Goal: Task Accomplishment & Management: Manage account settings

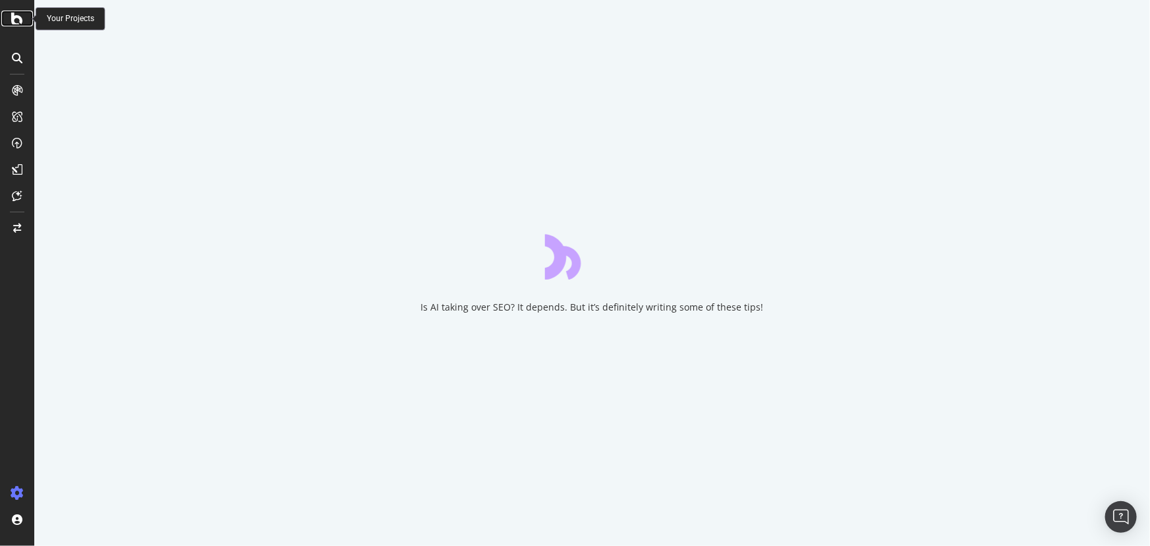
drag, startPoint x: 0, startPoint y: 0, endPoint x: 19, endPoint y: 20, distance: 27.5
click at [19, 20] on icon at bounding box center [17, 19] width 12 height 16
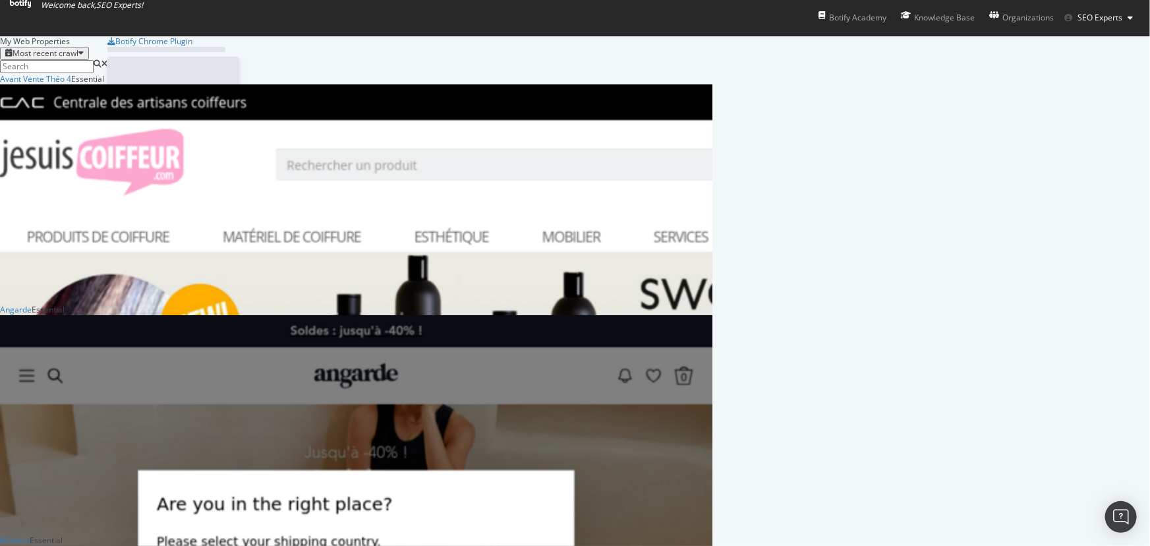
scroll to position [4827, 703]
click at [94, 70] on input at bounding box center [47, 66] width 94 height 13
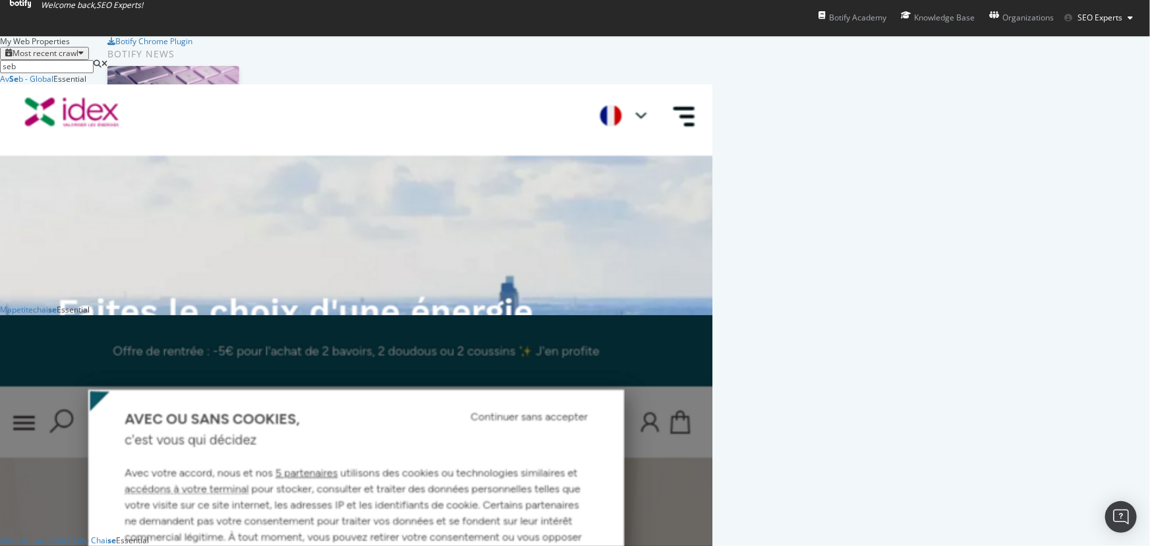
type input "seb"
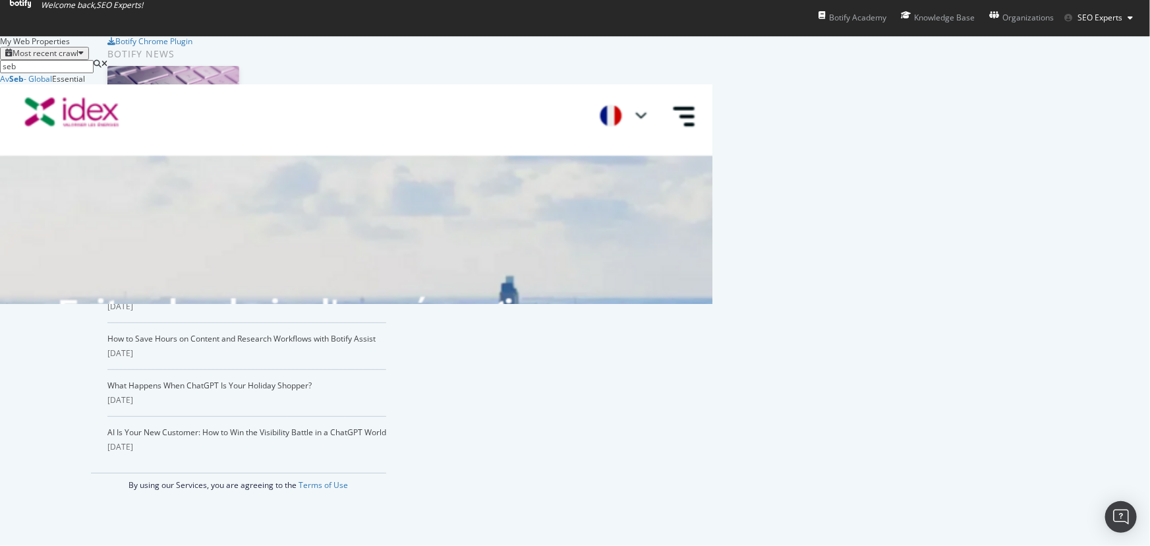
scroll to position [221, 703]
click at [52, 84] on div "Av Seb - Global" at bounding box center [26, 78] width 52 height 11
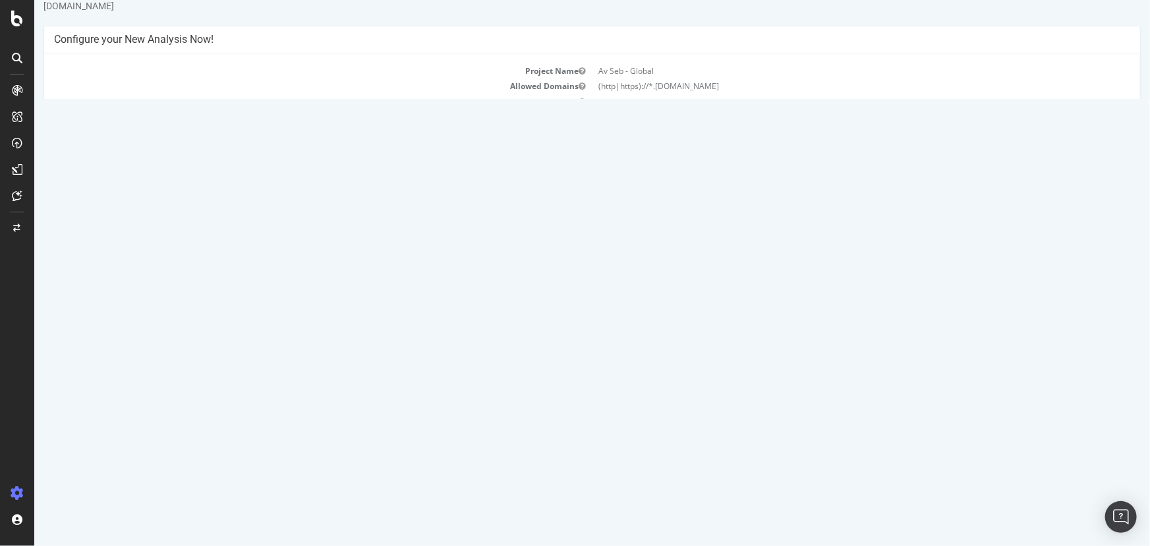
scroll to position [59, 0]
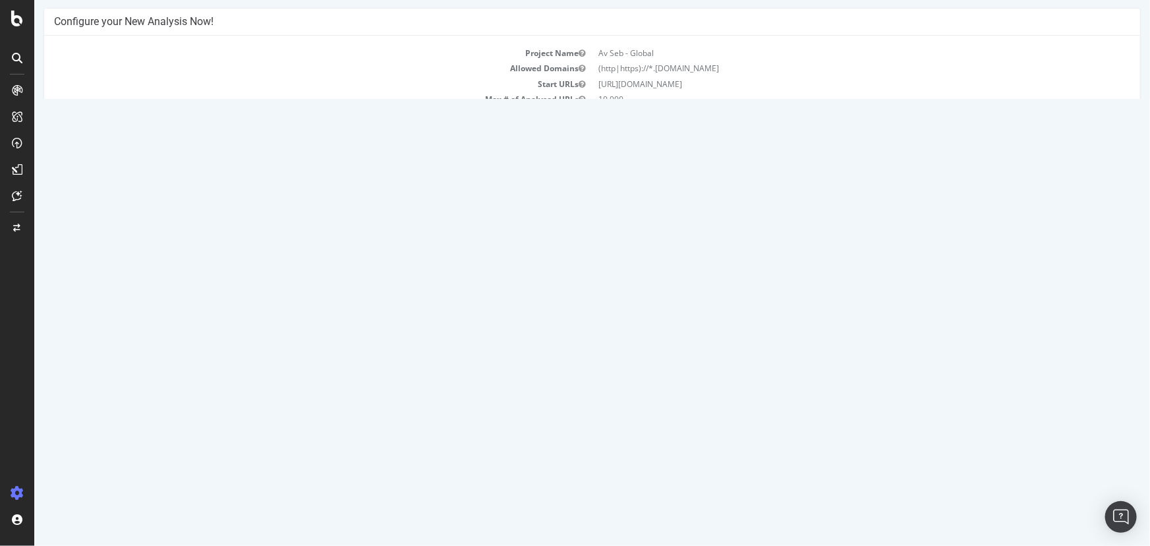
click at [367, 478] on link "Report" at bounding box center [352, 478] width 30 height 11
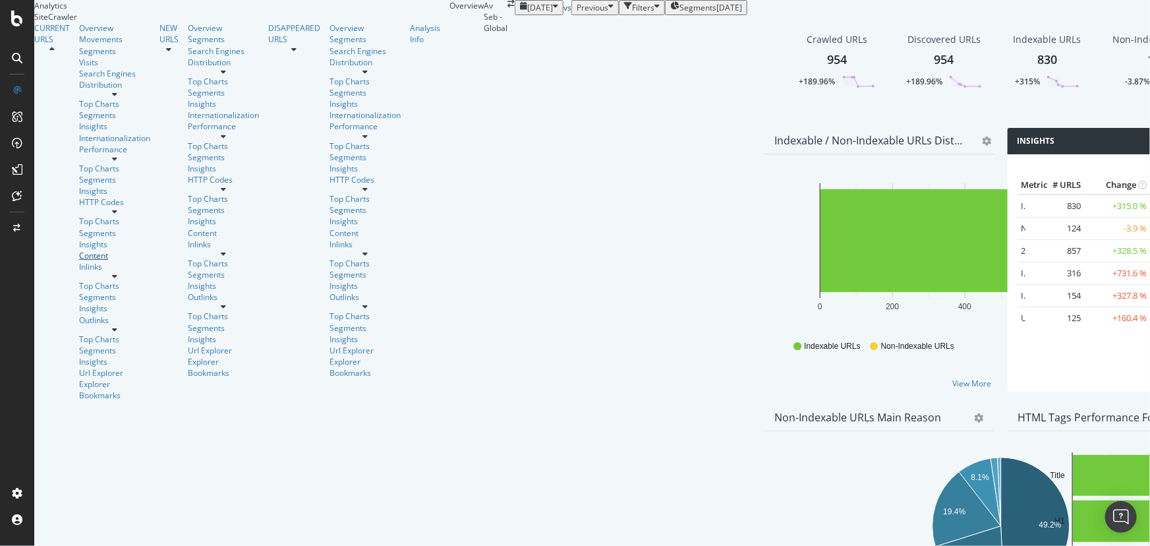
click at [79, 250] on div "Content" at bounding box center [114, 255] width 71 height 11
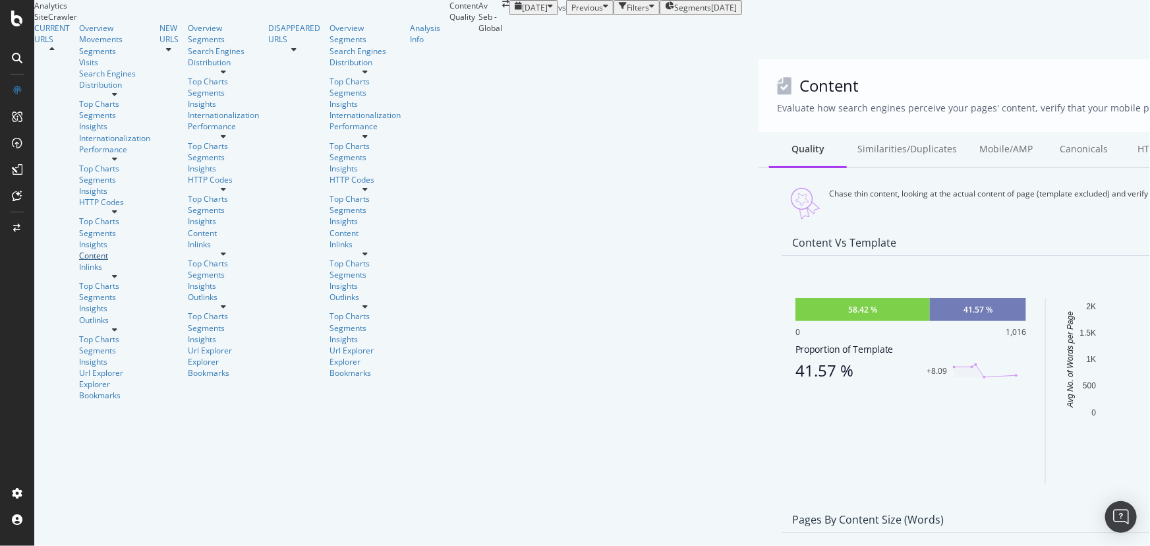
scroll to position [59, 0]
click at [847, 132] on div "Similarities/Duplicates" at bounding box center [907, 150] width 121 height 36
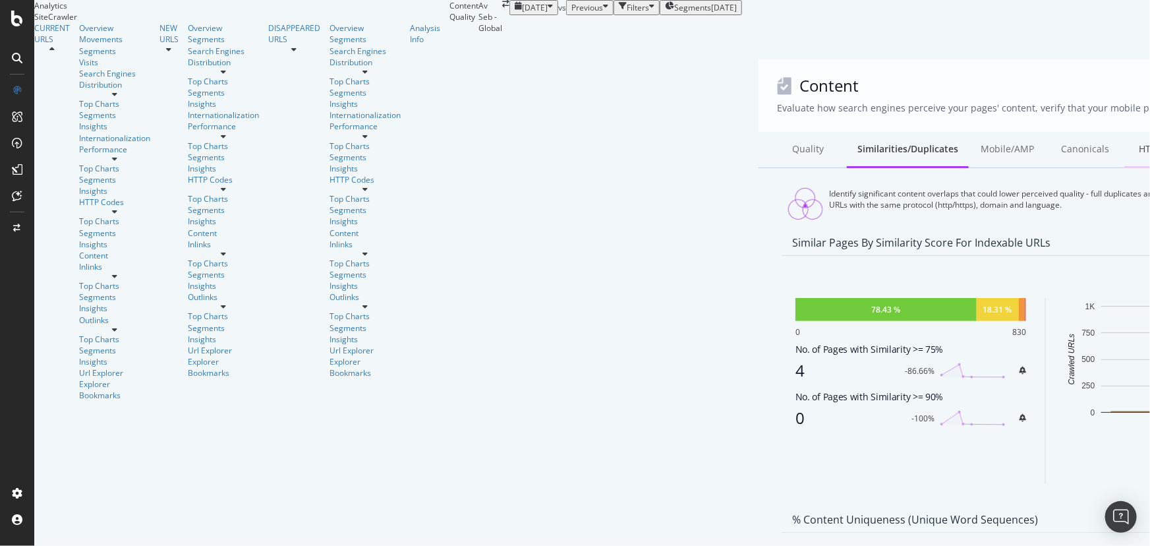
click at [1124, 132] on div "HTML Tags" at bounding box center [1163, 150] width 78 height 36
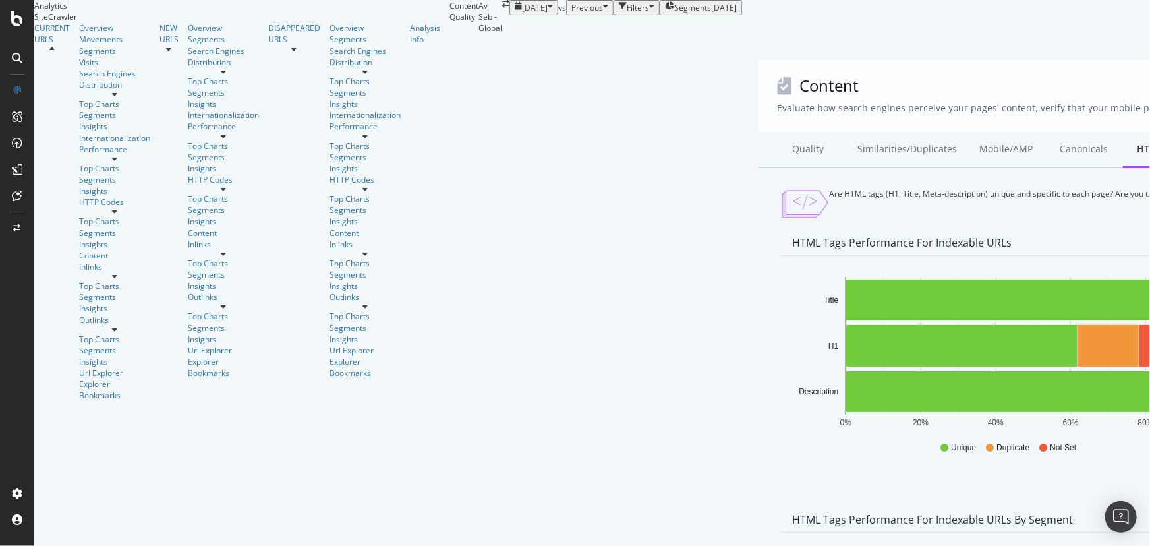
scroll to position [539, 0]
click at [79, 90] on div "Distribution" at bounding box center [114, 84] width 71 height 11
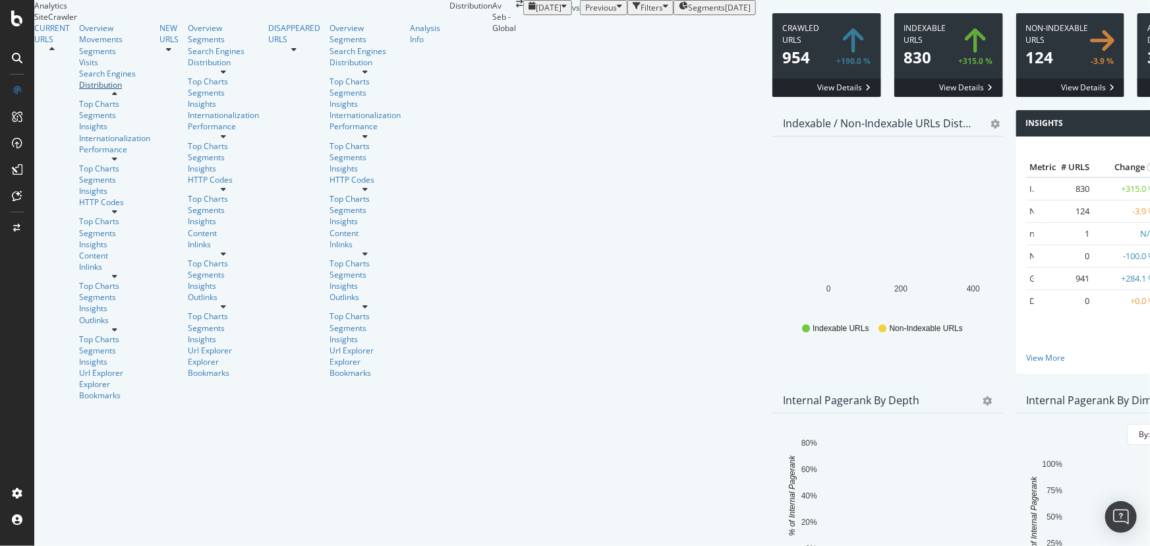
scroll to position [718, 0]
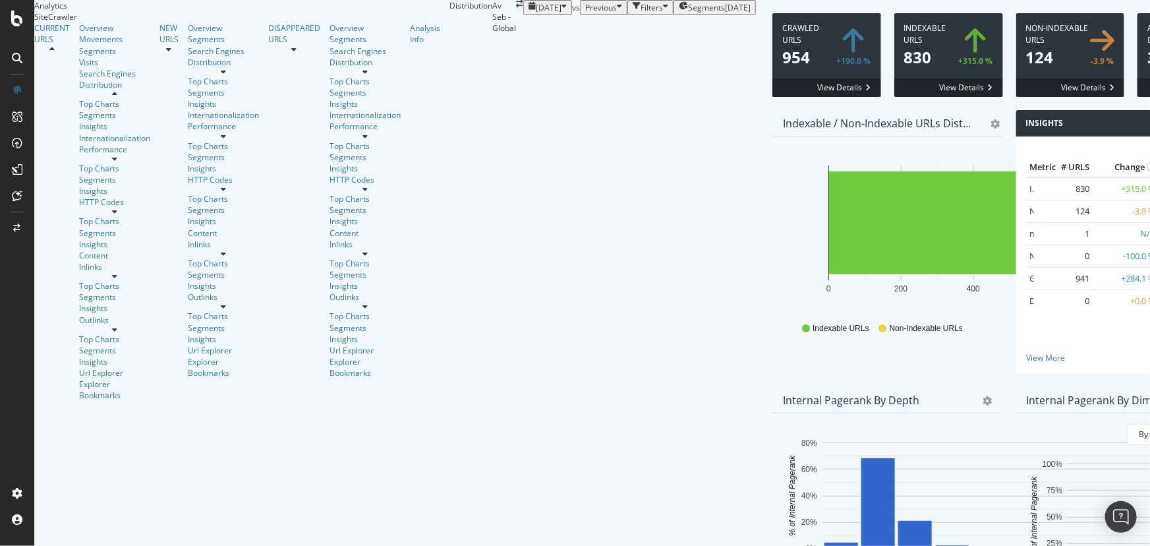
drag, startPoint x: 59, startPoint y: 84, endPoint x: 243, endPoint y: 260, distance: 254.5
click at [79, 34] on div "Overview" at bounding box center [114, 27] width 71 height 11
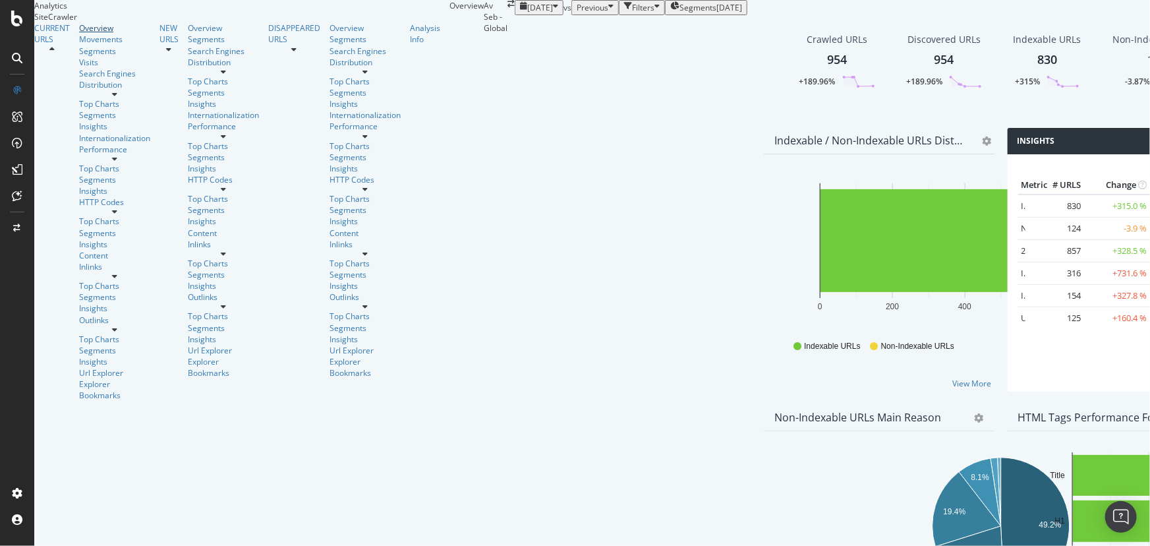
scroll to position [778, 0]
drag, startPoint x: 67, startPoint y: 178, endPoint x: 563, endPoint y: 227, distance: 499.3
click at [79, 90] on div "Distribution" at bounding box center [114, 84] width 71 height 11
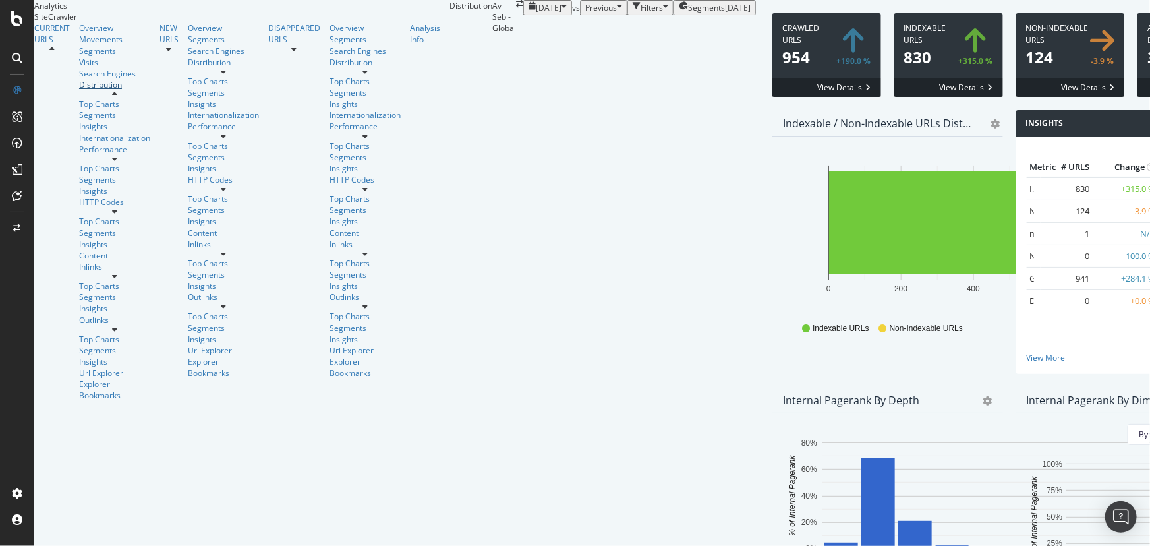
scroll to position [1902, 0]
click at [79, 326] on div "Outlinks" at bounding box center [114, 319] width 71 height 11
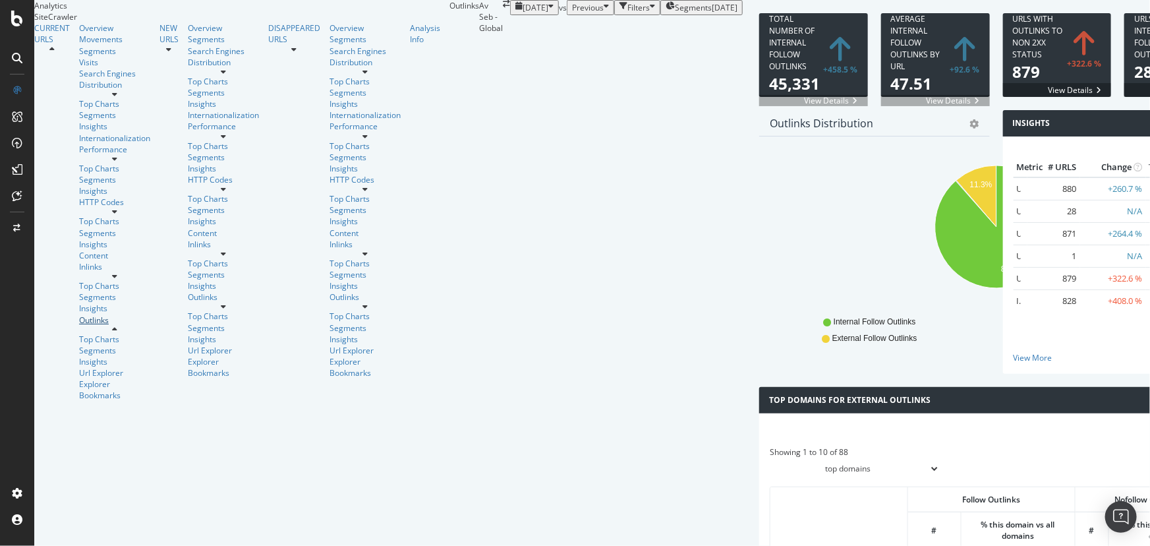
scroll to position [829, 0]
drag, startPoint x: 63, startPoint y: 179, endPoint x: 187, endPoint y: 181, distance: 124.6
click at [79, 90] on div "Distribution" at bounding box center [114, 84] width 71 height 11
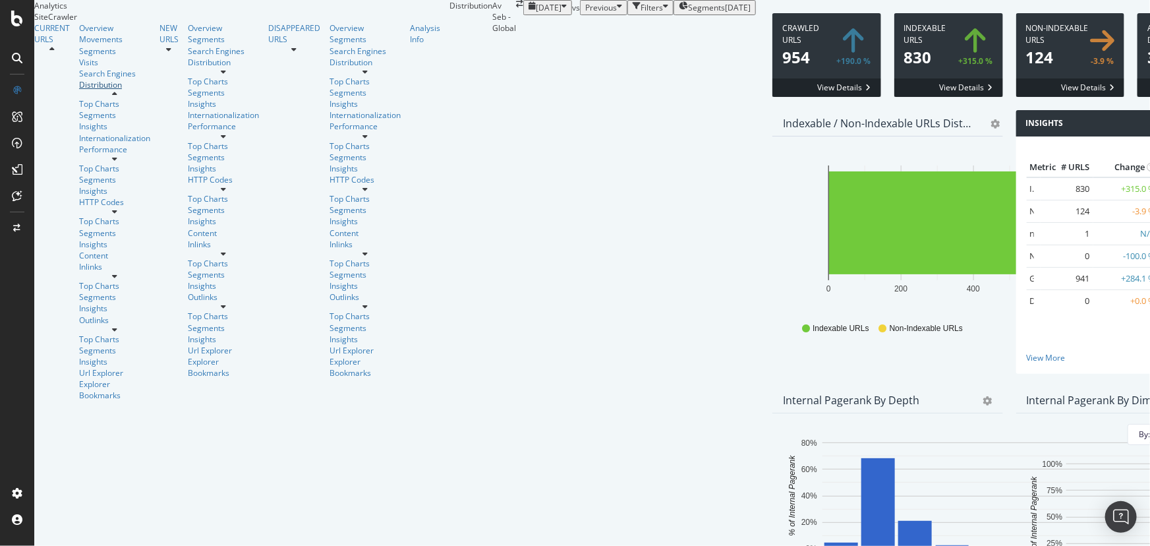
scroll to position [50, 0]
click at [861, 494] on rect "A chart." at bounding box center [878, 503] width 34 height 90
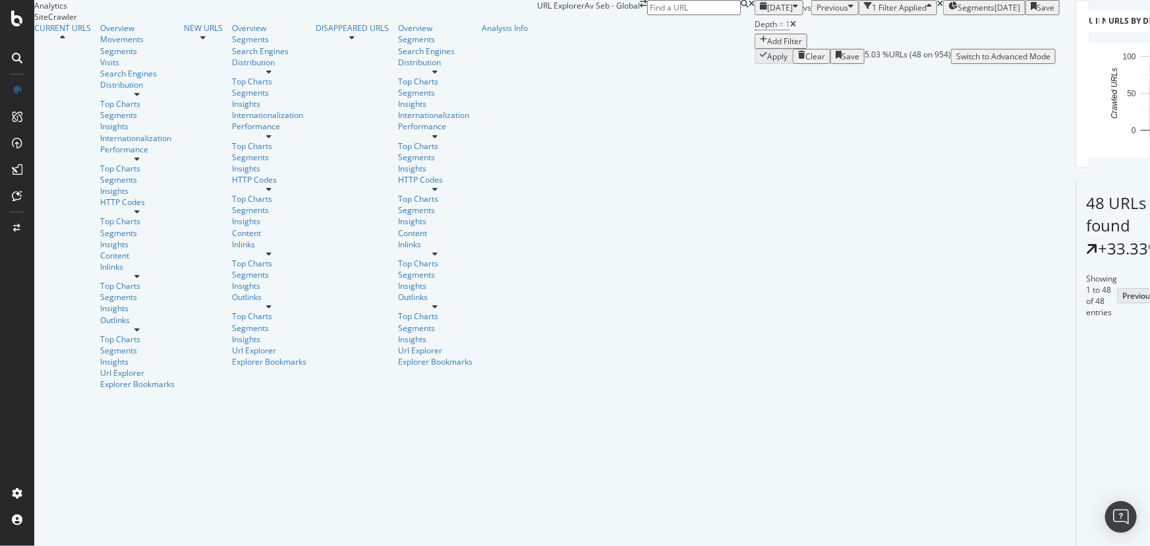
click at [790, 28] on icon at bounding box center [793, 24] width 6 height 8
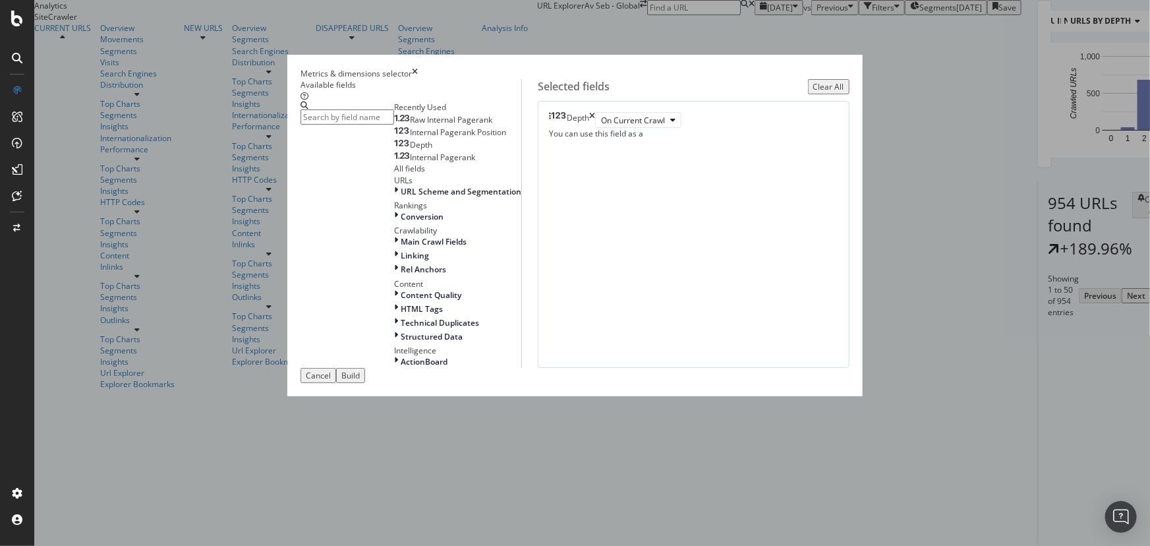
click at [394, 119] on input "modal" at bounding box center [347, 116] width 94 height 15
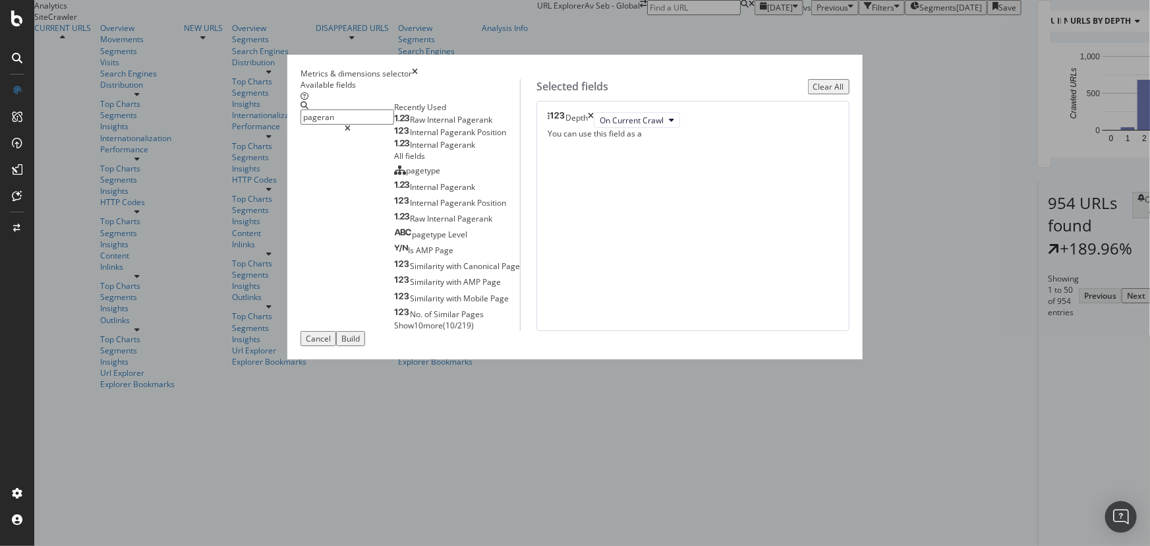
type input "pageran"
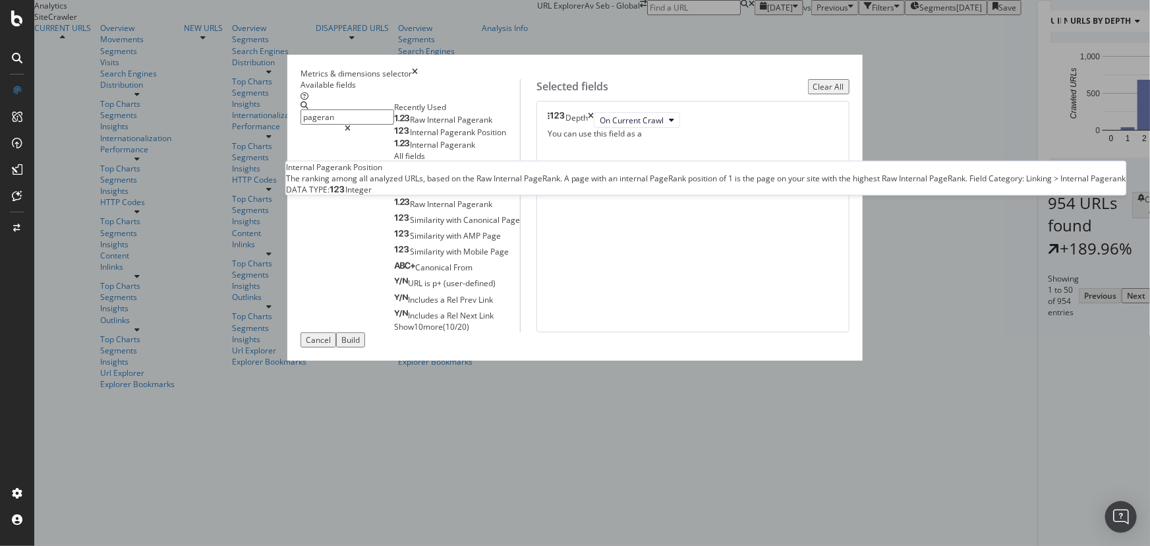
click at [440, 138] on span "Pagerank" at bounding box center [458, 132] width 37 height 11
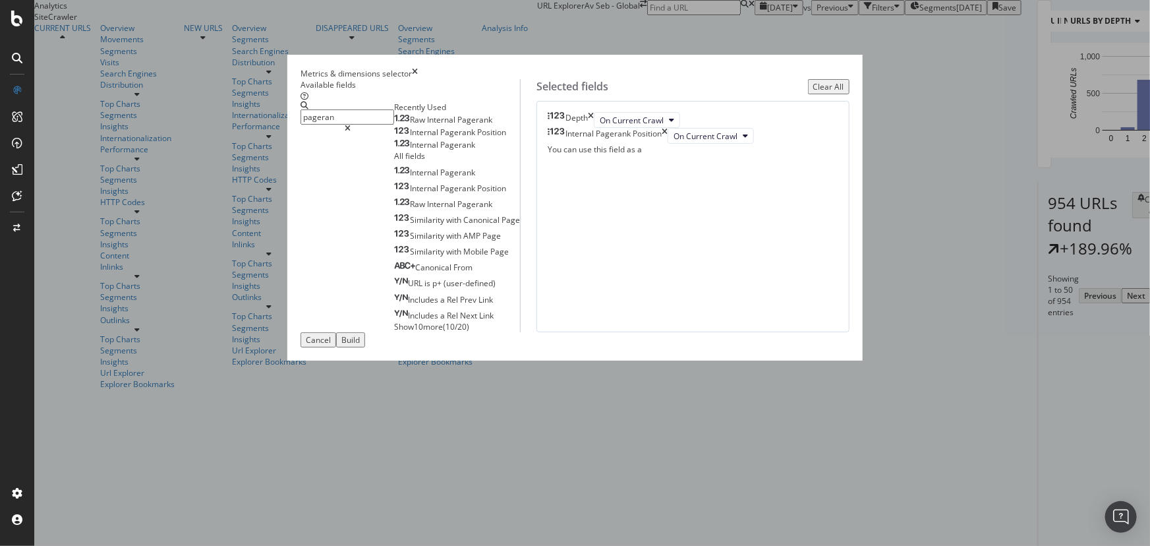
click at [360, 345] on div "Build" at bounding box center [350, 339] width 18 height 11
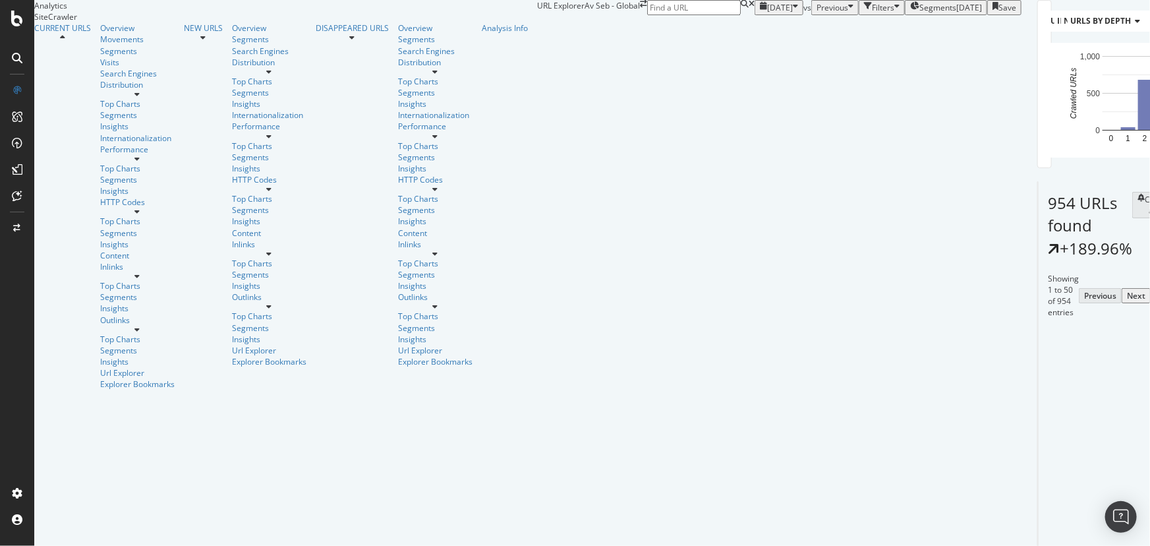
drag, startPoint x: 57, startPoint y: 82, endPoint x: 463, endPoint y: 147, distance: 411.1
click at [100, 34] on div "Overview" at bounding box center [137, 27] width 74 height 11
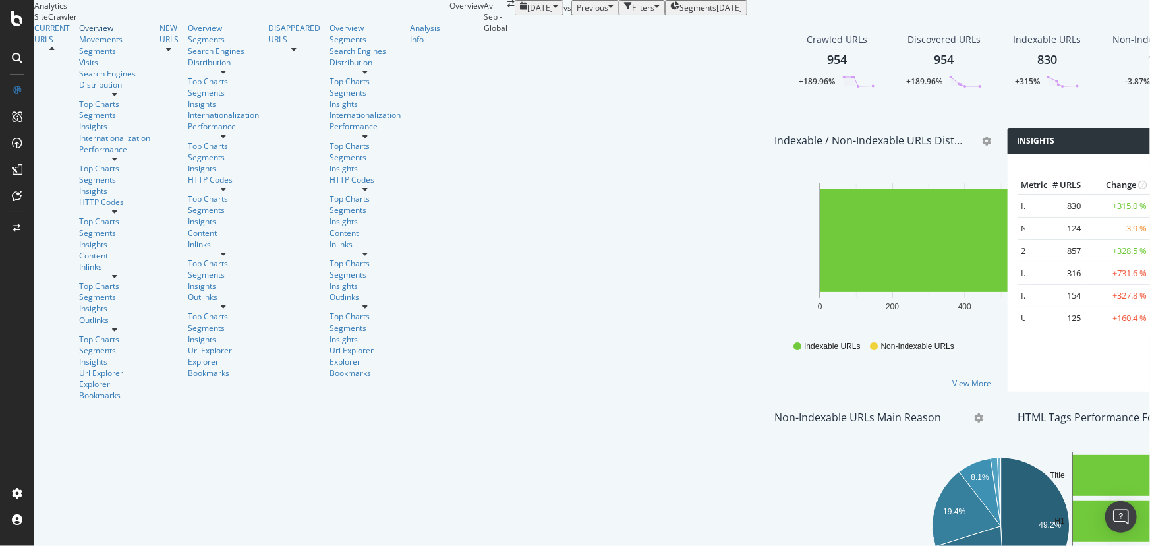
scroll to position [539, 0]
click at [79, 90] on div "Distribution" at bounding box center [114, 84] width 71 height 11
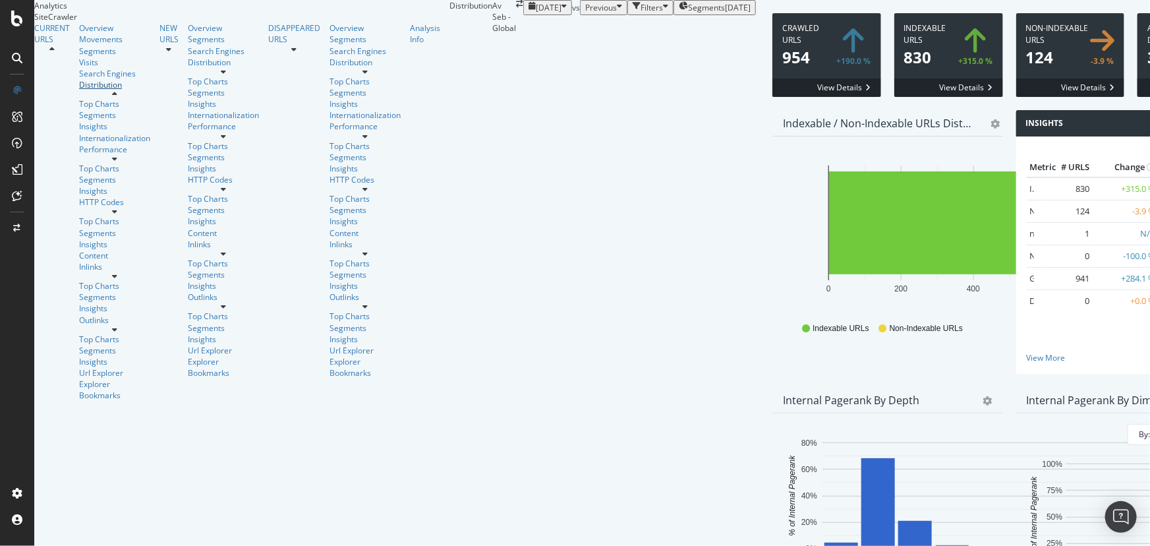
scroll to position [464, 0]
drag, startPoint x: 60, startPoint y: 350, endPoint x: 632, endPoint y: 411, distance: 575.2
click at [79, 326] on div "Outlinks" at bounding box center [114, 319] width 71 height 11
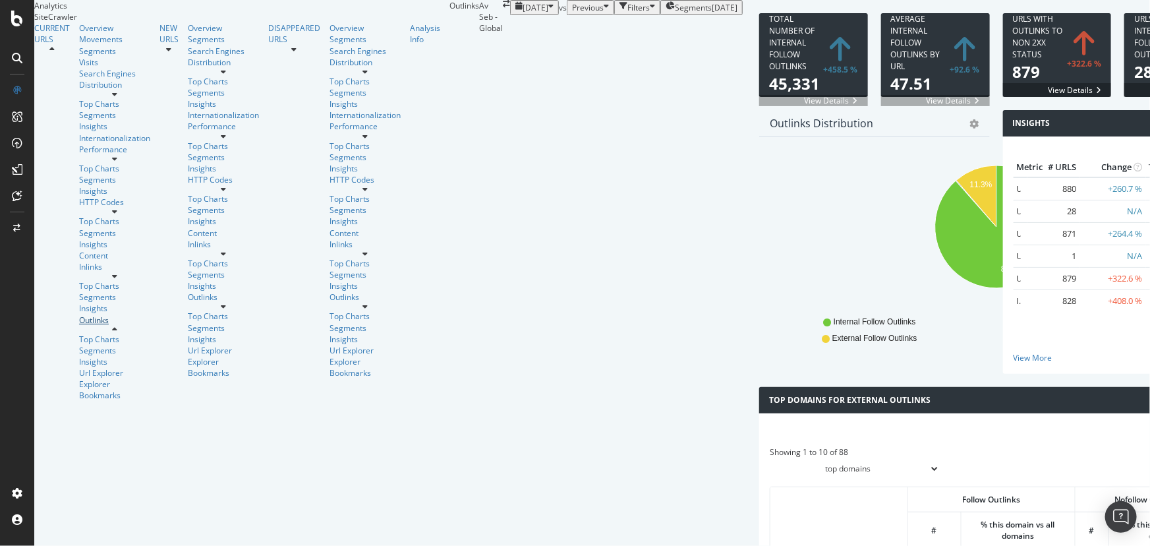
scroll to position [764, 0]
click at [79, 90] on div "Distribution" at bounding box center [114, 84] width 71 height 11
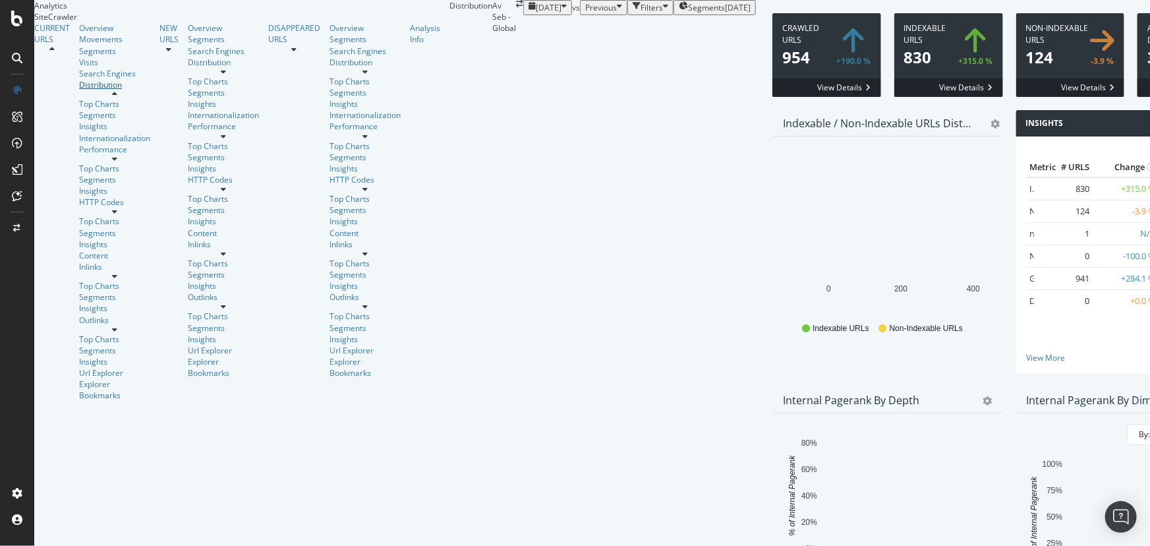
scroll to position [284, 0]
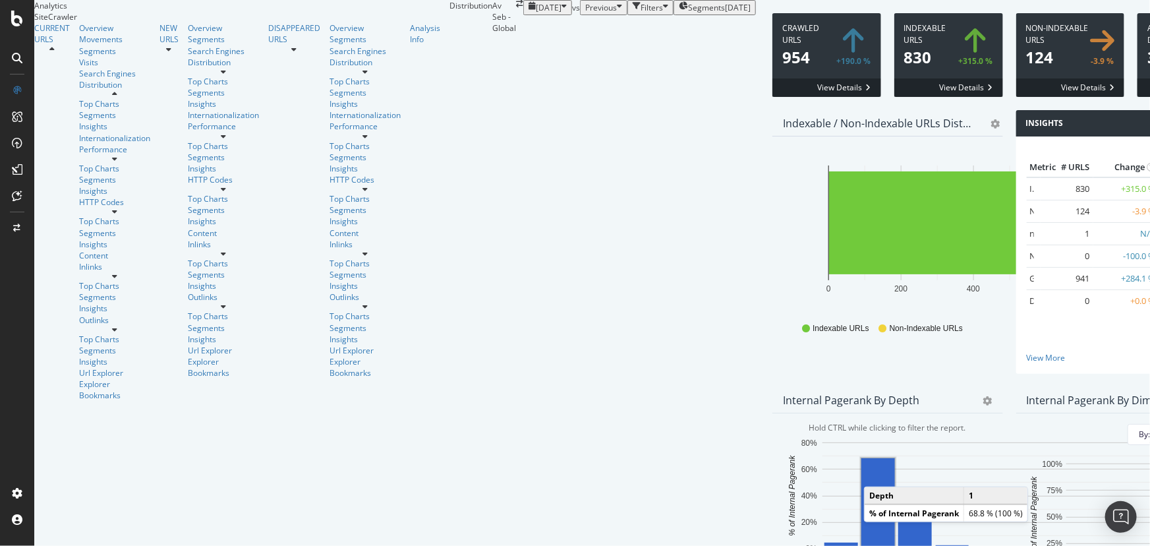
click at [861, 458] on rect "A chart." at bounding box center [878, 503] width 34 height 90
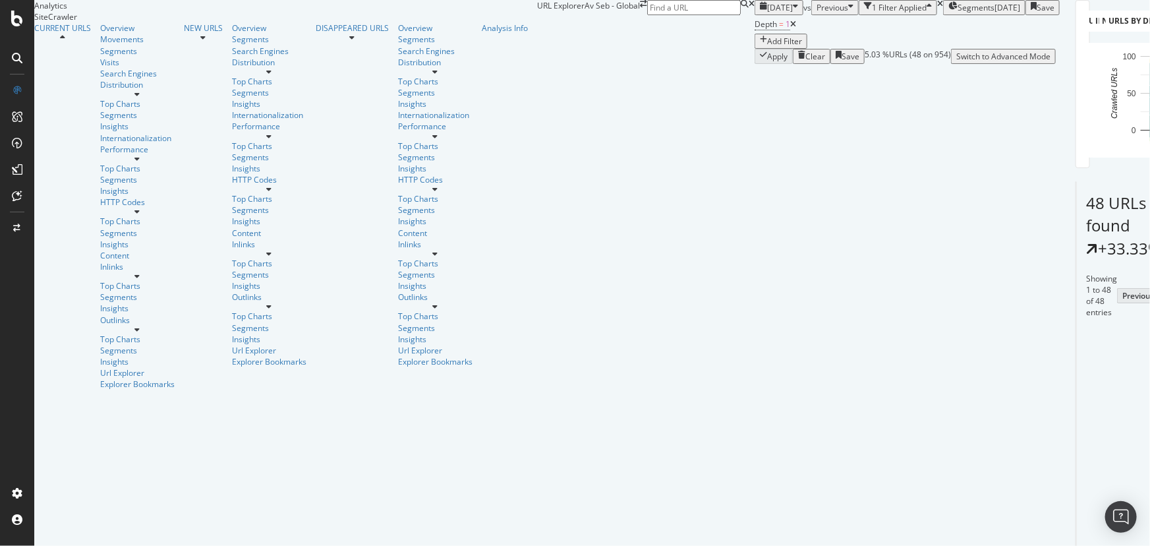
click at [790, 28] on icon at bounding box center [793, 24] width 6 height 8
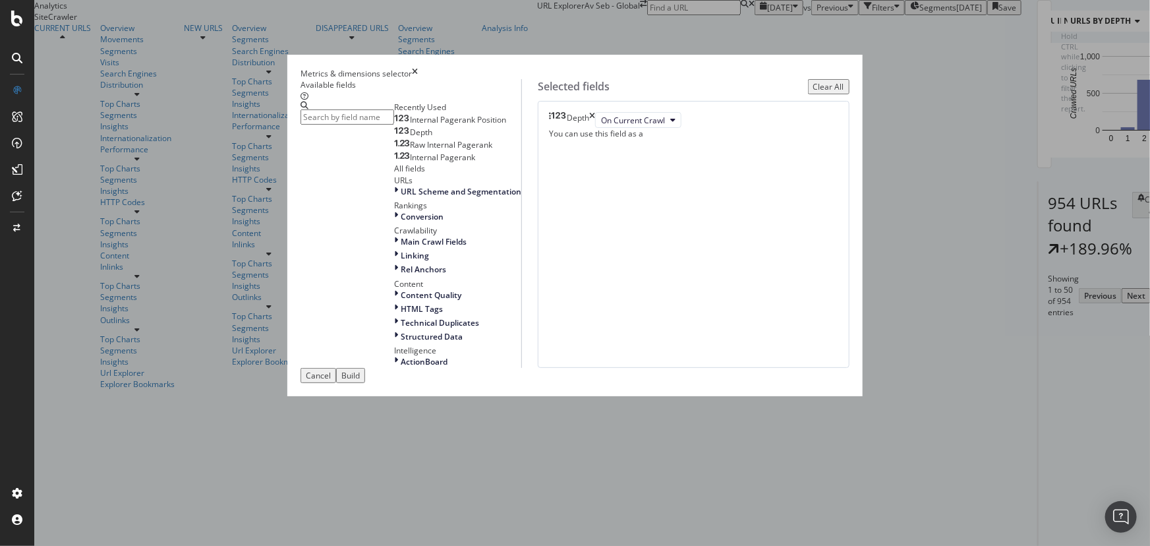
click at [382, 123] on input "modal" at bounding box center [347, 116] width 94 height 15
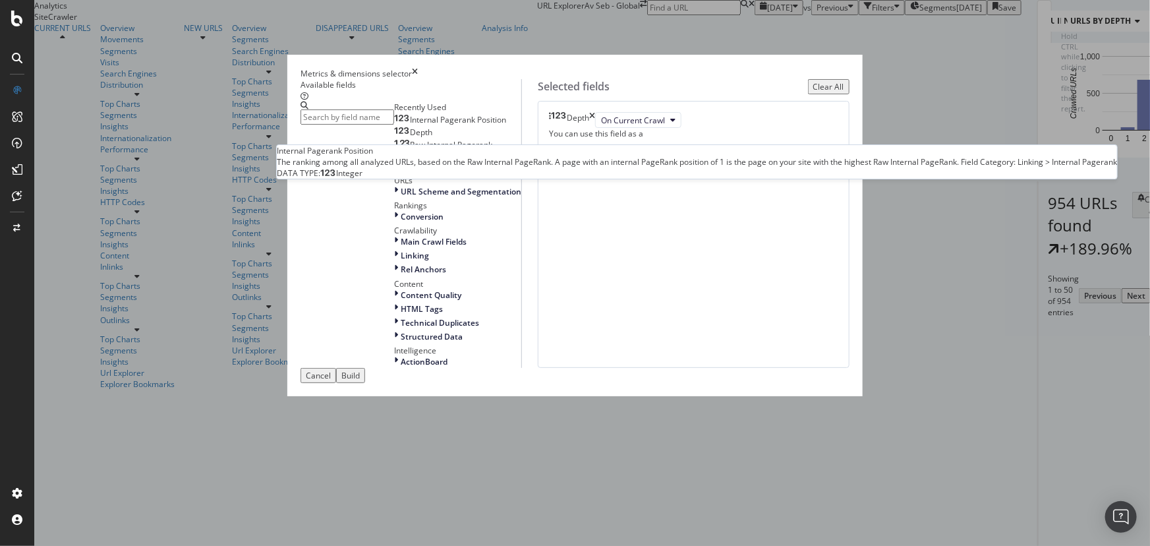
click at [410, 125] on span "Internal Pagerank Position" at bounding box center [458, 119] width 96 height 11
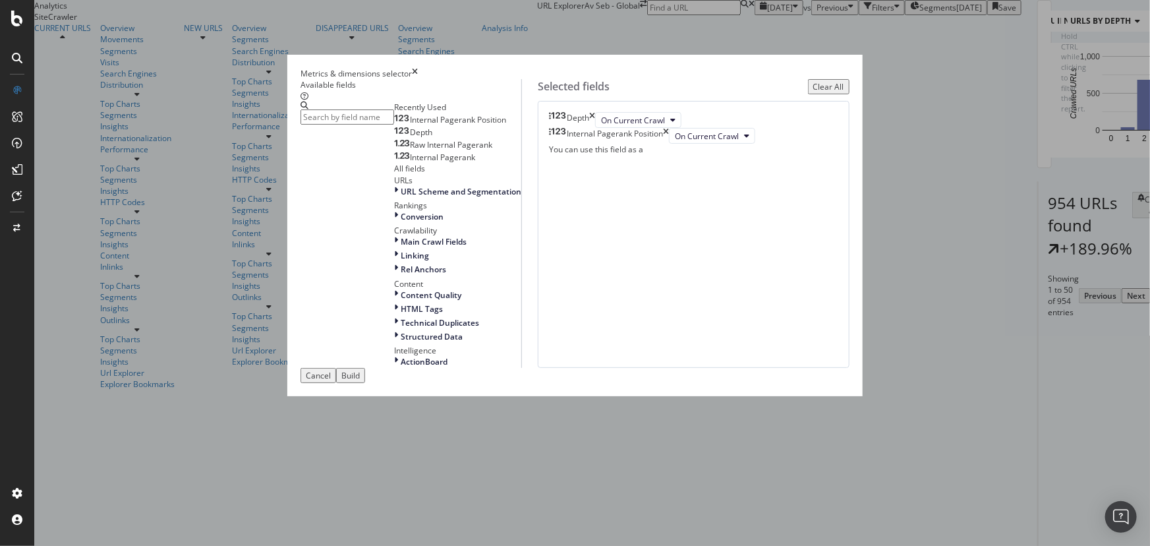
click at [360, 381] on div "Build" at bounding box center [350, 375] width 18 height 11
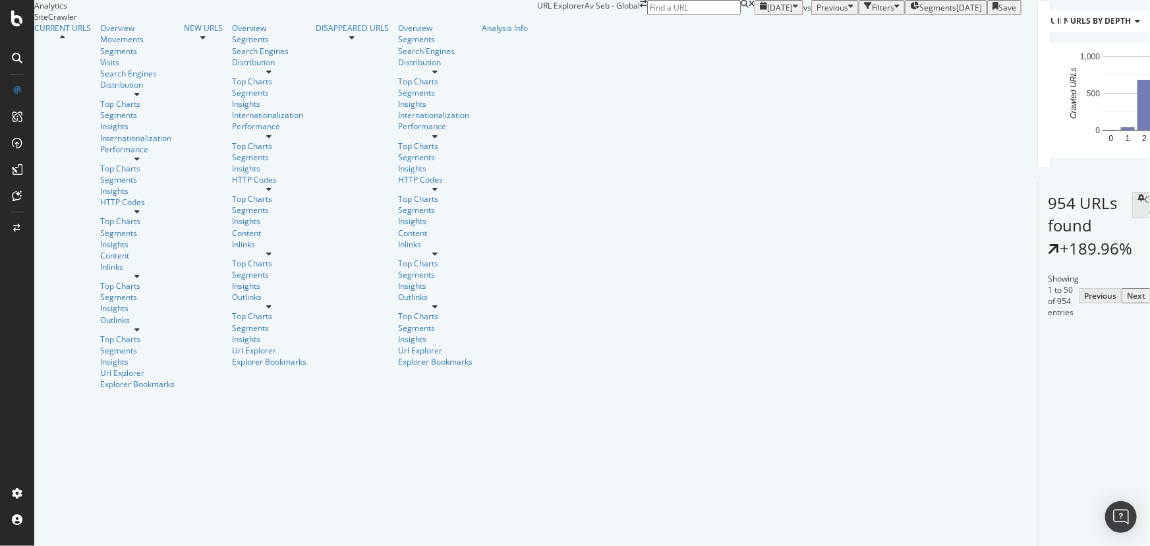
click at [100, 250] on div "Content" at bounding box center [137, 255] width 74 height 11
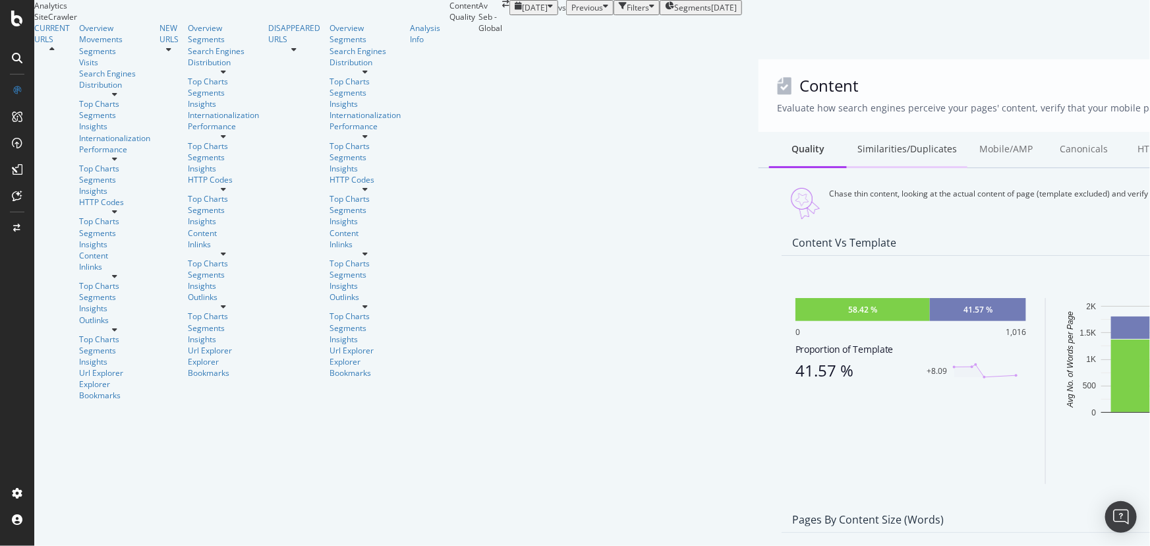
click at [847, 132] on div "Similarities/Duplicates" at bounding box center [907, 150] width 121 height 36
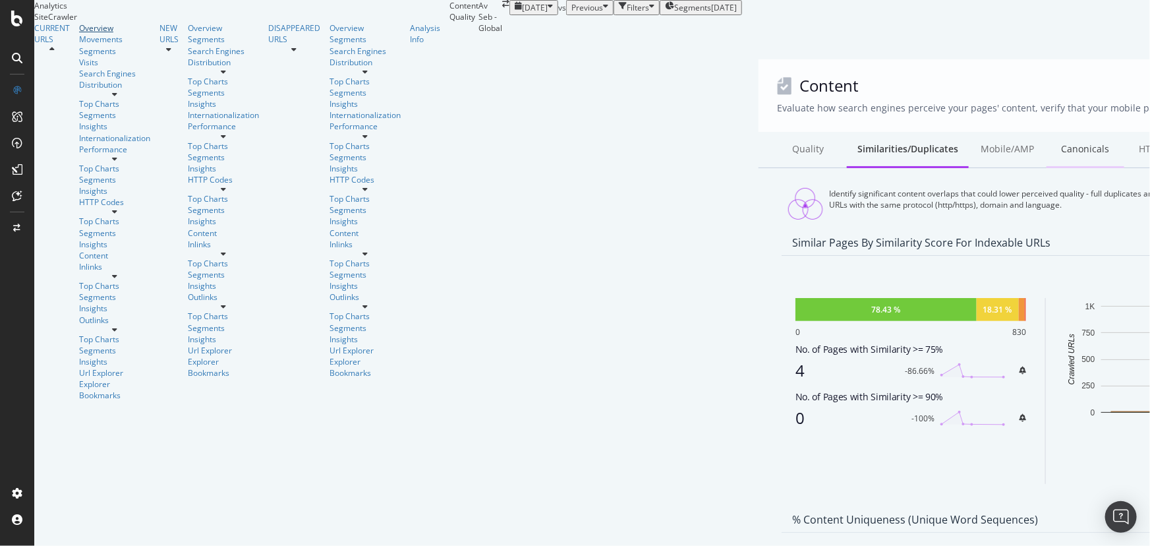
drag, startPoint x: 67, startPoint y: 78, endPoint x: 465, endPoint y: 136, distance: 402.2
click at [79, 34] on div "Overview" at bounding box center [114, 27] width 71 height 11
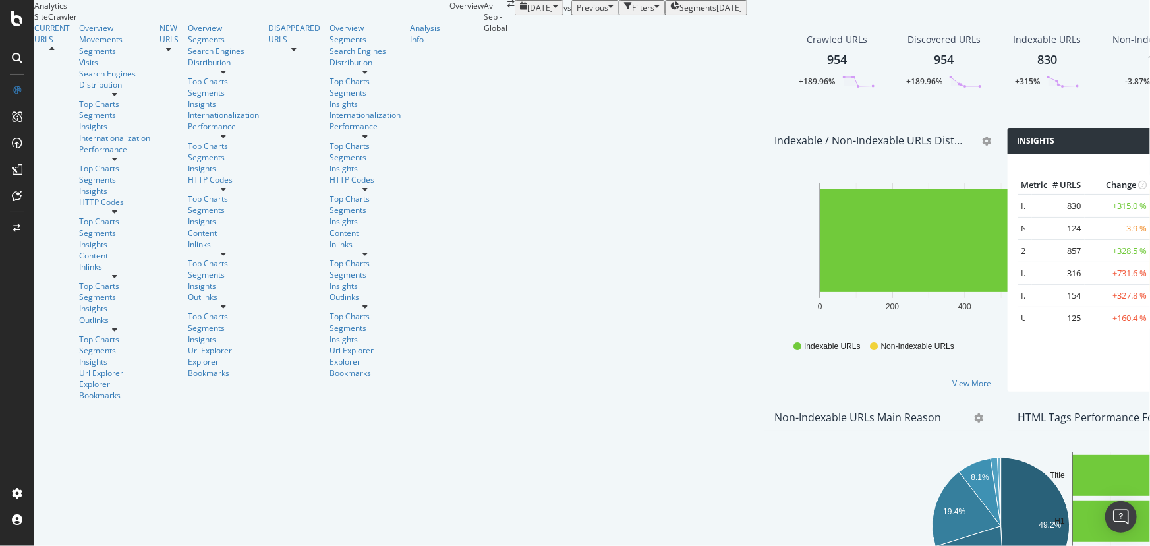
scroll to position [599, 0]
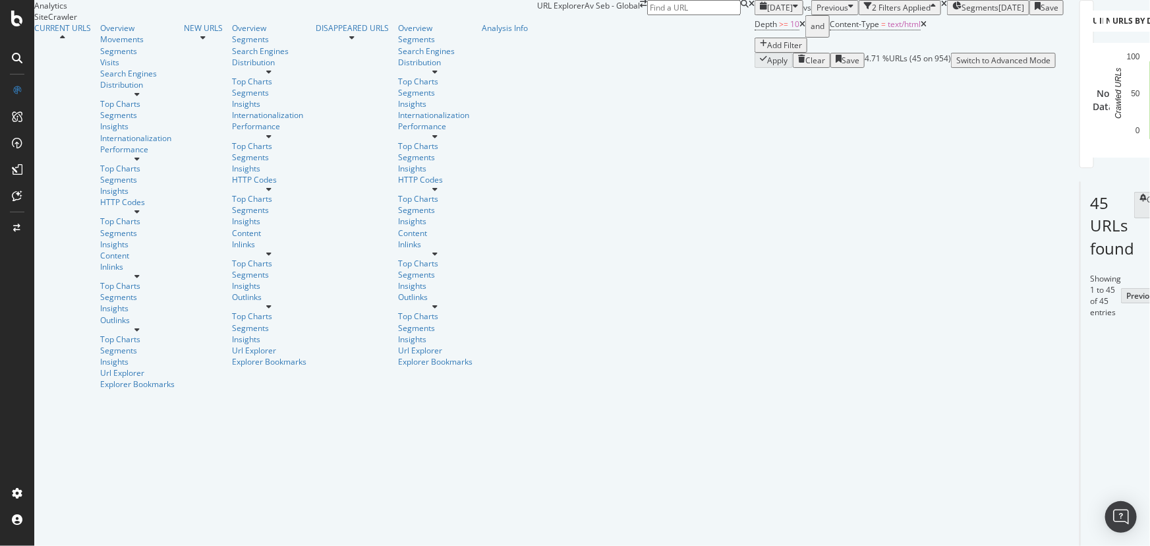
scroll to position [417, 0]
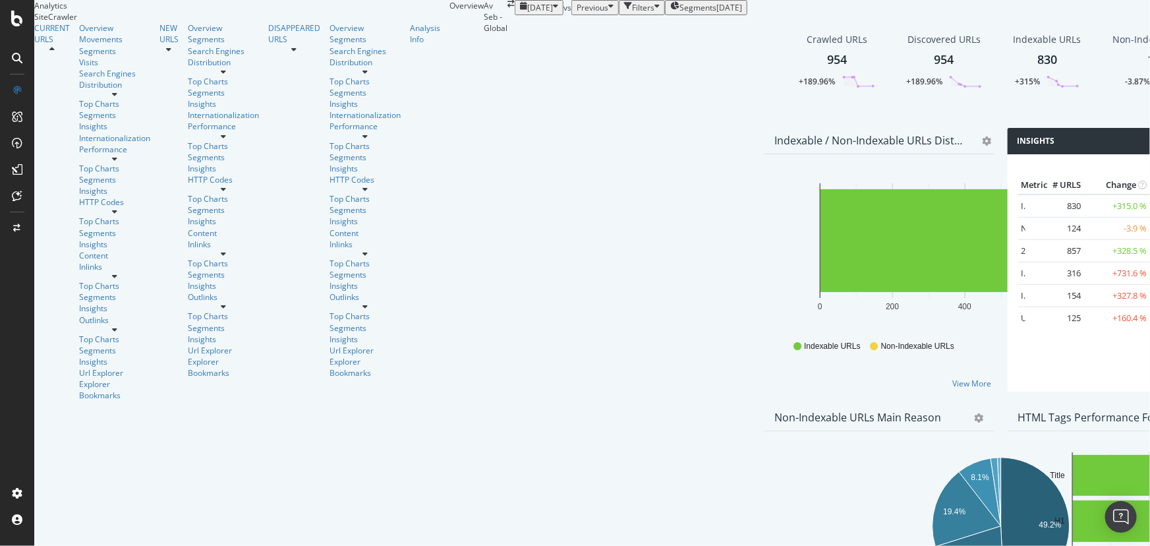
scroll to position [727, 0]
click at [79, 90] on div "Distribution" at bounding box center [114, 84] width 71 height 11
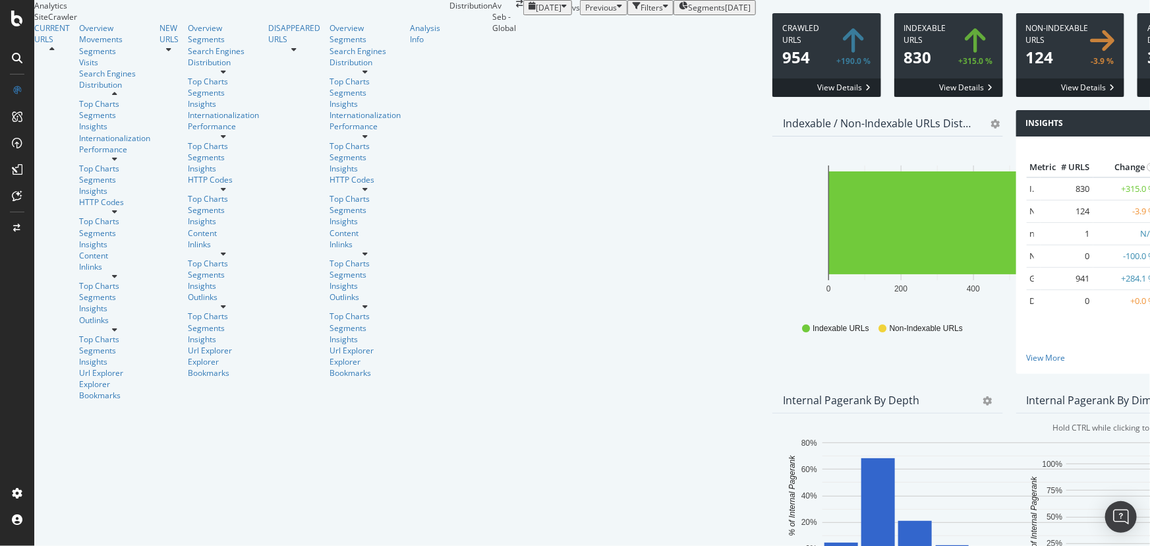
scroll to position [1902, 0]
click at [79, 326] on div "Outlinks" at bounding box center [114, 319] width 71 height 11
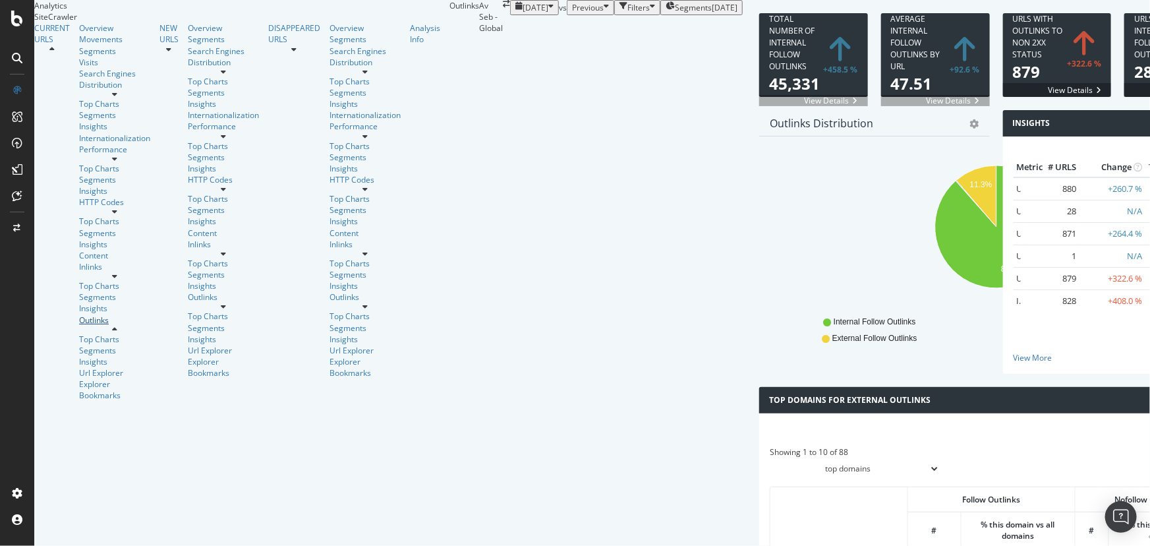
scroll to position [769, 0]
drag, startPoint x: 62, startPoint y: 239, endPoint x: 98, endPoint y: 257, distance: 40.7
click at [79, 250] on div "Content" at bounding box center [114, 255] width 71 height 11
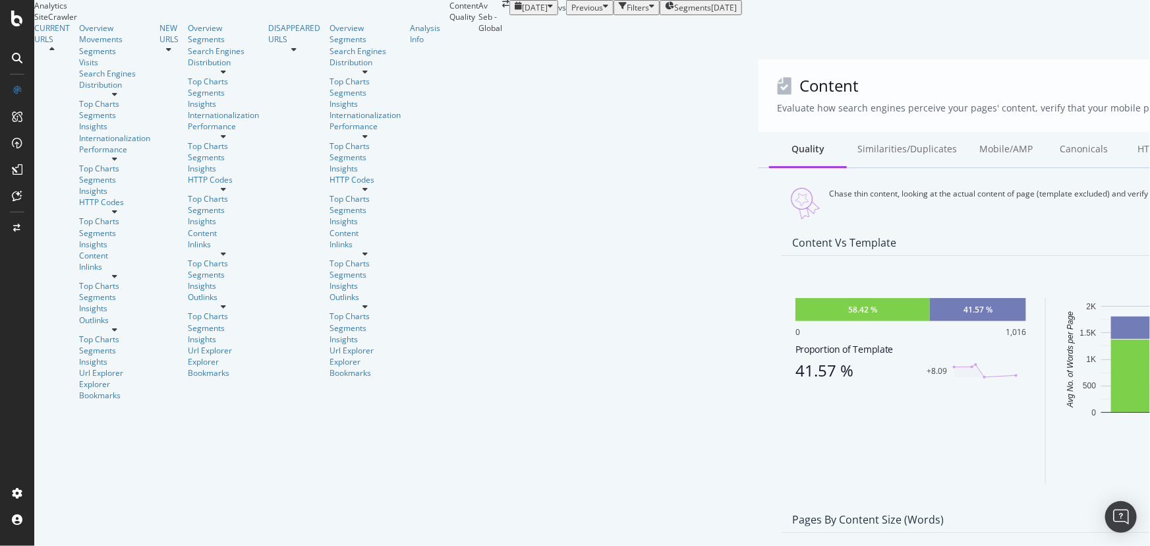
drag, startPoint x: 300, startPoint y: 132, endPoint x: 602, endPoint y: 184, distance: 306.3
click at [847, 132] on div "Similarities/Duplicates" at bounding box center [907, 150] width 121 height 36
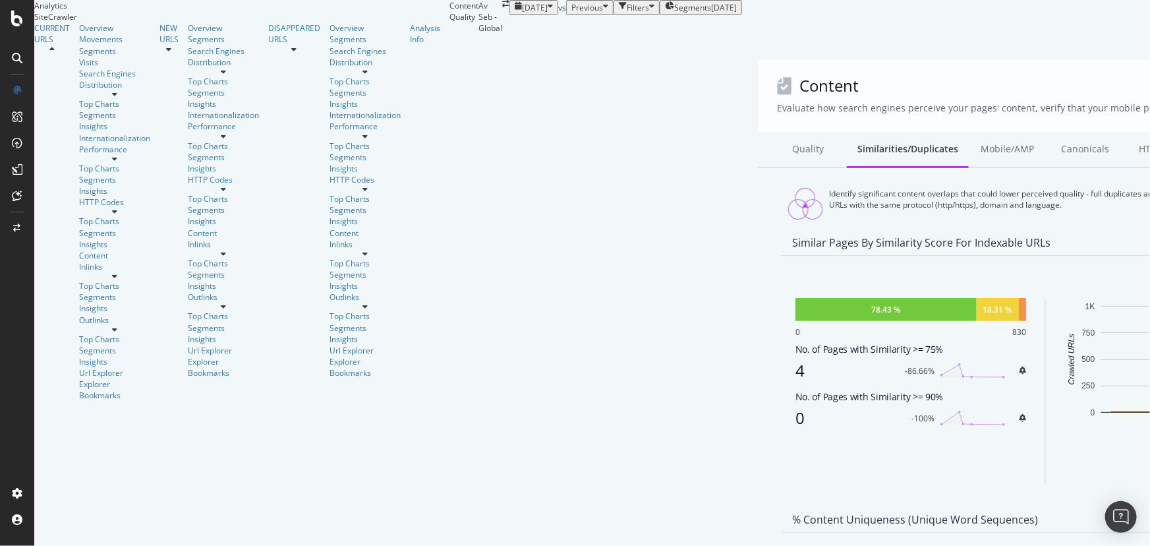
scroll to position [299, 0]
click at [10, 19] on div at bounding box center [17, 19] width 32 height 16
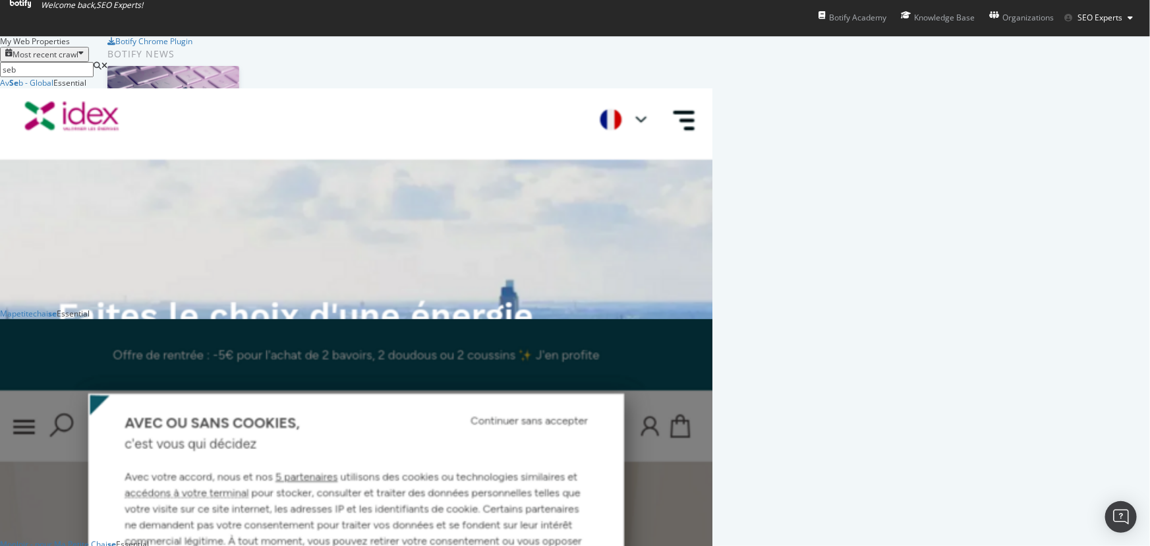
scroll to position [221, 703]
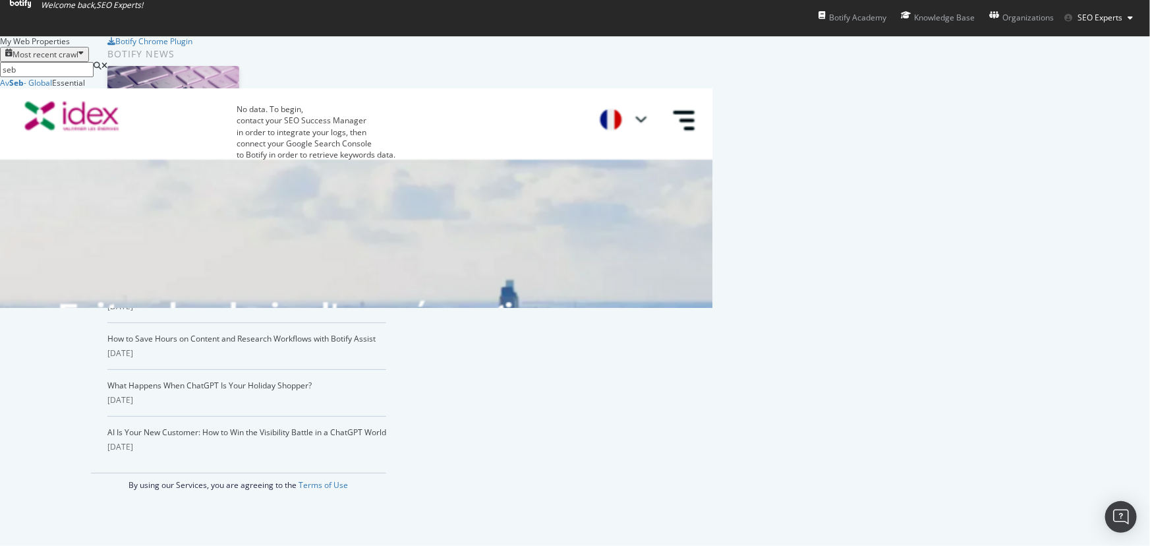
type input "seb"
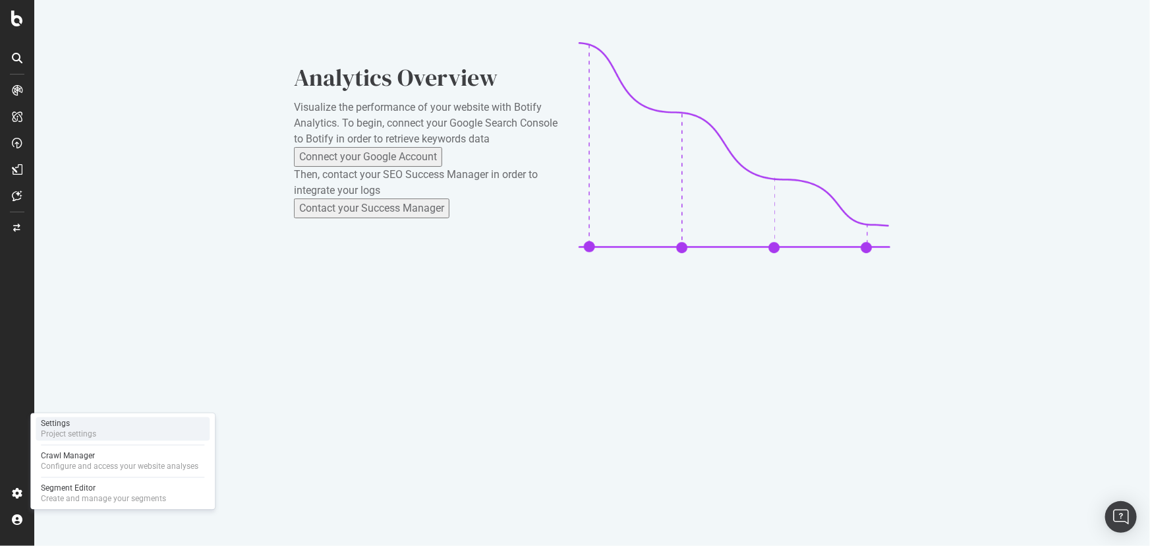
click at [80, 425] on div "Settings" at bounding box center [68, 423] width 55 height 11
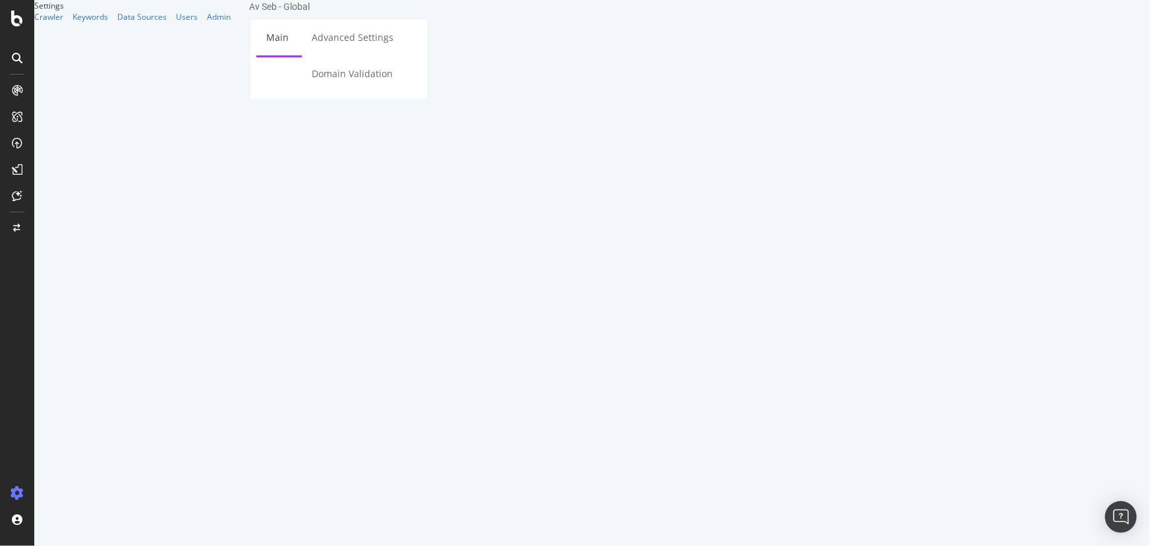
drag, startPoint x: 503, startPoint y: 162, endPoint x: 399, endPoint y: 162, distance: 103.5
click at [399, 234] on div "Start URLs https://www.idex.fr/" at bounding box center [338, 263] width 178 height 59
paste textarea "nowystyl.com"
type textarea "https://www.nowystyl.com/"
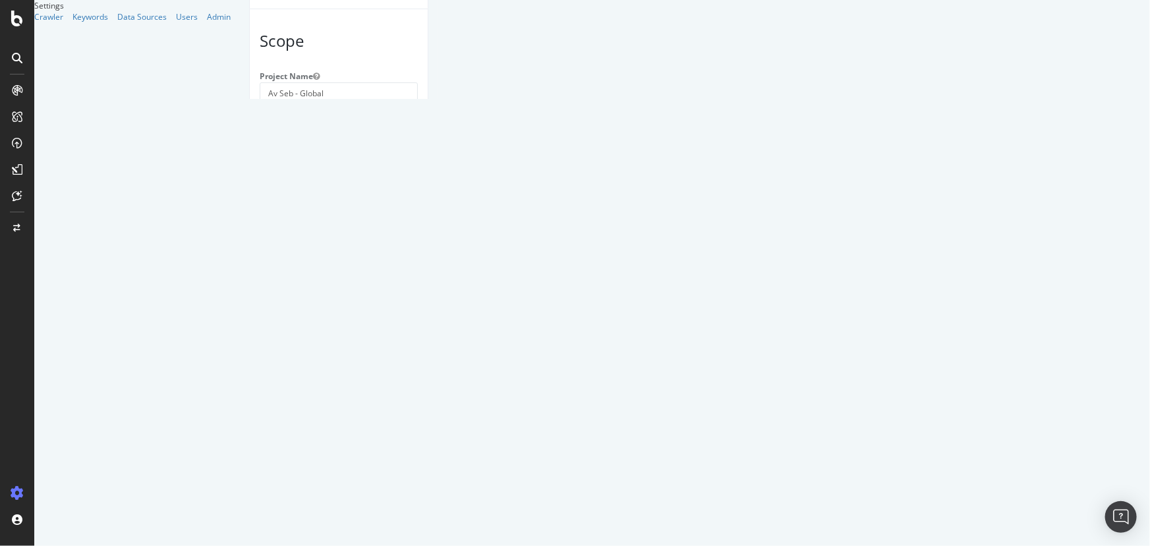
drag, startPoint x: 644, startPoint y: 347, endPoint x: 638, endPoint y: 343, distance: 7.7
paste input "https://www.nowystyl.com/"
drag, startPoint x: 644, startPoint y: 349, endPoint x: 682, endPoint y: 346, distance: 37.7
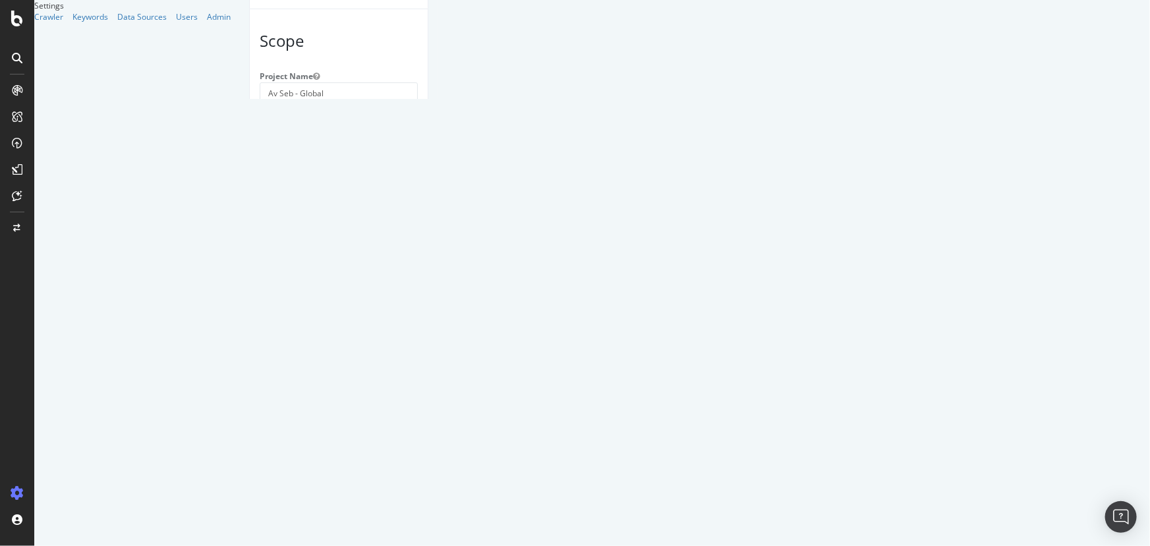
type input "nowystyl.com"
drag, startPoint x: 434, startPoint y: 323, endPoint x: 403, endPoint y: 323, distance: 31.6
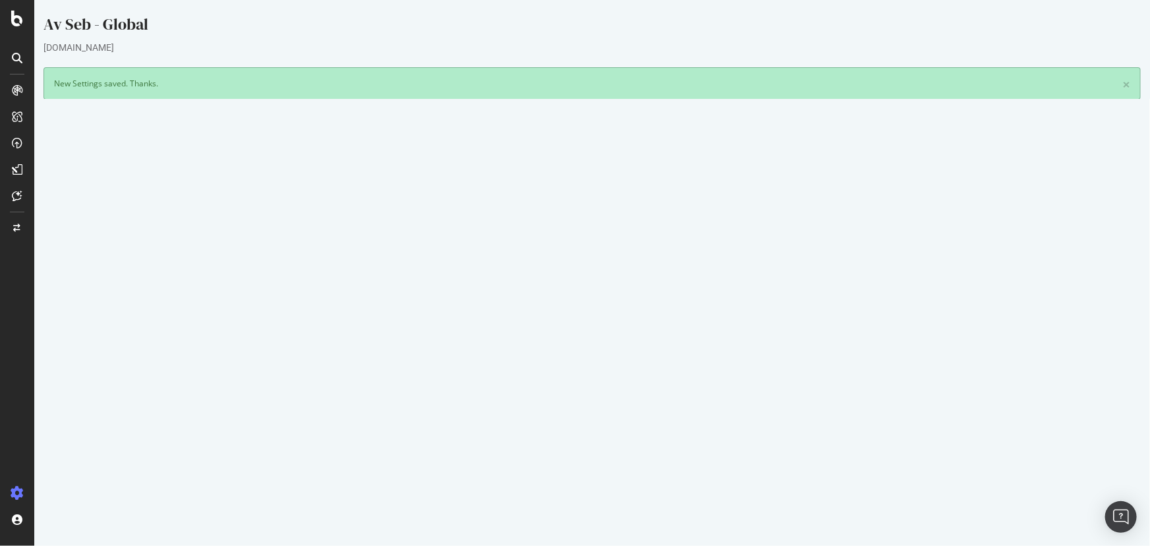
click at [565, 401] on button "Yes! Start Now" at bounding box center [575, 397] width 82 height 21
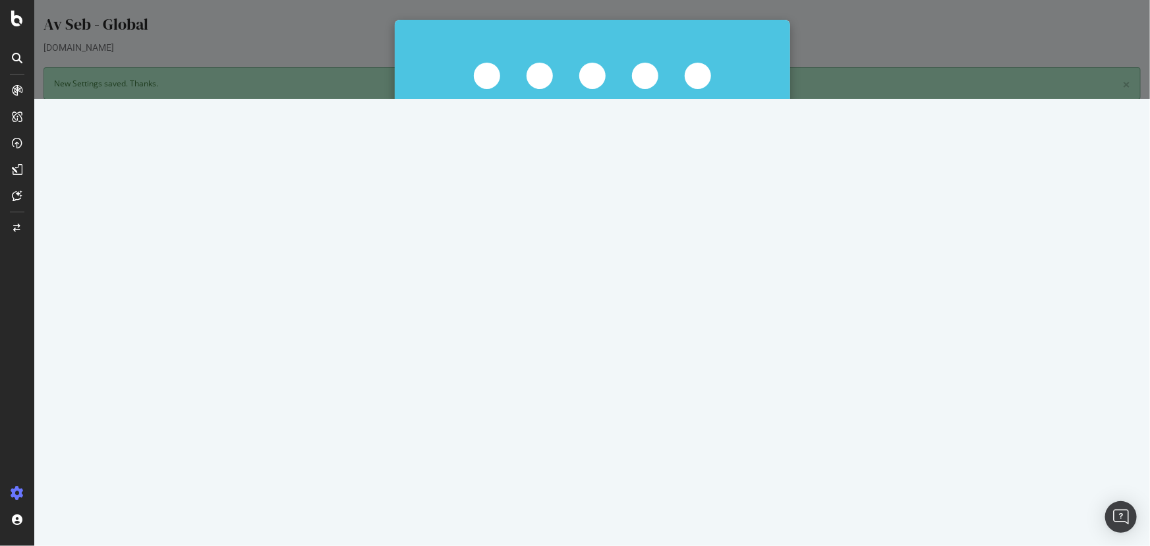
click at [622, 280] on button "Start Now Anyway" at bounding box center [616, 283] width 90 height 22
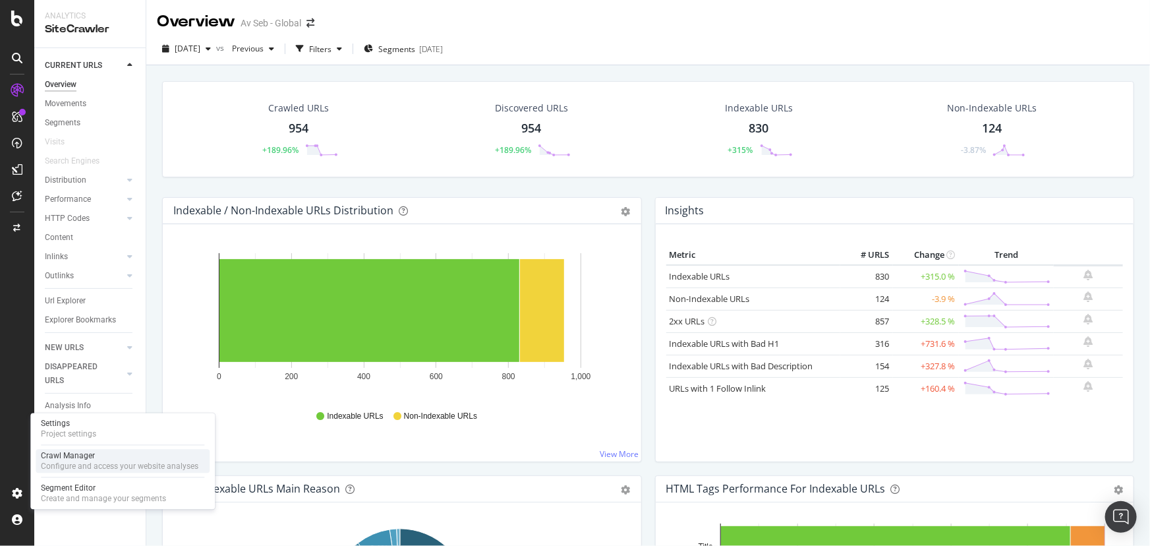
click at [78, 456] on div "Crawl Manager" at bounding box center [119, 456] width 157 height 11
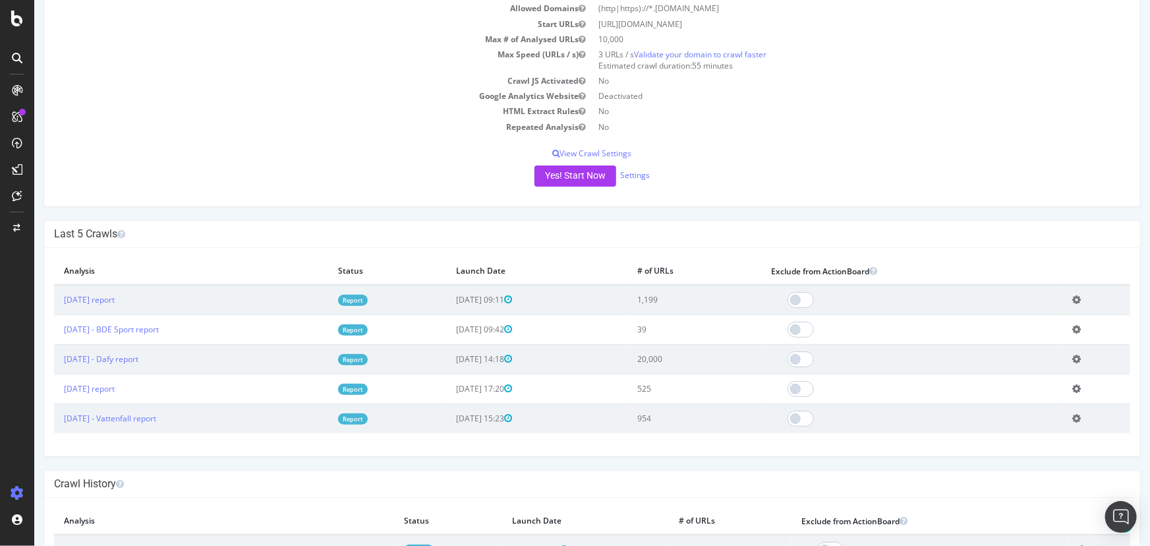
scroll to position [179, 0]
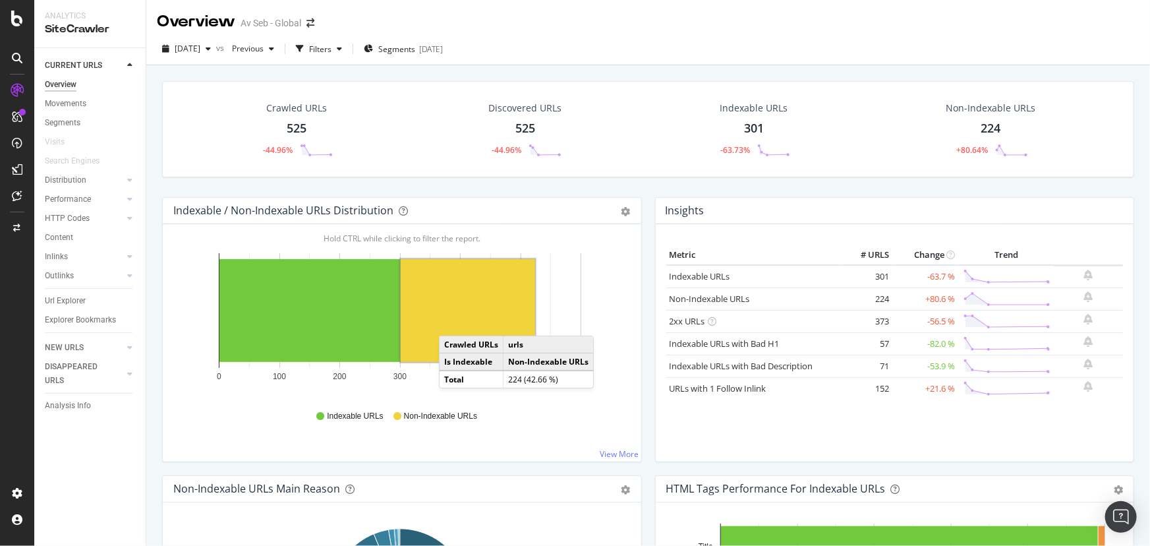
click at [452, 322] on rect "A chart." at bounding box center [468, 310] width 134 height 103
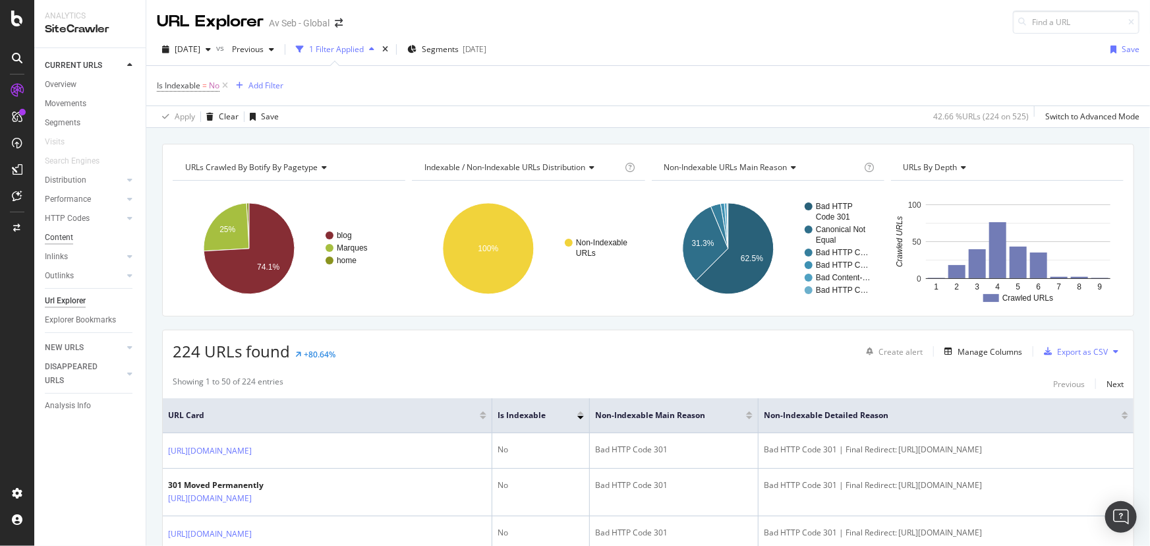
click at [60, 237] on div "Content" at bounding box center [59, 238] width 28 height 14
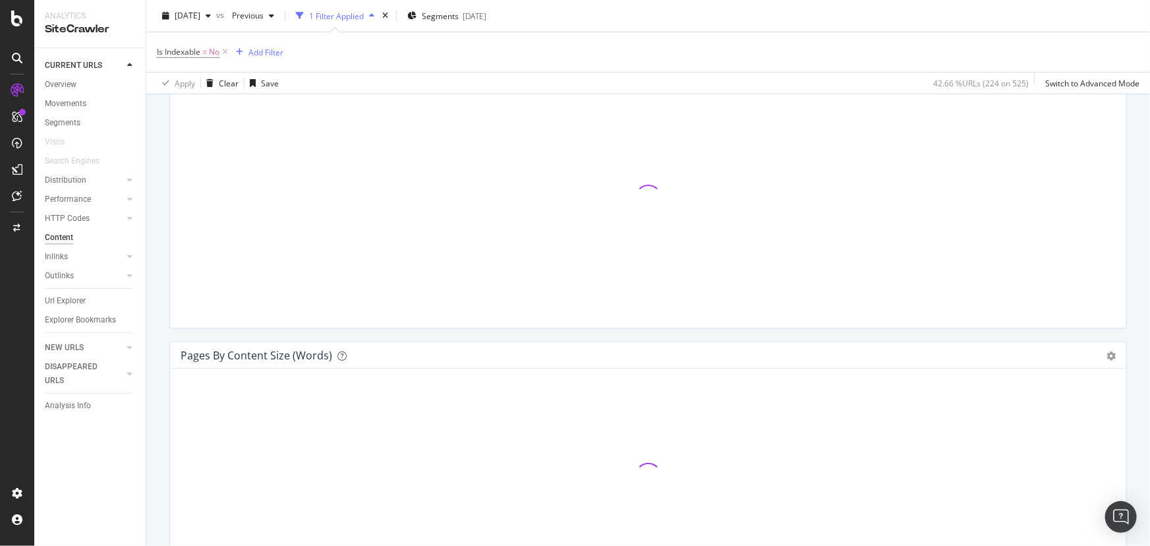
scroll to position [239, 0]
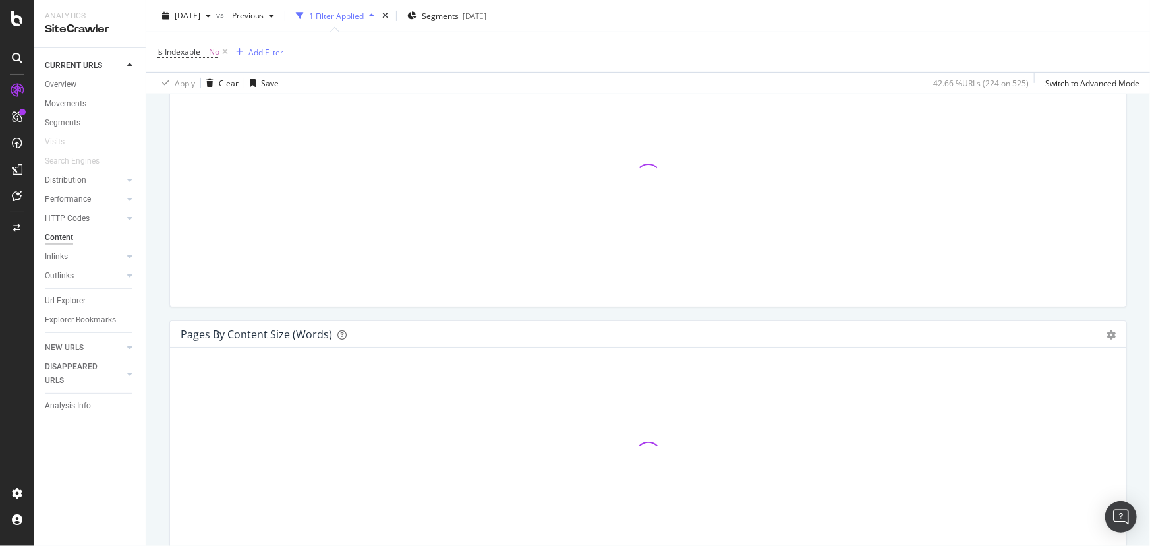
click at [225, 52] on icon at bounding box center [224, 51] width 11 height 13
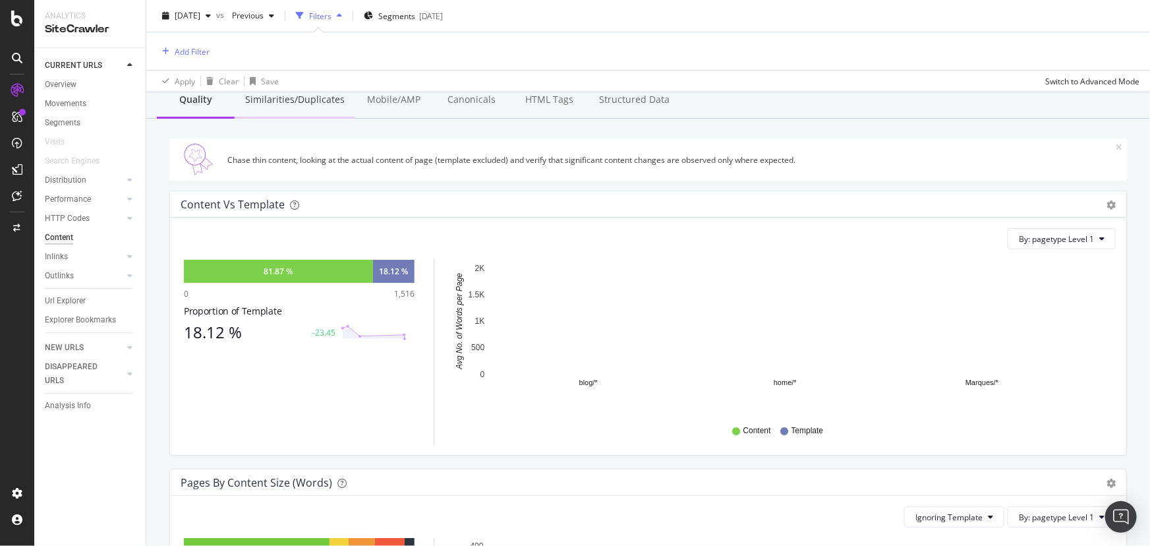
scroll to position [59, 0]
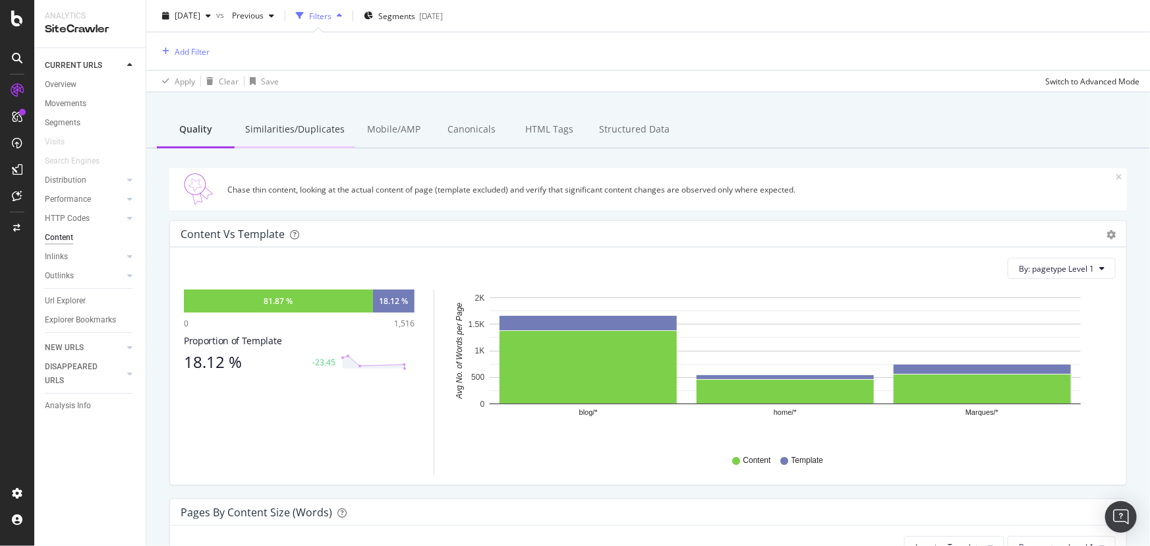
click at [308, 126] on div "Similarities/Duplicates" at bounding box center [295, 130] width 121 height 36
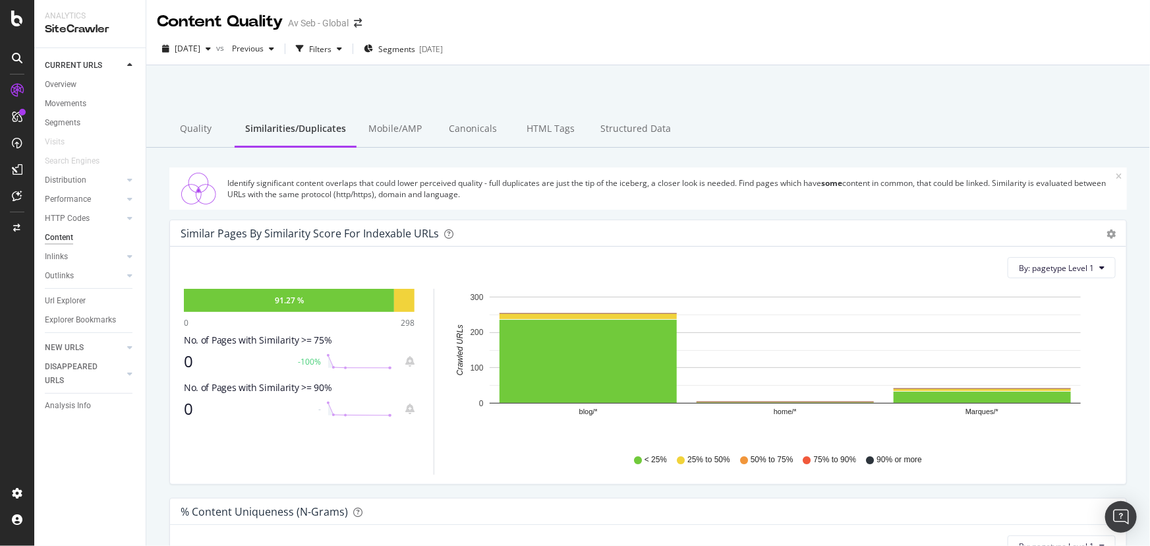
click at [547, 125] on div "HTML Tags" at bounding box center [551, 129] width 78 height 36
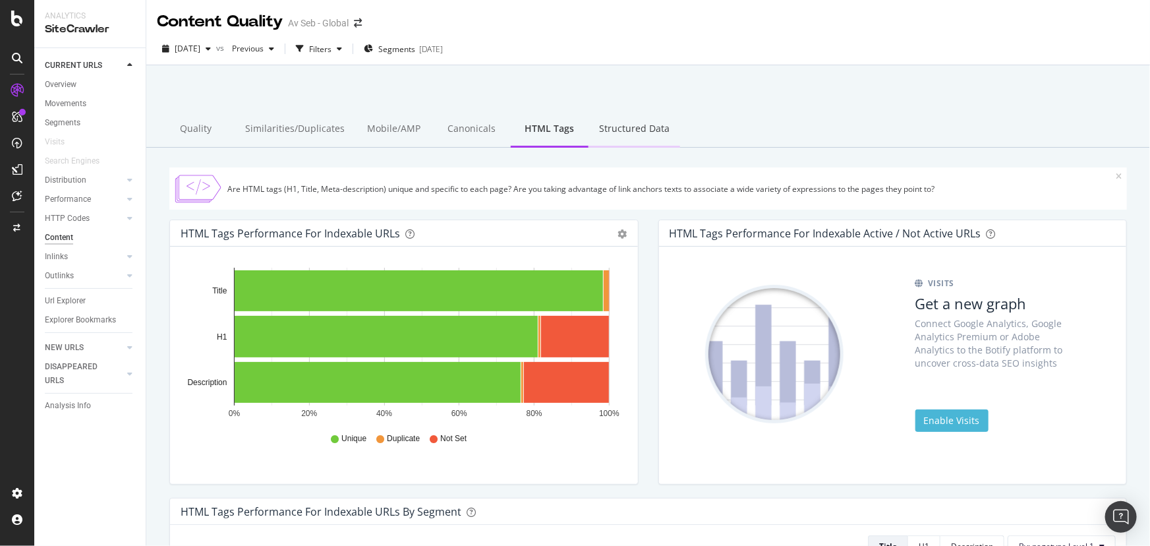
click at [622, 125] on div "Structured Data" at bounding box center [634, 129] width 92 height 36
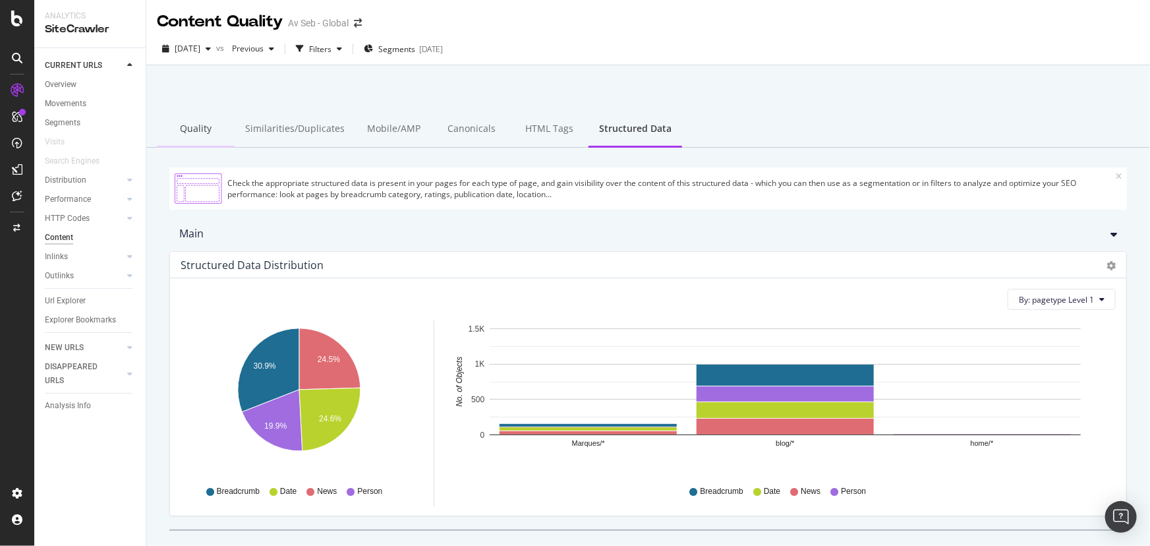
click at [181, 127] on div "Quality" at bounding box center [196, 129] width 78 height 36
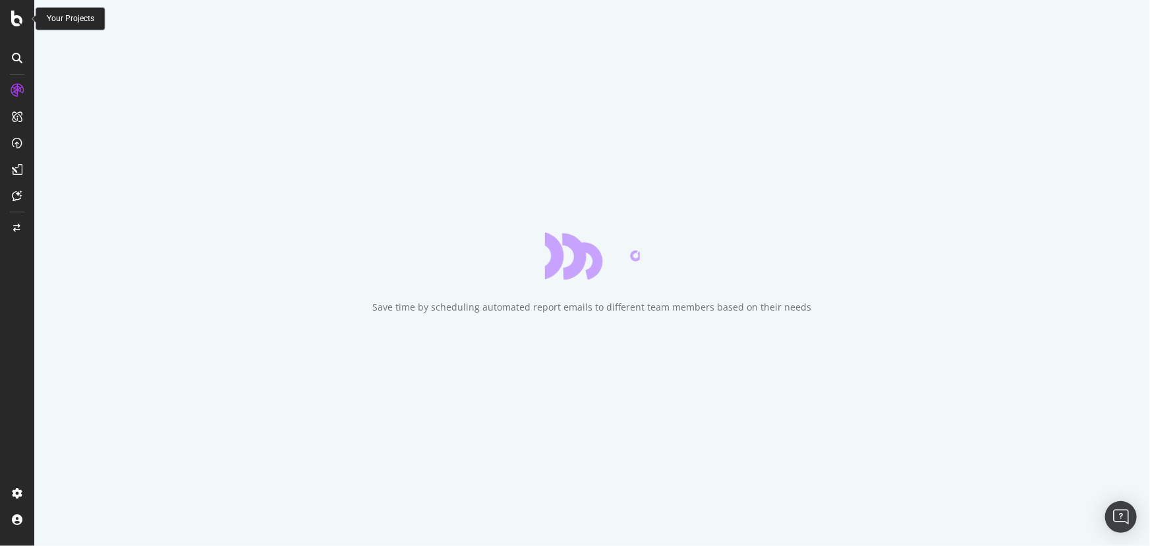
click at [18, 21] on icon at bounding box center [17, 19] width 12 height 16
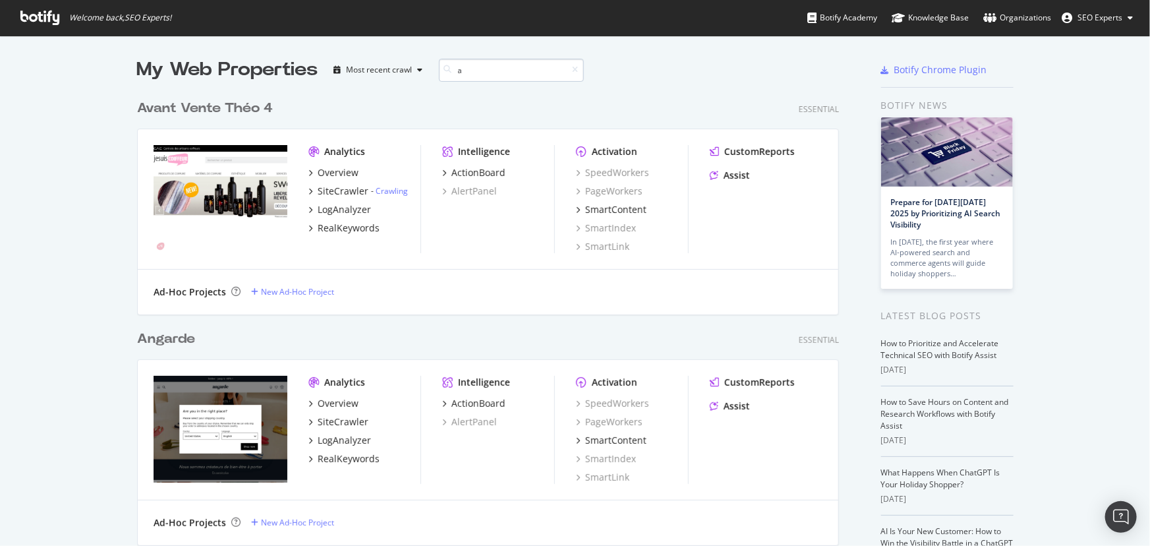
scroll to position [4175, 703]
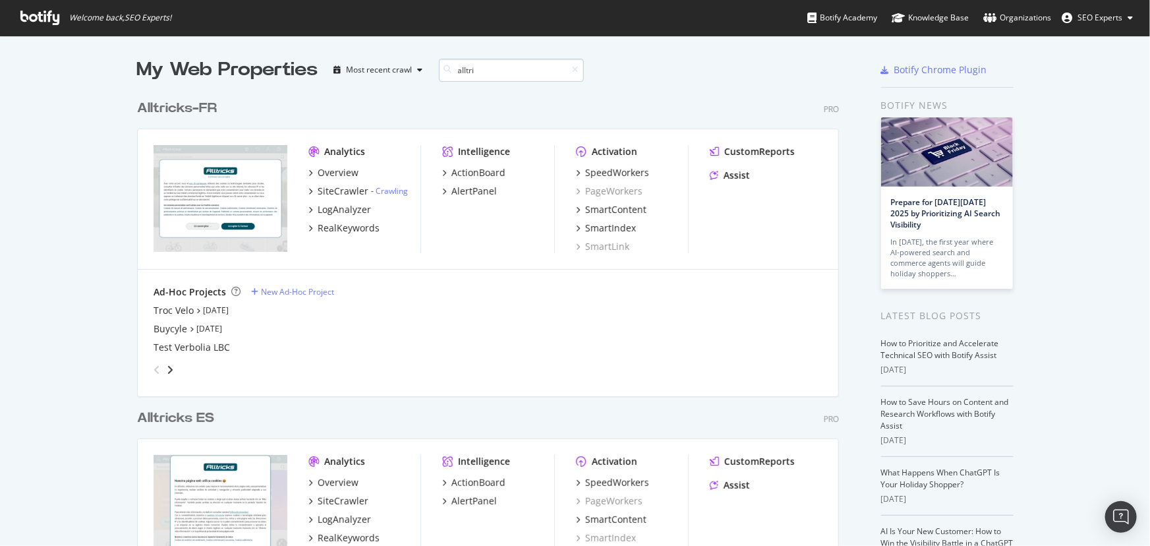
type input "alltri"
click at [331, 170] on div "Overview" at bounding box center [338, 172] width 41 height 13
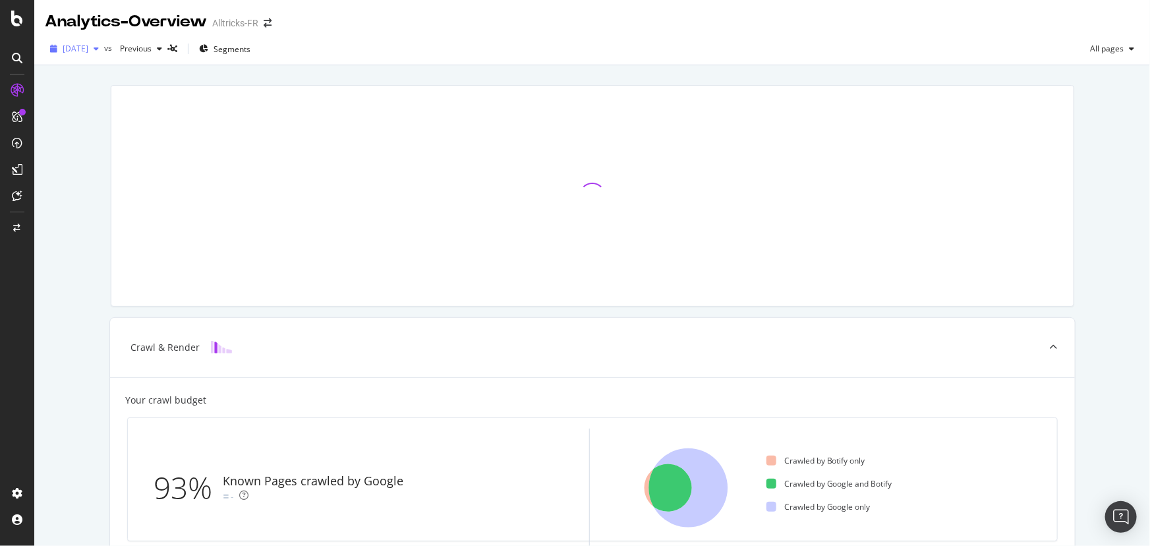
click at [88, 48] on span "2025 Sep. 15th" at bounding box center [76, 48] width 26 height 11
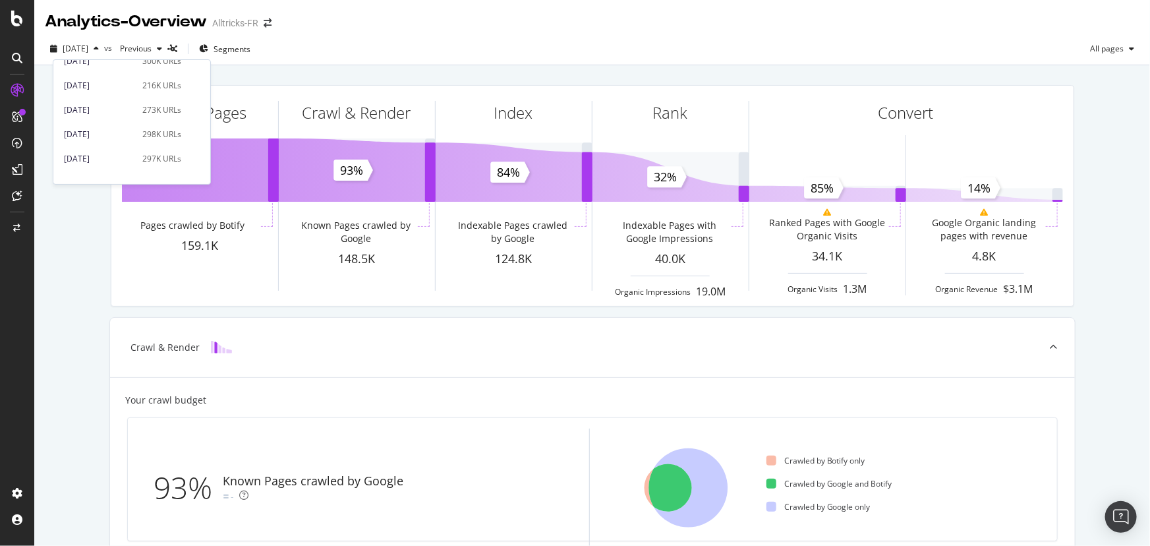
scroll to position [703, 0]
click at [103, 167] on div "2023 Sep. 30th" at bounding box center [99, 170] width 71 height 12
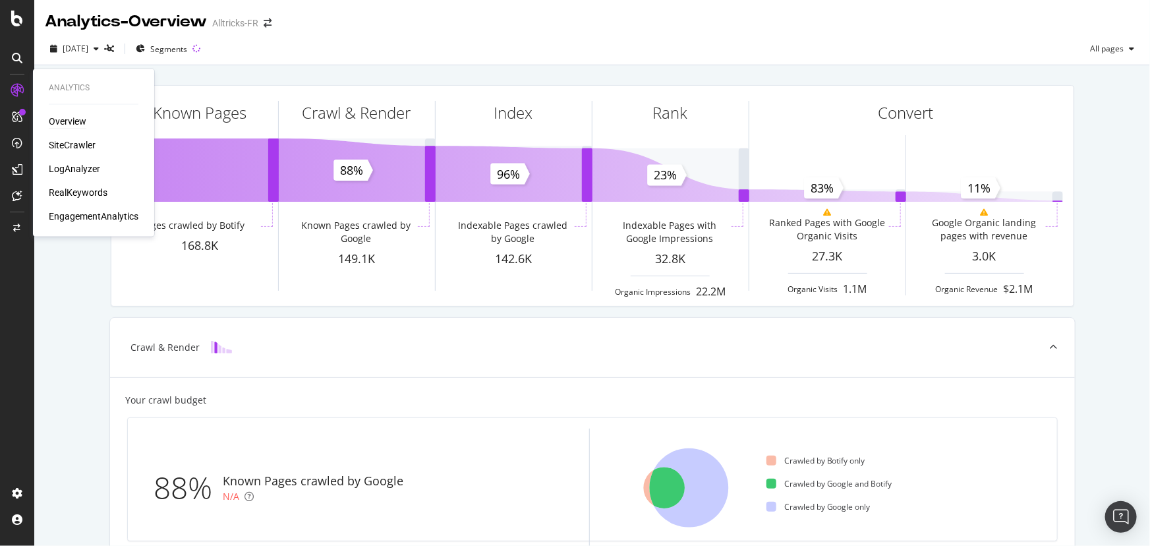
click at [76, 120] on div "Overview" at bounding box center [68, 121] width 38 height 13
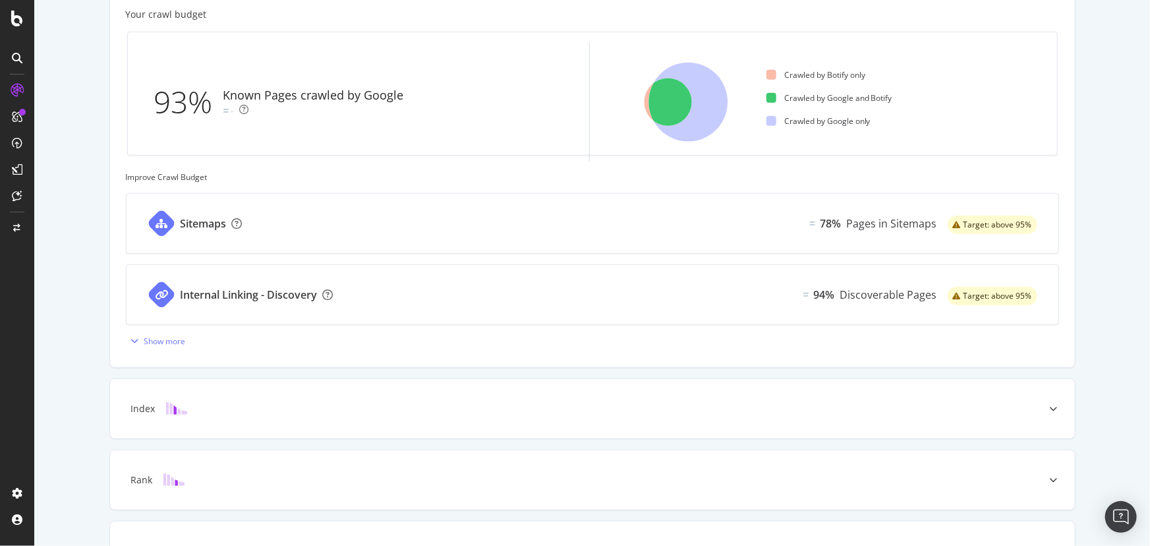
scroll to position [476, 0]
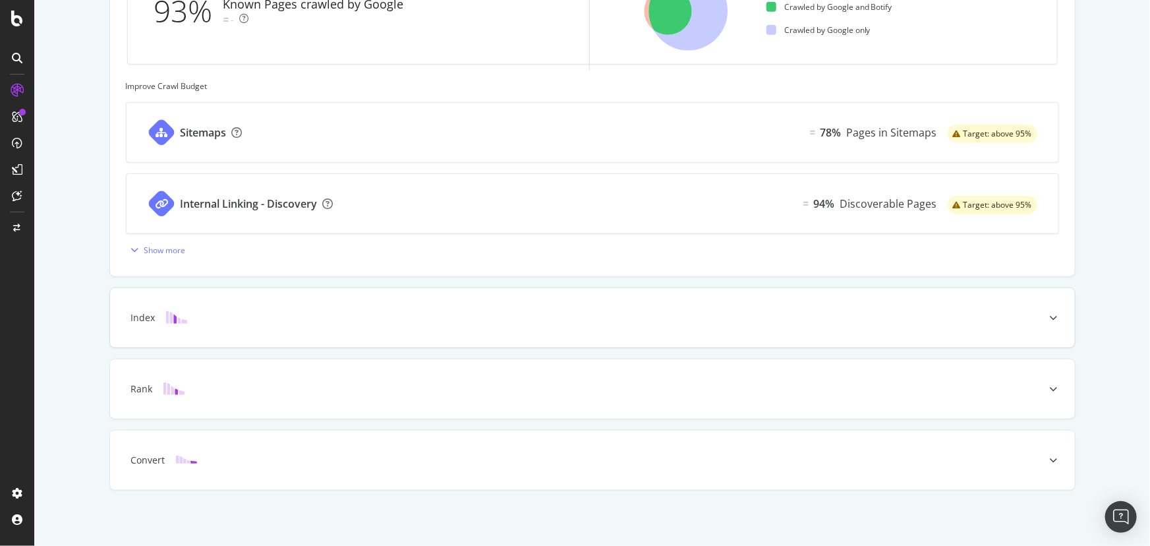
click at [344, 316] on div "Index" at bounding box center [571, 317] width 913 height 13
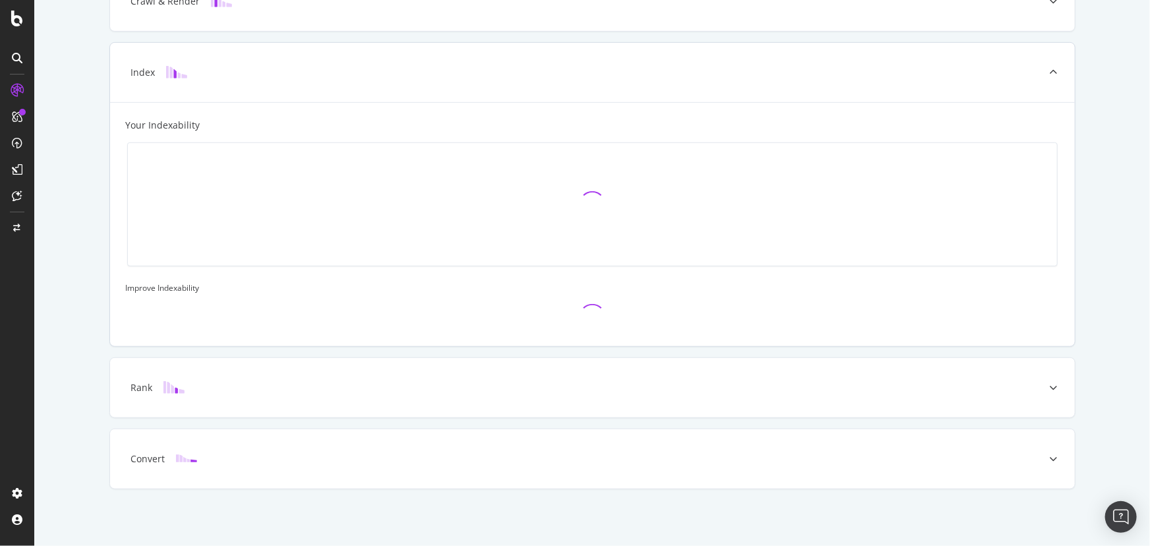
scroll to position [345, 0]
click at [345, 388] on div "Rank" at bounding box center [571, 388] width 913 height 13
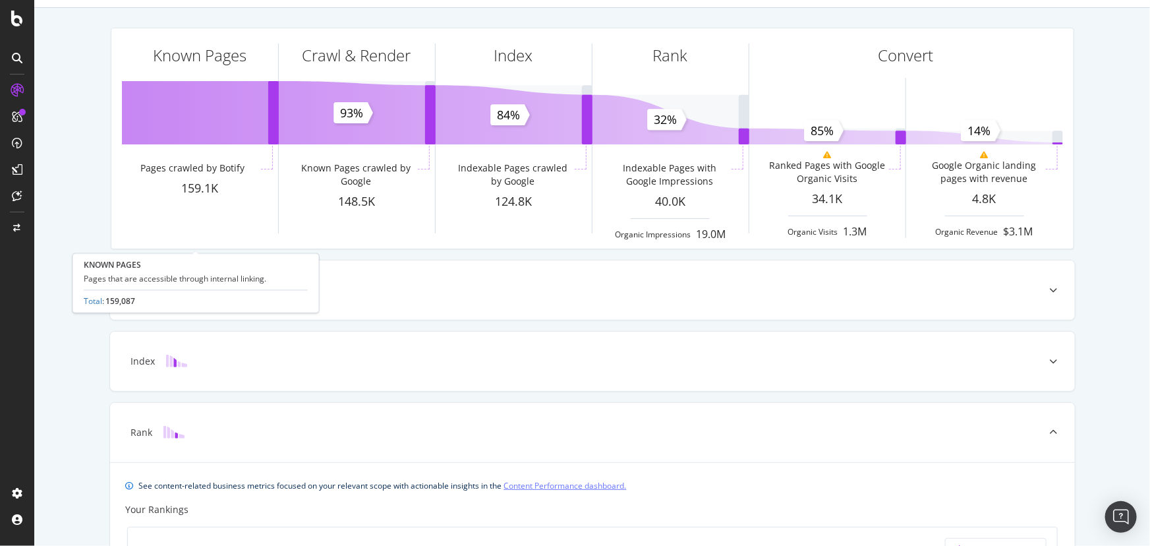
scroll to position [0, 0]
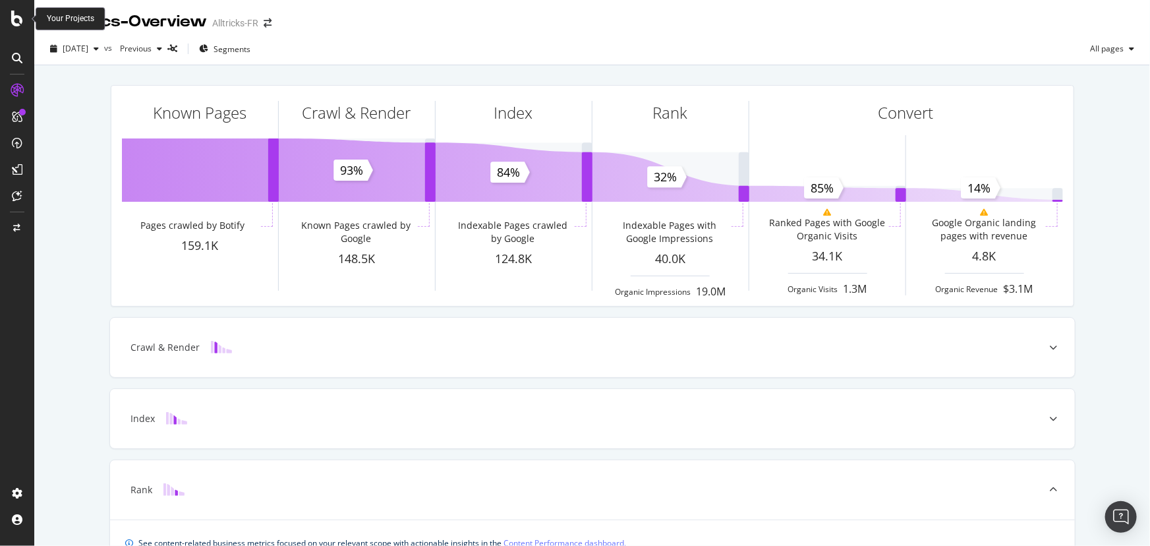
click at [20, 14] on icon at bounding box center [17, 19] width 12 height 16
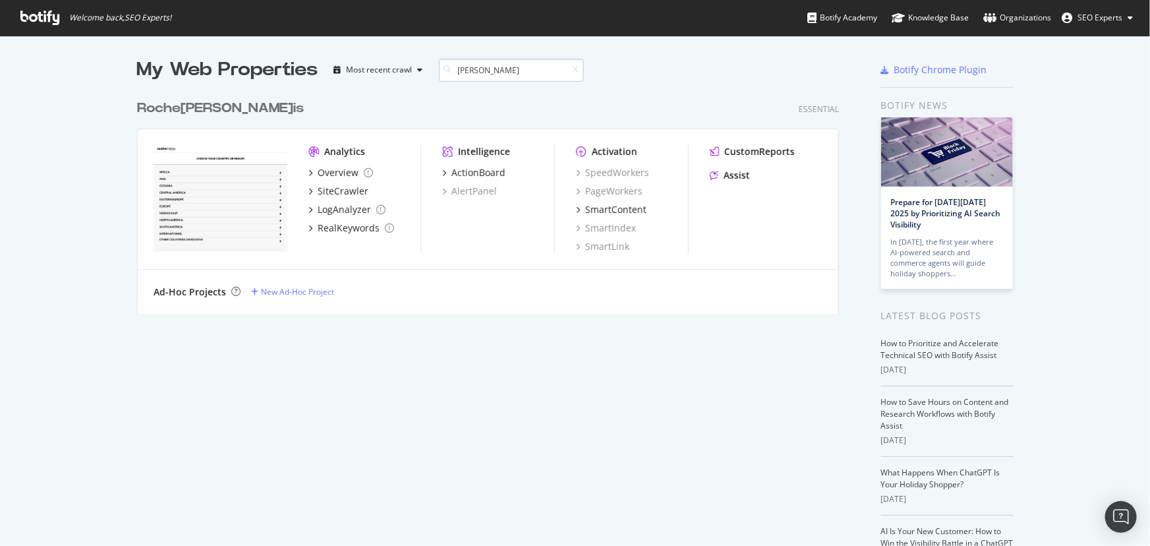
scroll to position [221, 703]
type input "boboi"
click at [336, 176] on div "Overview" at bounding box center [338, 172] width 41 height 13
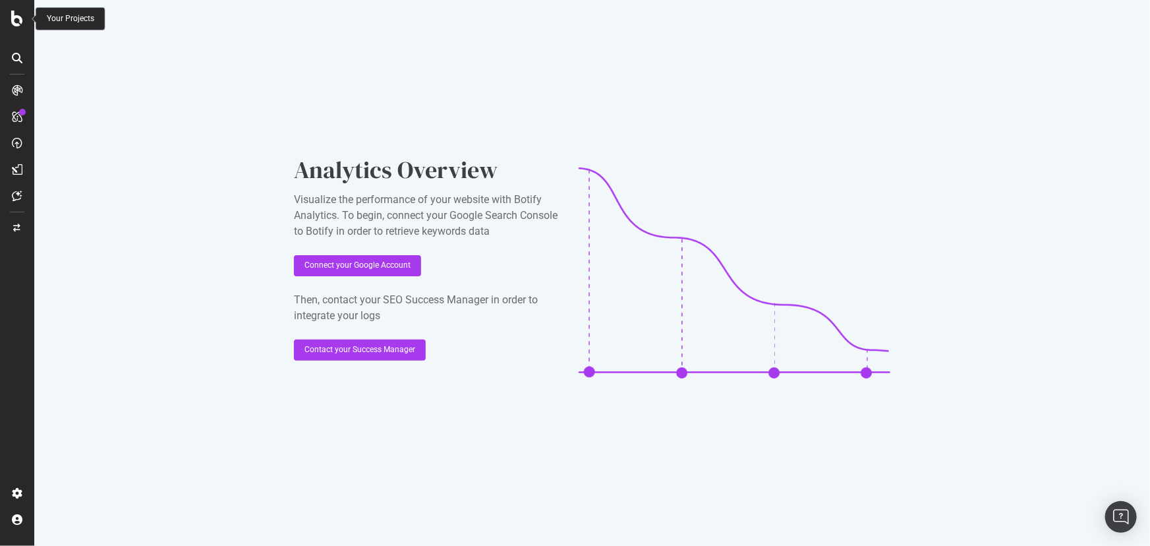
click at [19, 22] on icon at bounding box center [17, 19] width 12 height 16
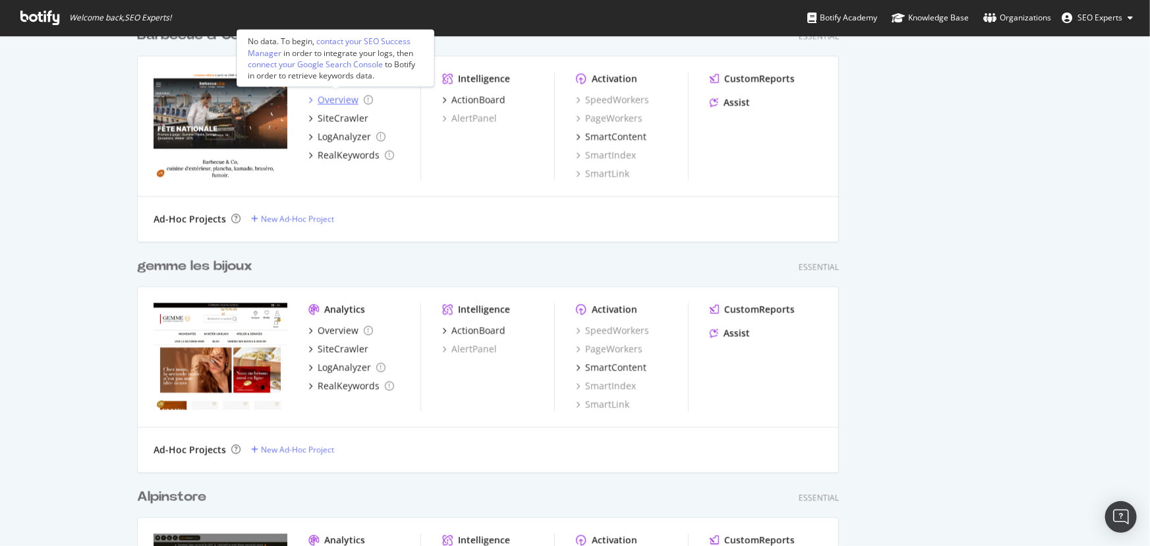
click at [323, 98] on div "Overview" at bounding box center [338, 99] width 41 height 13
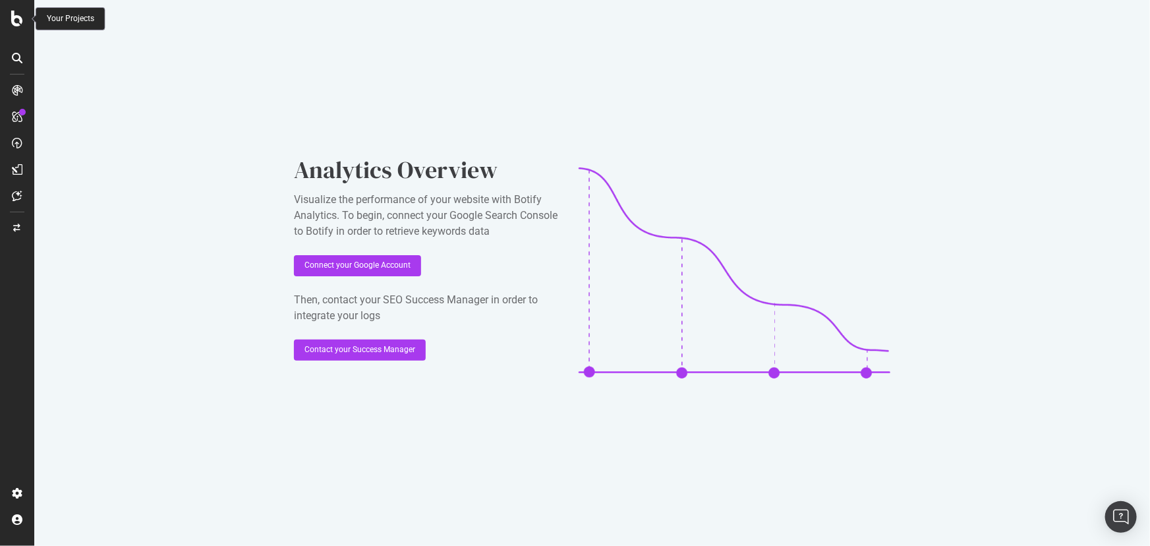
click at [13, 16] on icon at bounding box center [17, 19] width 12 height 16
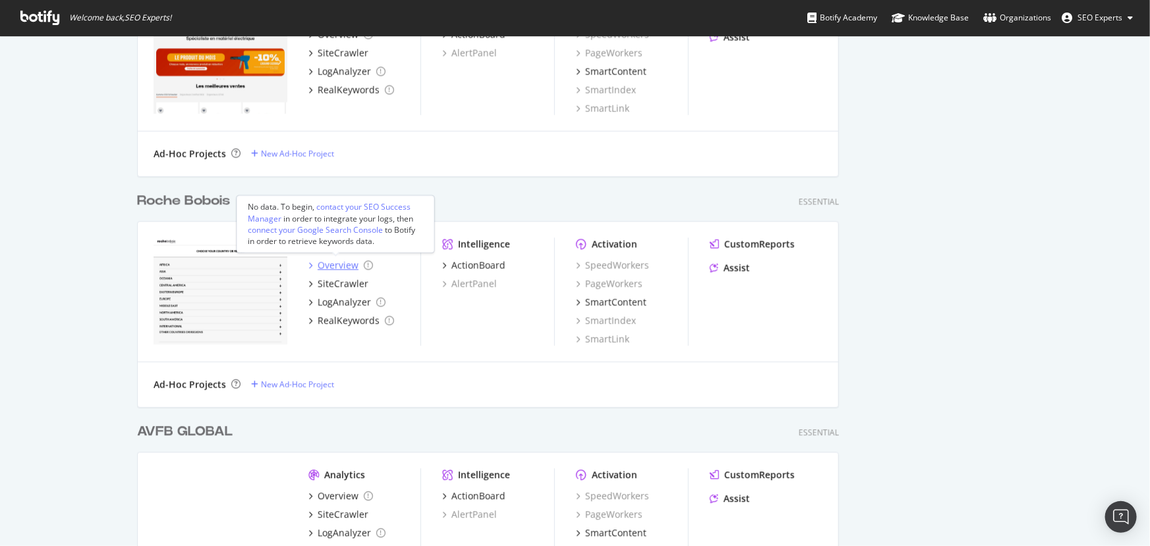
click at [330, 264] on div "Overview" at bounding box center [338, 264] width 41 height 13
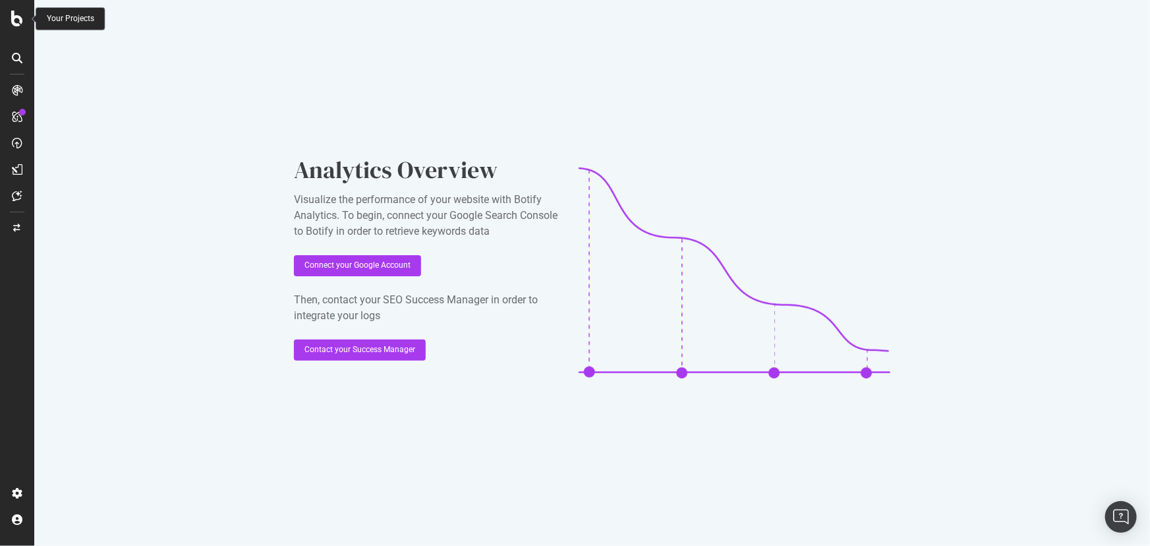
click at [18, 20] on icon at bounding box center [17, 19] width 12 height 16
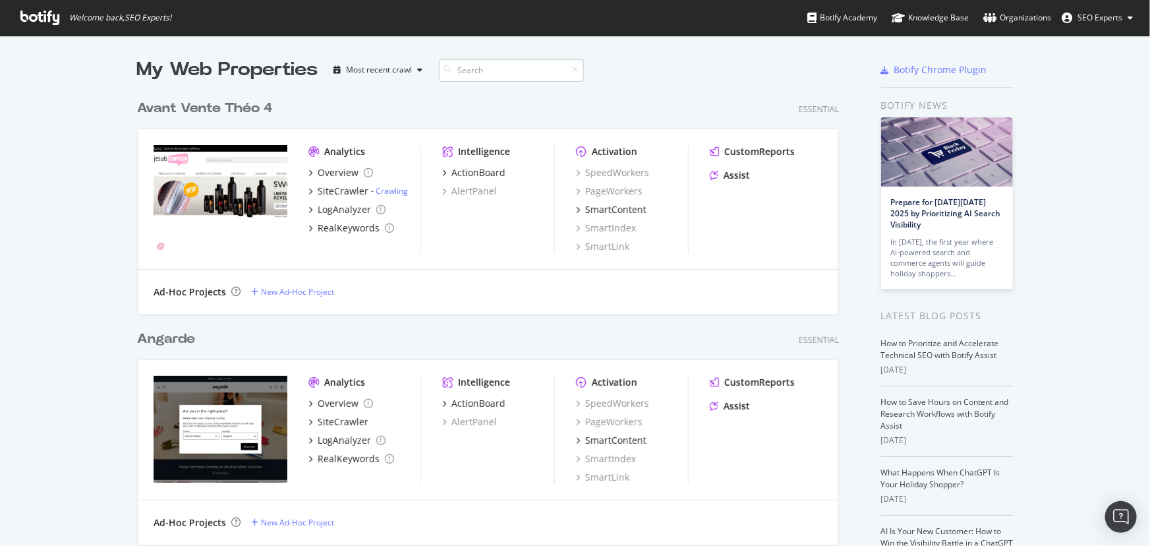
click at [465, 72] on input at bounding box center [511, 70] width 145 height 23
type input "casa"
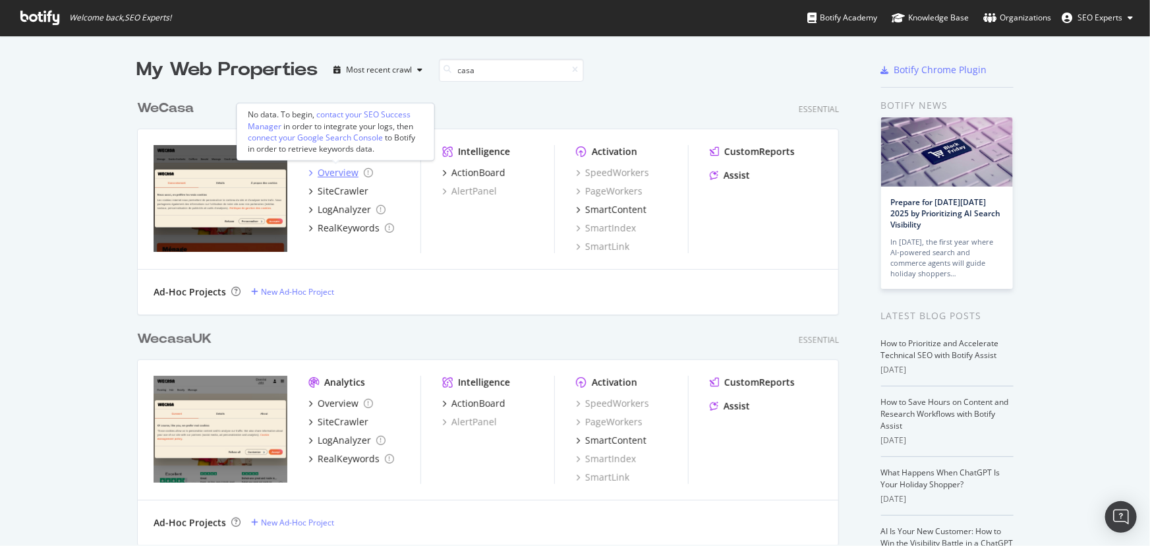
click at [335, 170] on div "Overview" at bounding box center [338, 172] width 41 height 13
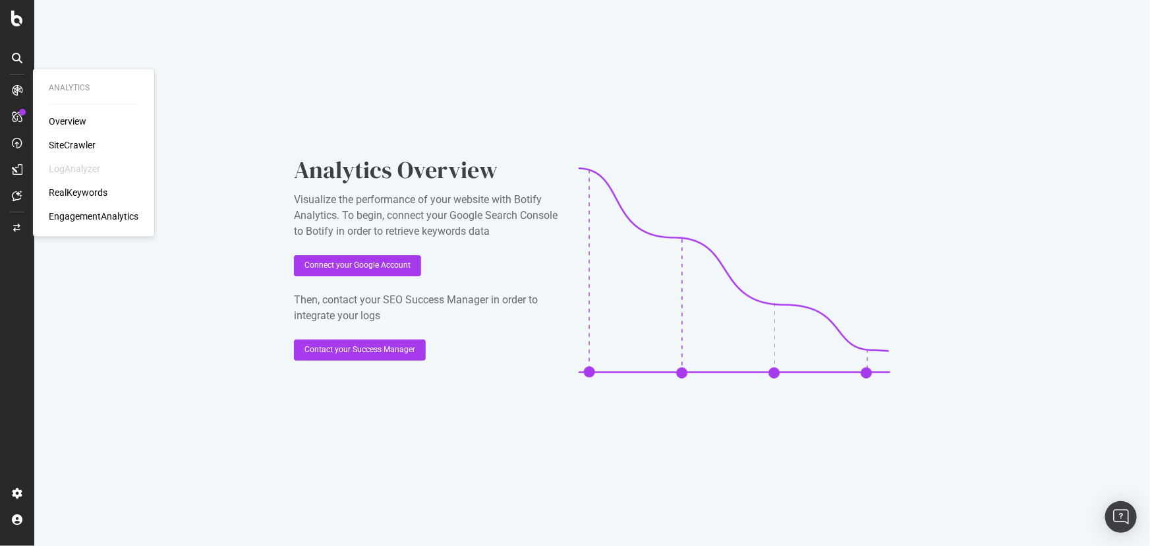
click at [66, 122] on div "Overview" at bounding box center [68, 121] width 38 height 13
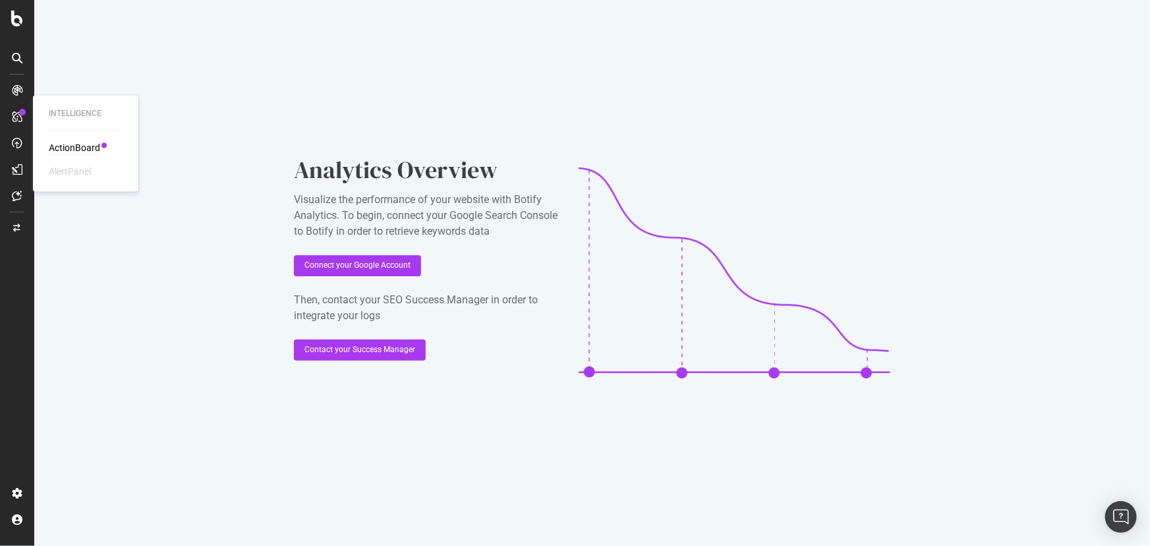
click at [72, 148] on div "ActionBoard" at bounding box center [74, 148] width 51 height 13
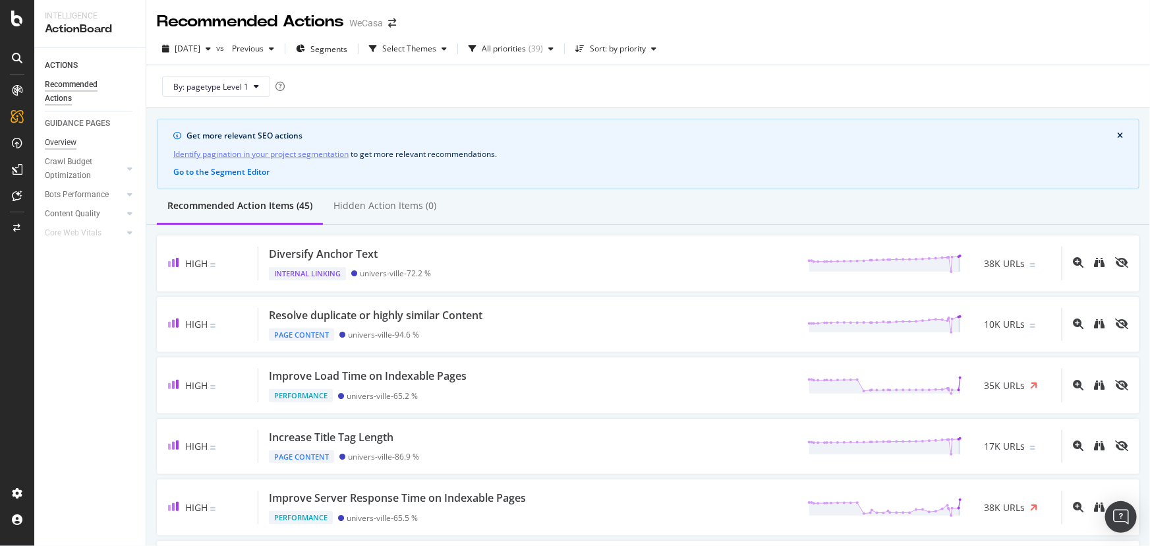
click at [66, 140] on div "Overview" at bounding box center [61, 143] width 32 height 14
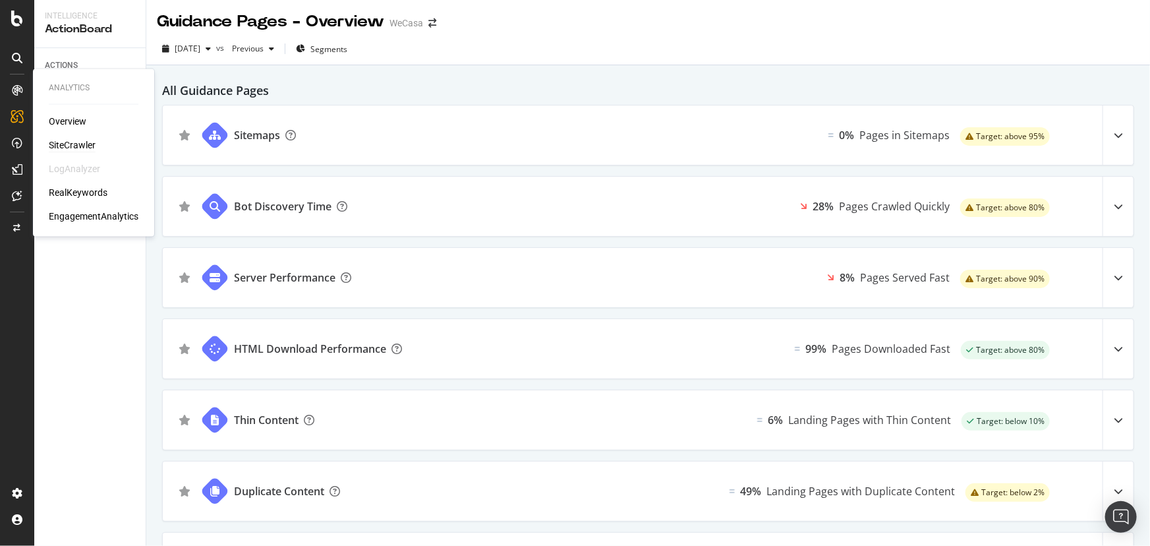
click at [72, 144] on div "SiteCrawler" at bounding box center [72, 145] width 47 height 13
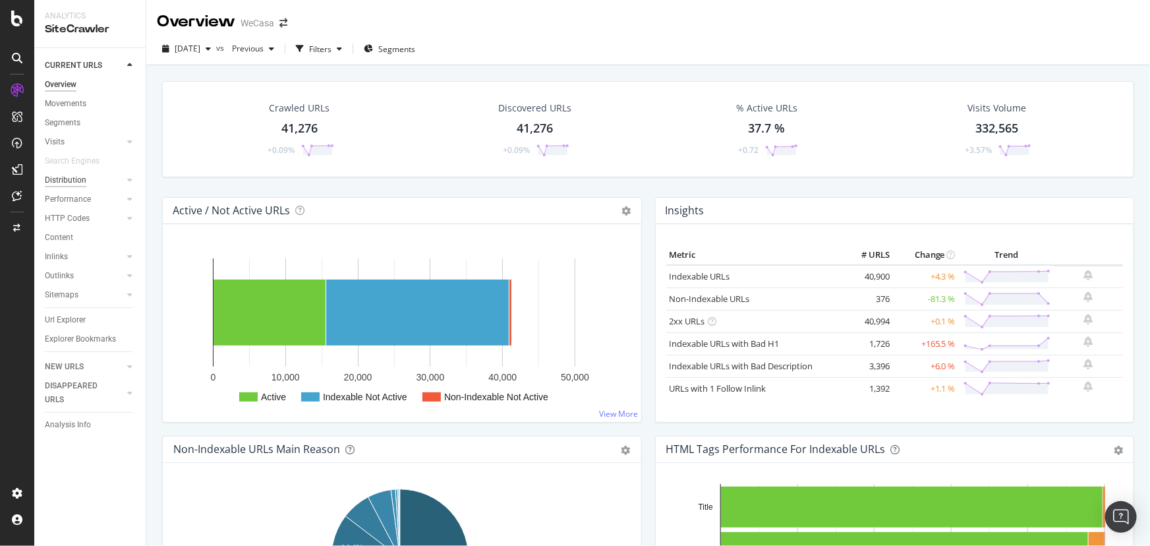
click at [67, 180] on div "Distribution" at bounding box center [66, 180] width 42 height 14
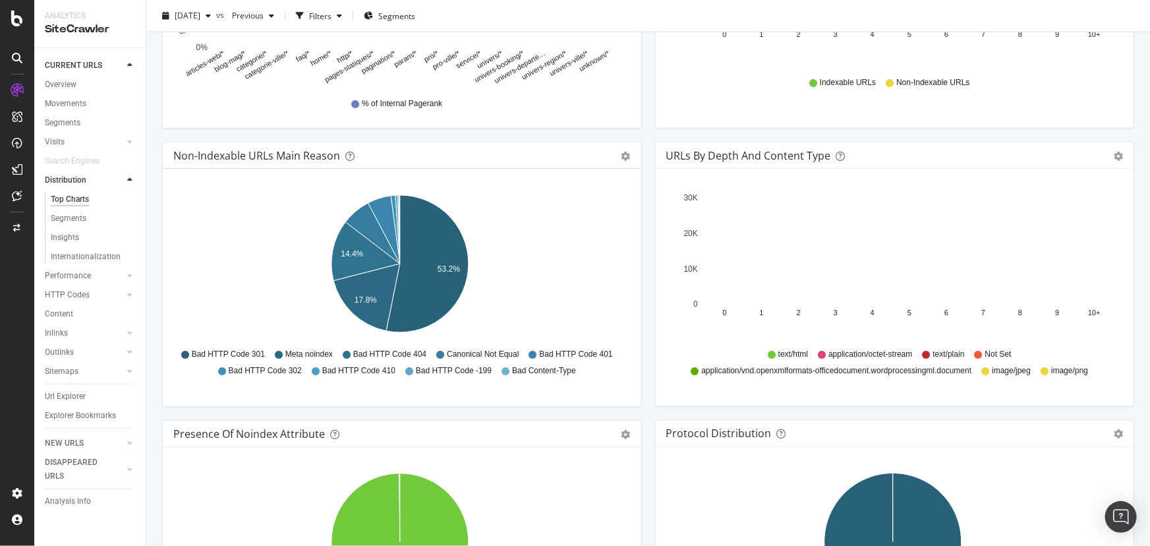
scroll to position [838, 0]
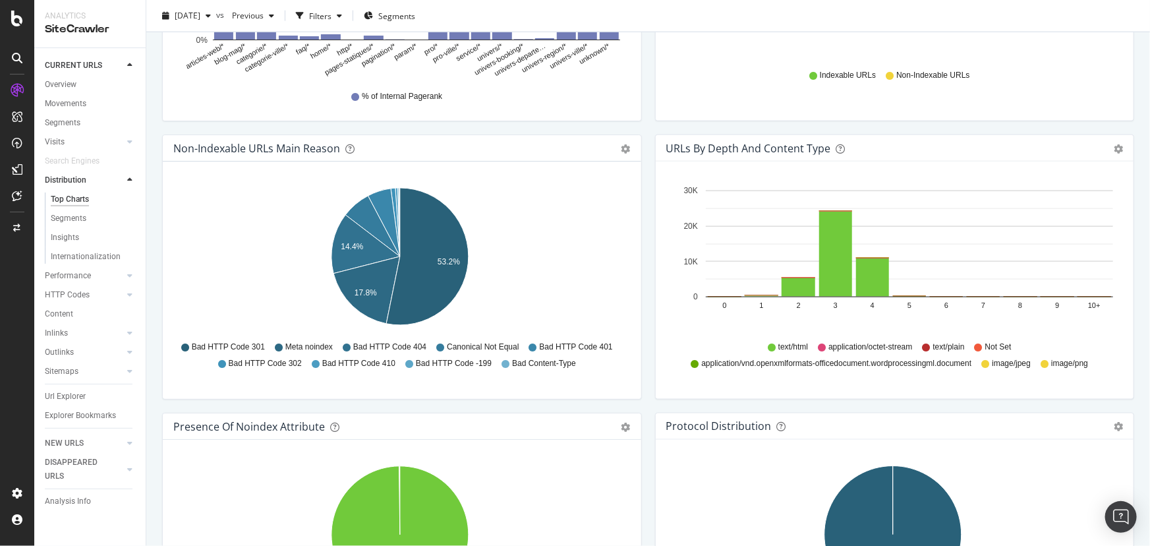
drag, startPoint x: 51, startPoint y: 140, endPoint x: 138, endPoint y: 141, distance: 87.0
click at [51, 140] on div "Visits" at bounding box center [55, 142] width 20 height 14
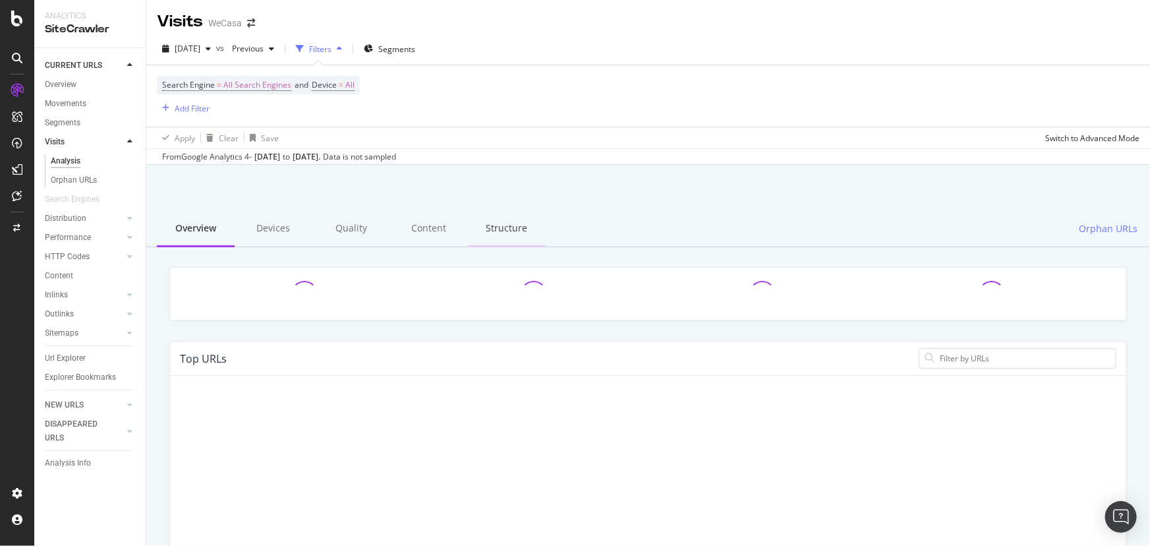
click at [491, 230] on div "Structure" at bounding box center [507, 229] width 78 height 36
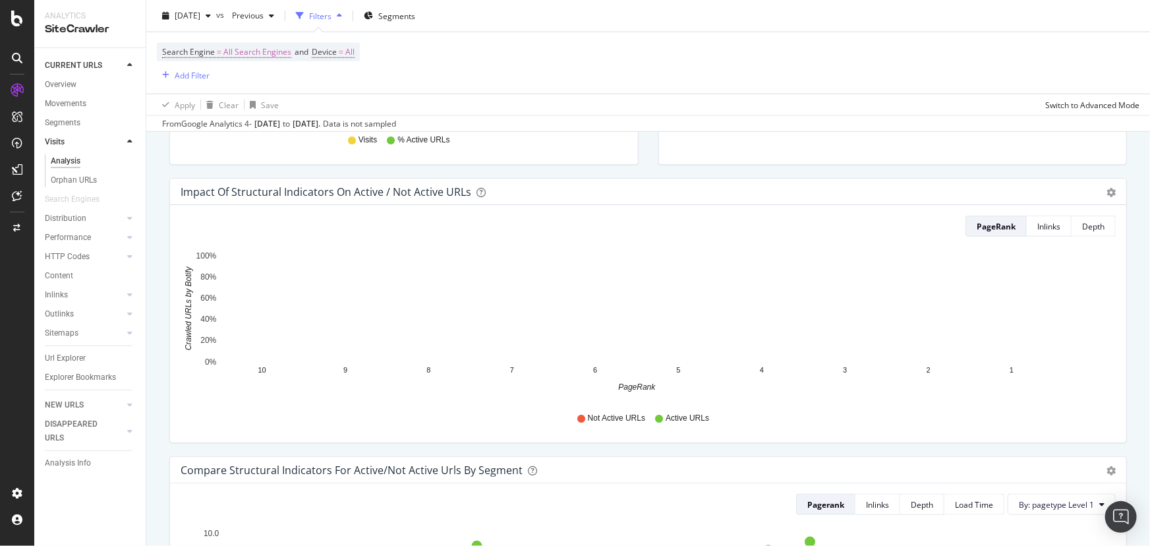
scroll to position [639, 0]
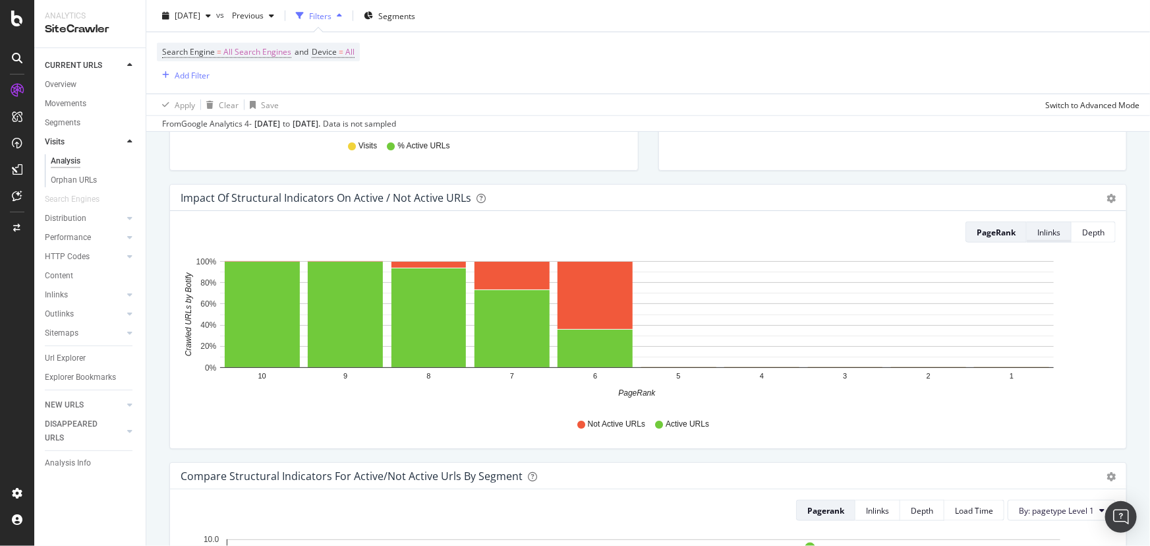
click at [1044, 235] on div "Inlinks" at bounding box center [1048, 232] width 23 height 11
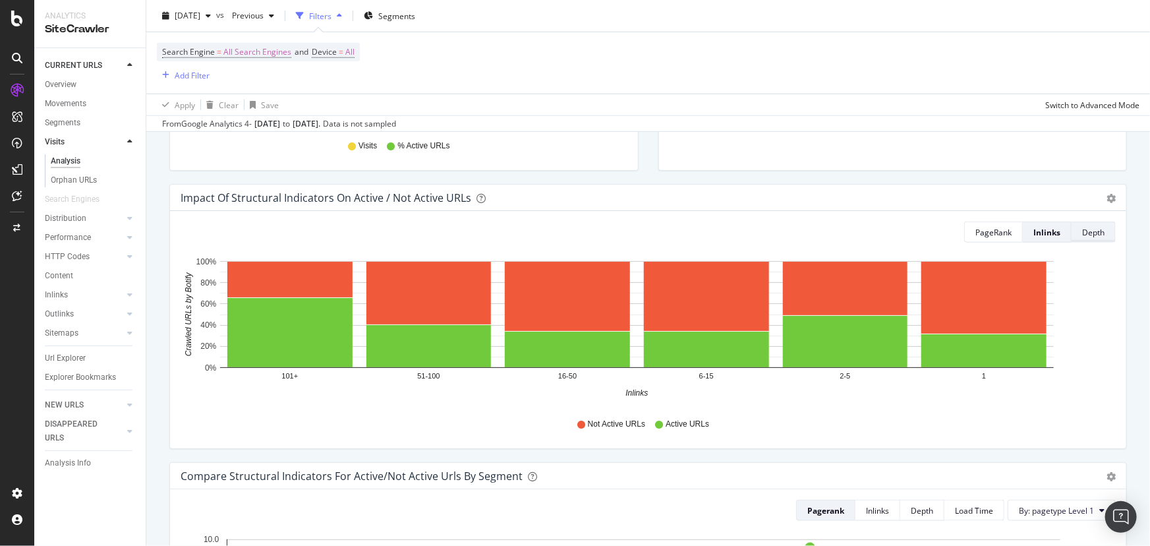
click at [1089, 237] on div "Depth" at bounding box center [1093, 232] width 22 height 11
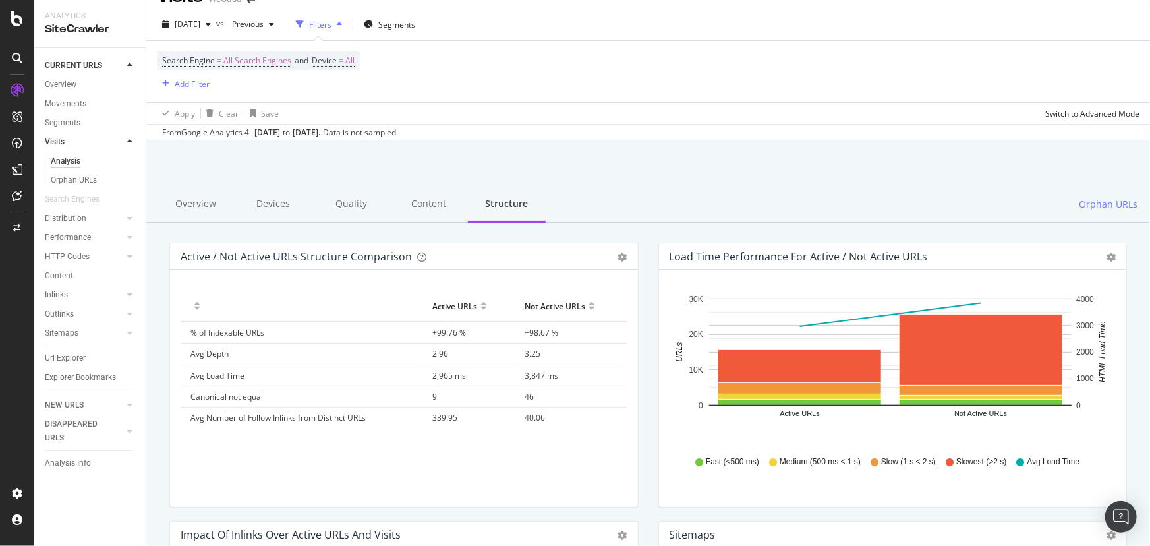
scroll to position [0, 0]
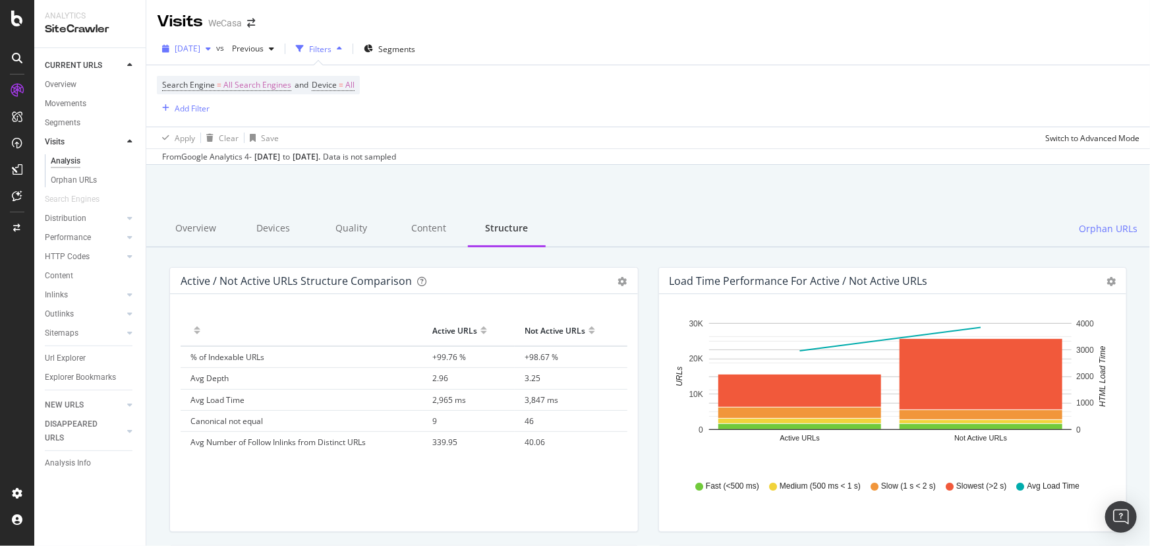
click at [193, 49] on span "2025 Sep. 16th" at bounding box center [188, 48] width 26 height 11
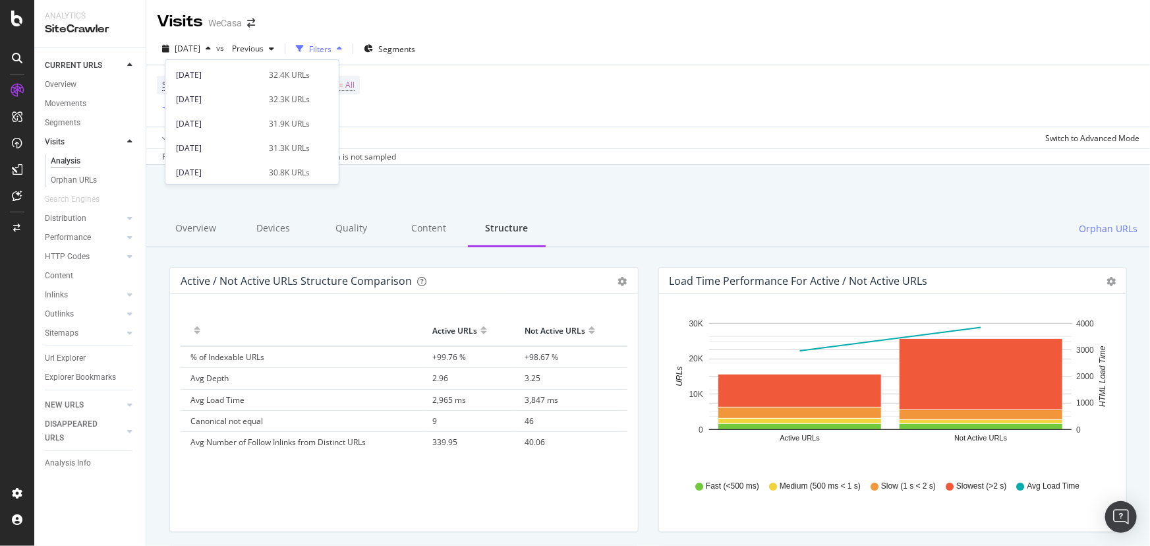
scroll to position [606, 0]
click at [235, 169] on div "2023 Sep. 2nd" at bounding box center [218, 169] width 85 height 12
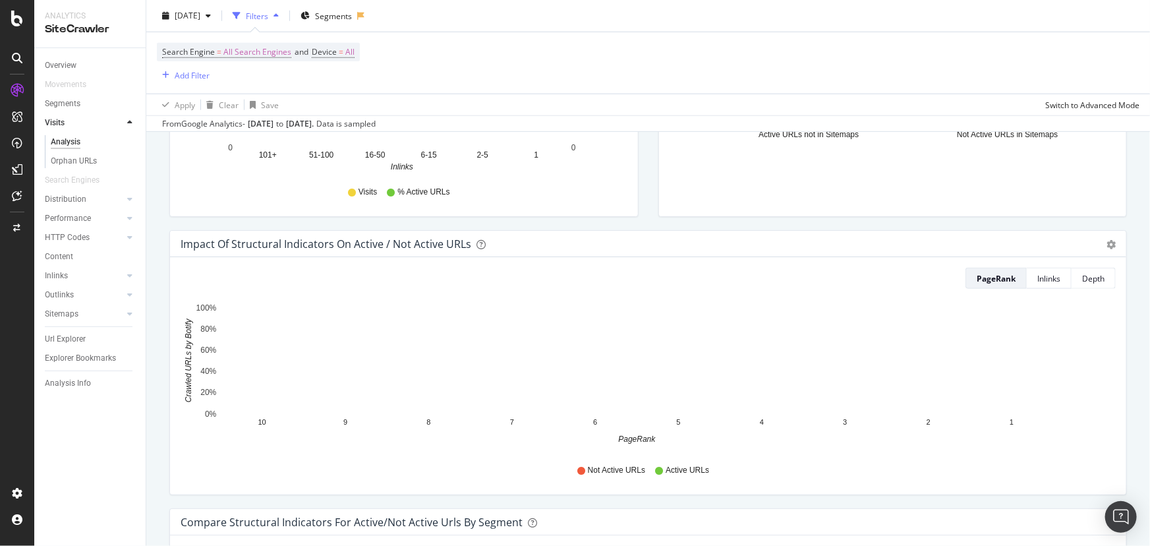
scroll to position [599, 0]
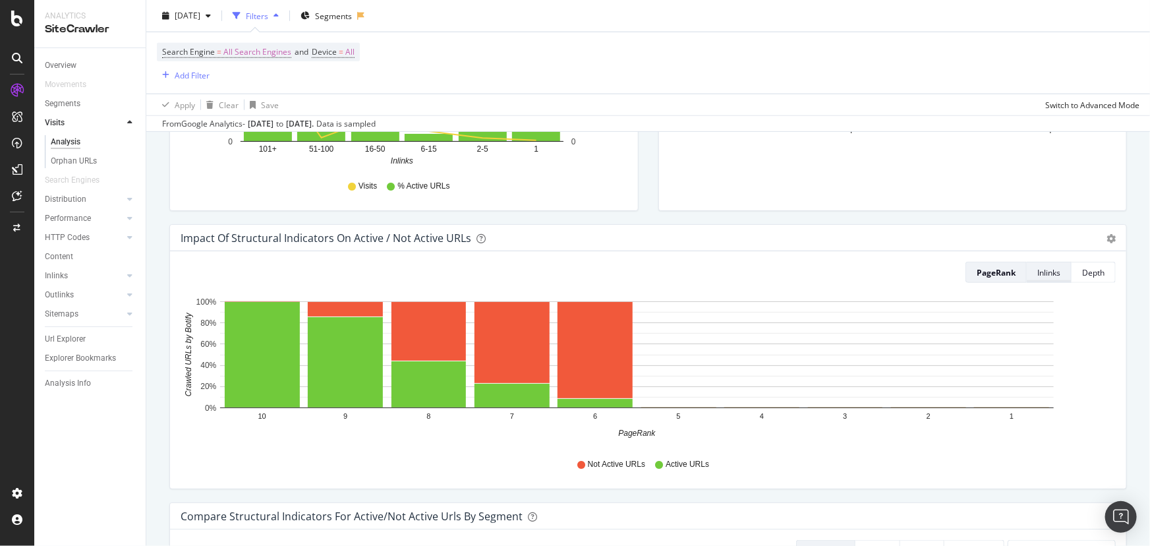
click at [1037, 273] on div "Inlinks" at bounding box center [1048, 272] width 23 height 11
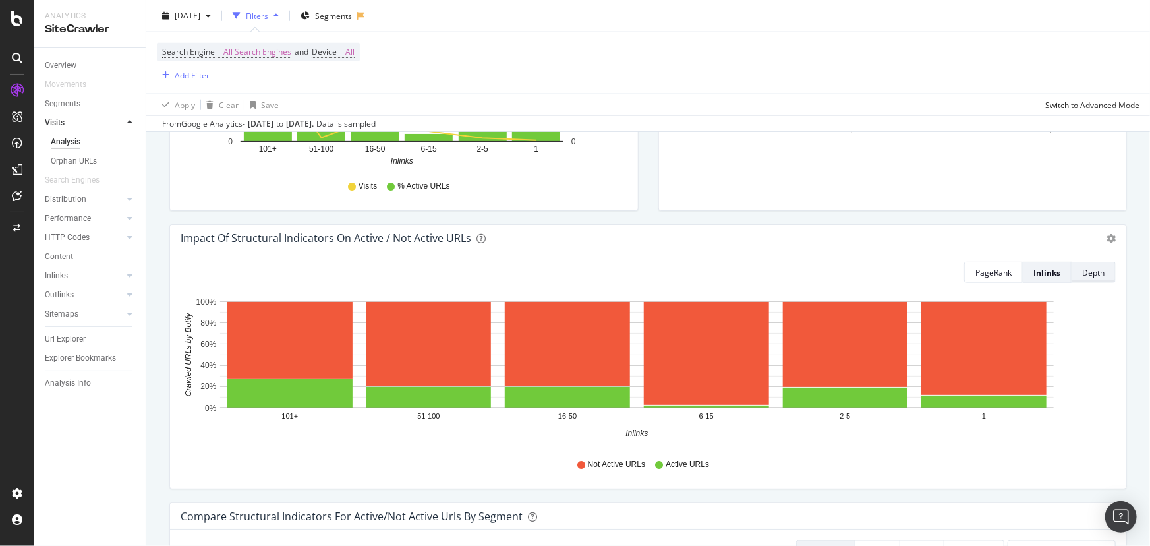
click at [1084, 276] on div "Depth" at bounding box center [1093, 272] width 22 height 11
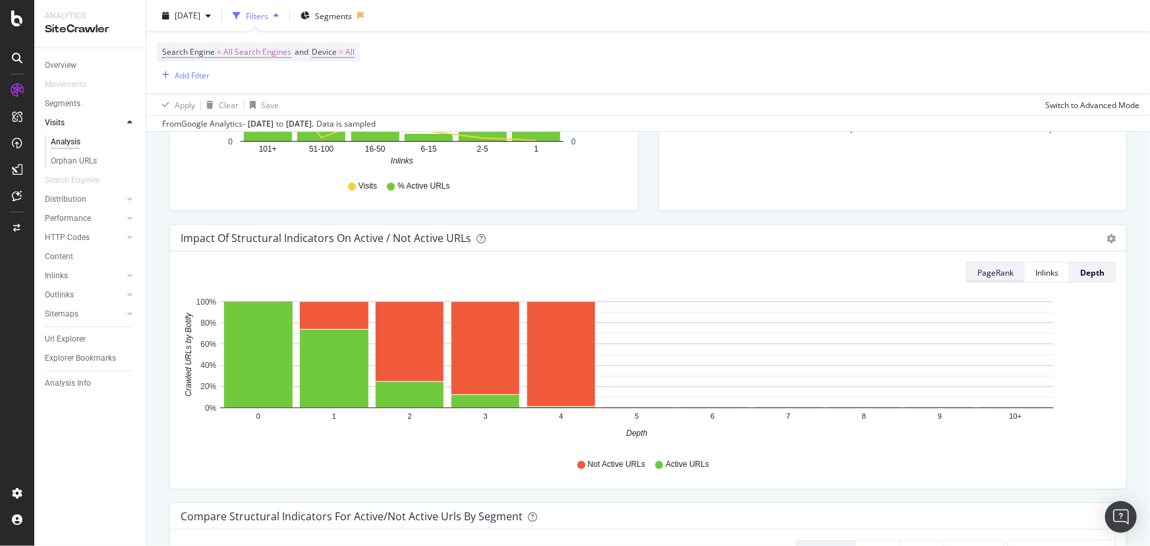
click at [981, 273] on div "PageRank" at bounding box center [995, 272] width 36 height 11
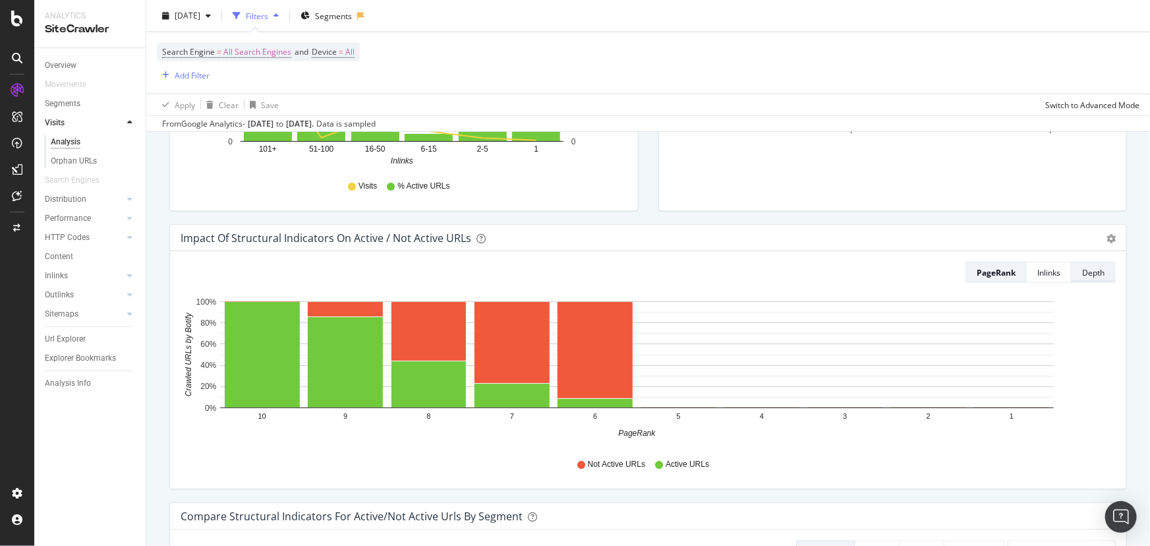
click at [1083, 272] on div "Depth" at bounding box center [1093, 272] width 22 height 11
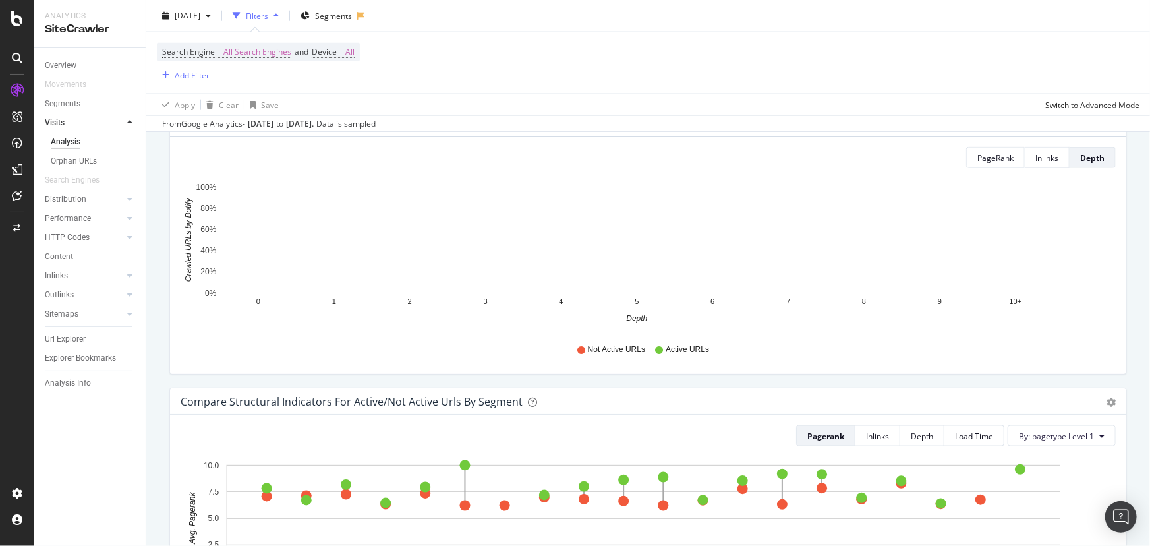
scroll to position [718, 0]
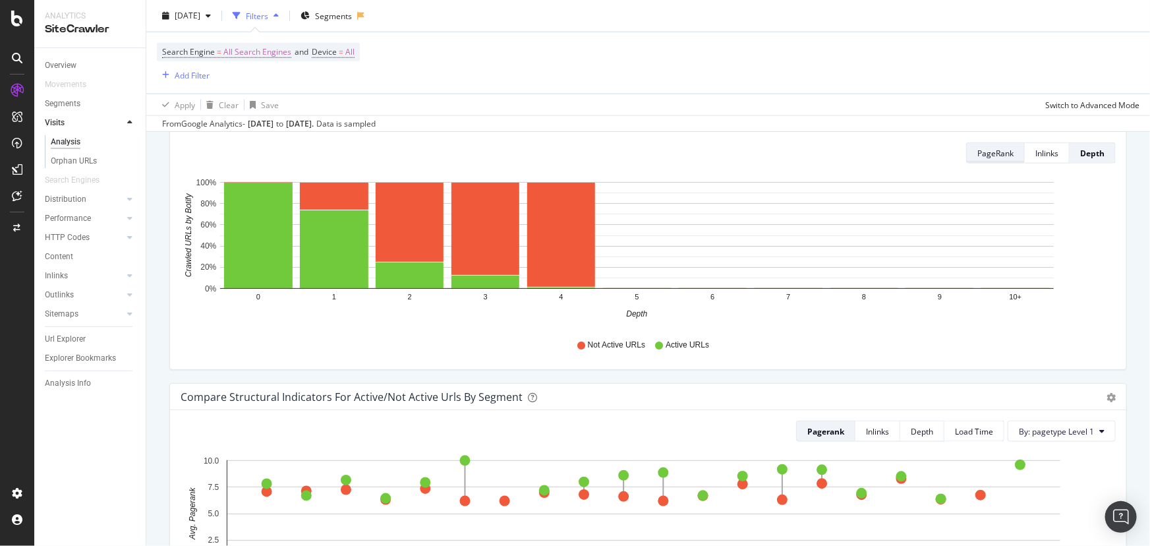
click at [984, 155] on div "PageRank" at bounding box center [995, 153] width 36 height 11
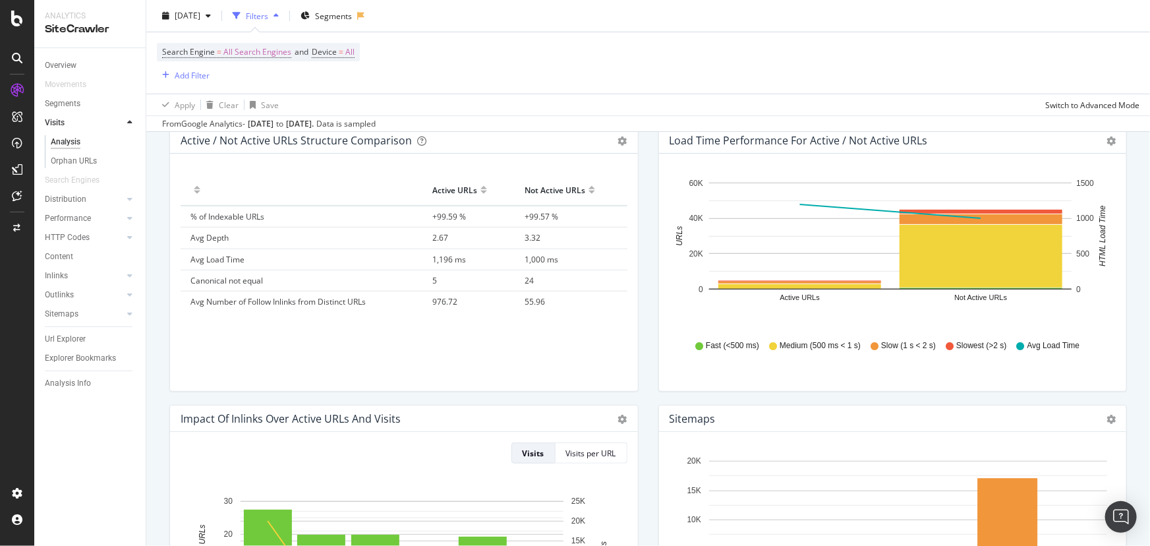
scroll to position [0, 0]
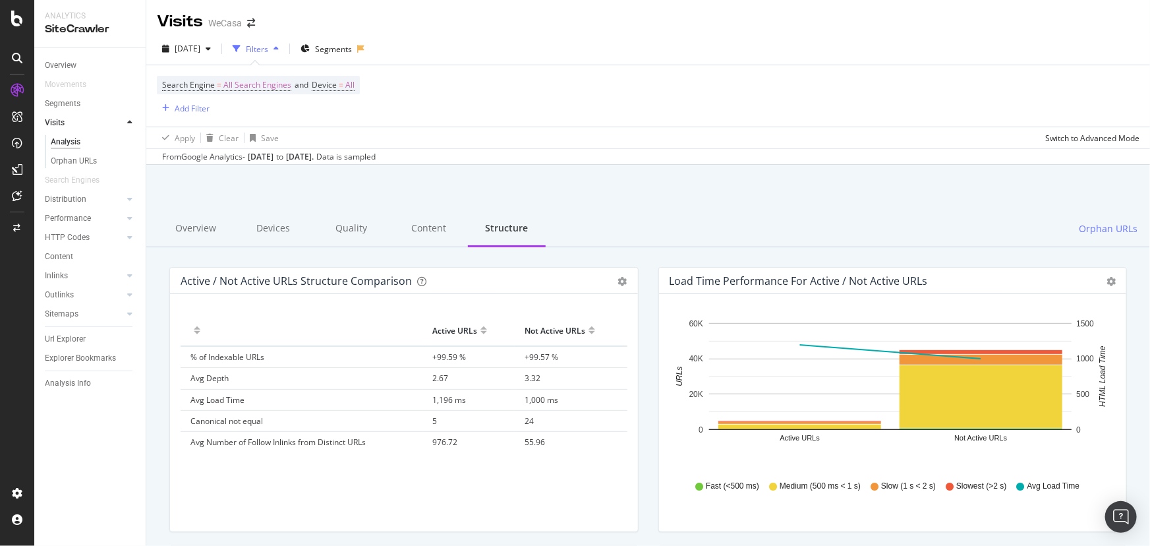
click at [416, 225] on div "Content" at bounding box center [429, 229] width 78 height 36
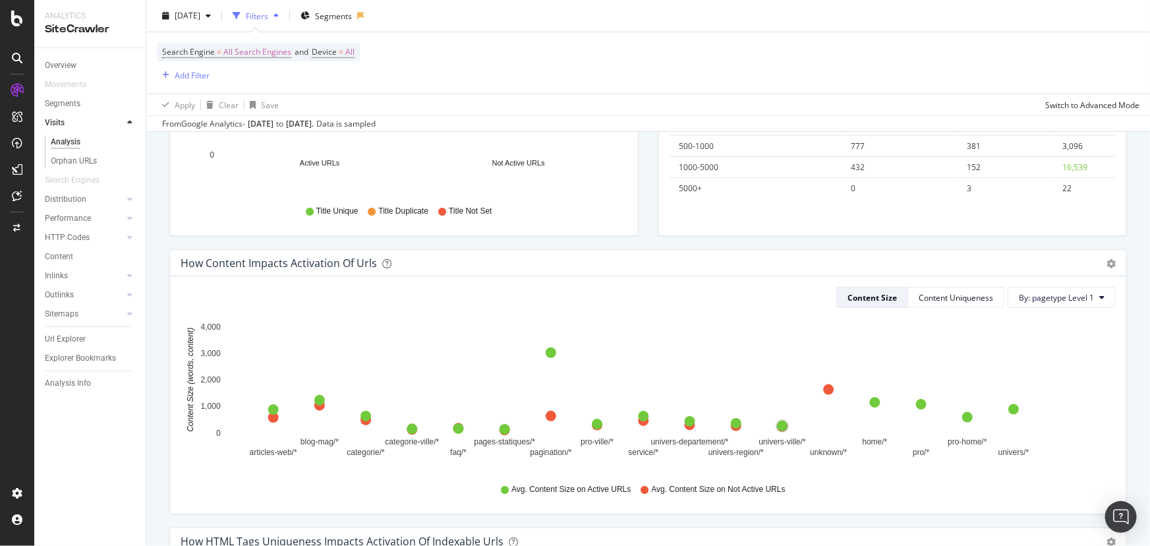
scroll to position [299, 0]
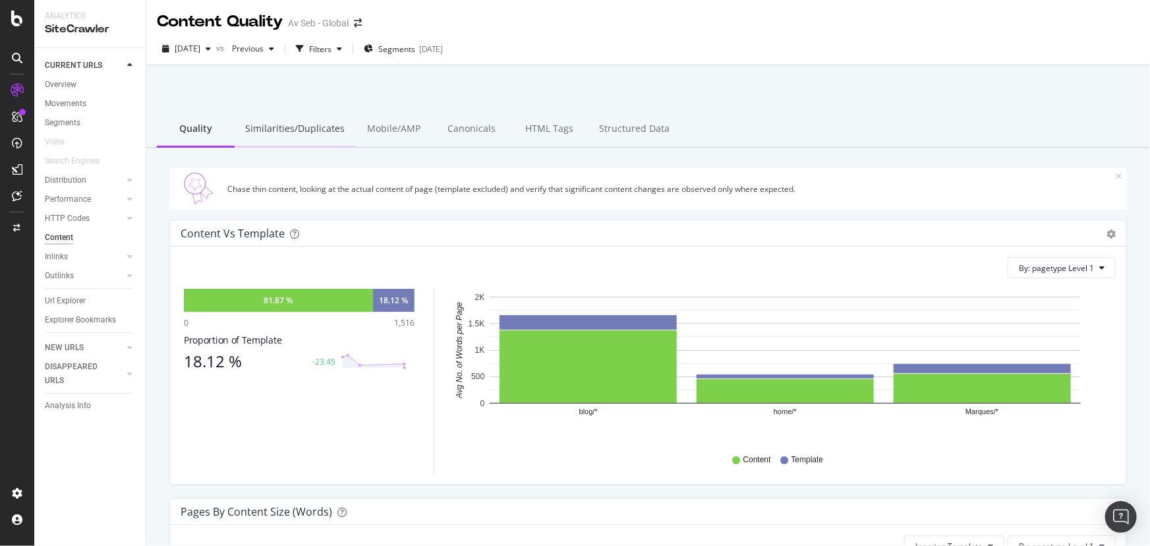
click at [298, 124] on div "Similarities/Duplicates" at bounding box center [295, 129] width 121 height 36
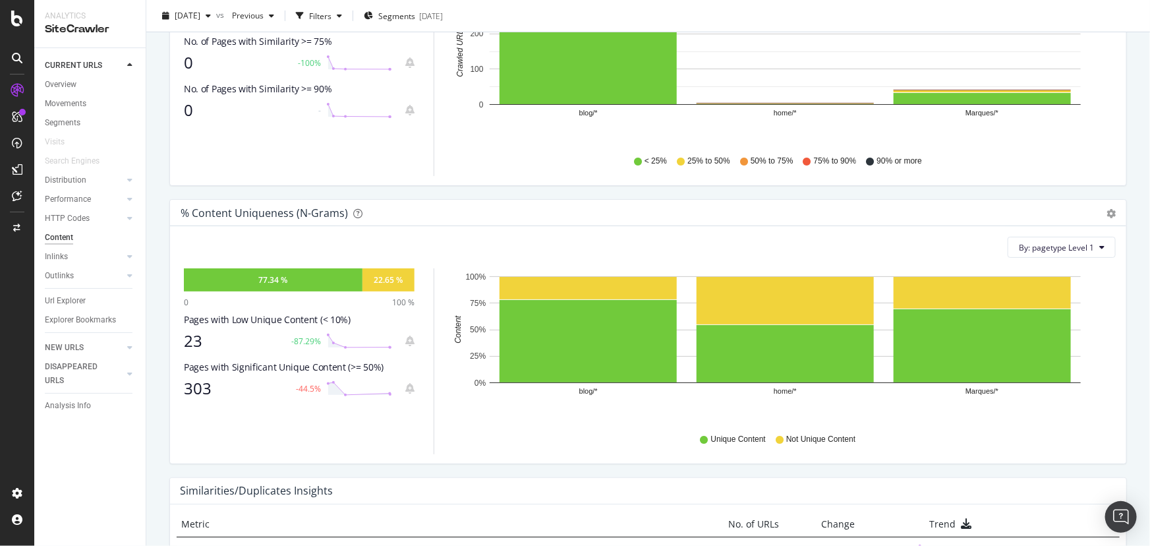
scroll to position [299, 0]
click at [277, 264] on div "By: pagetype Level 1 Hold CTRL while clicking to filter the report. 77.34 % 22.…" at bounding box center [648, 343] width 956 height 237
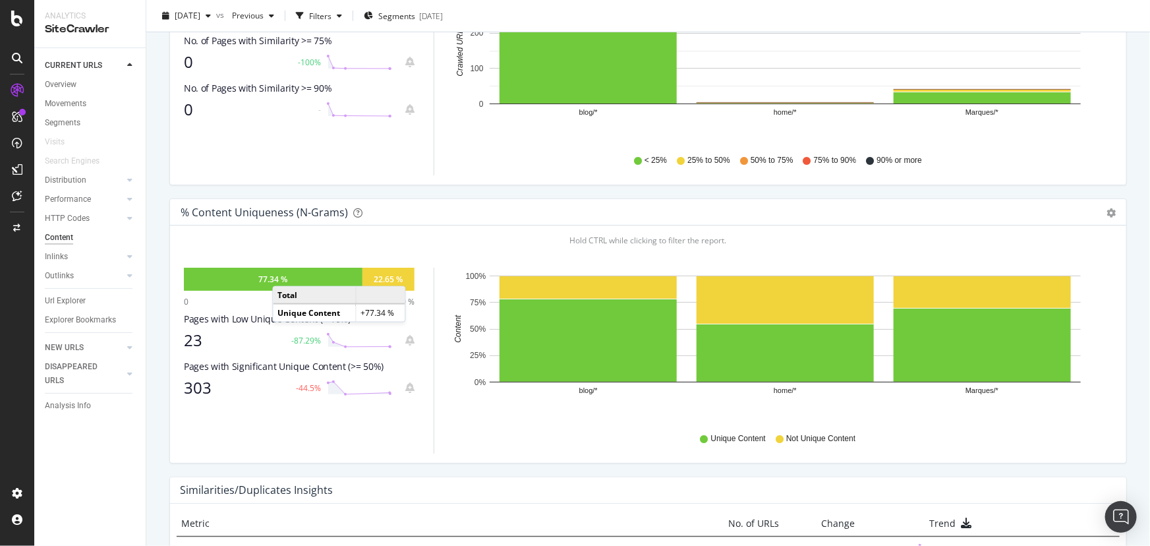
click at [285, 273] on div "77.34 %" at bounding box center [272, 278] width 29 height 11
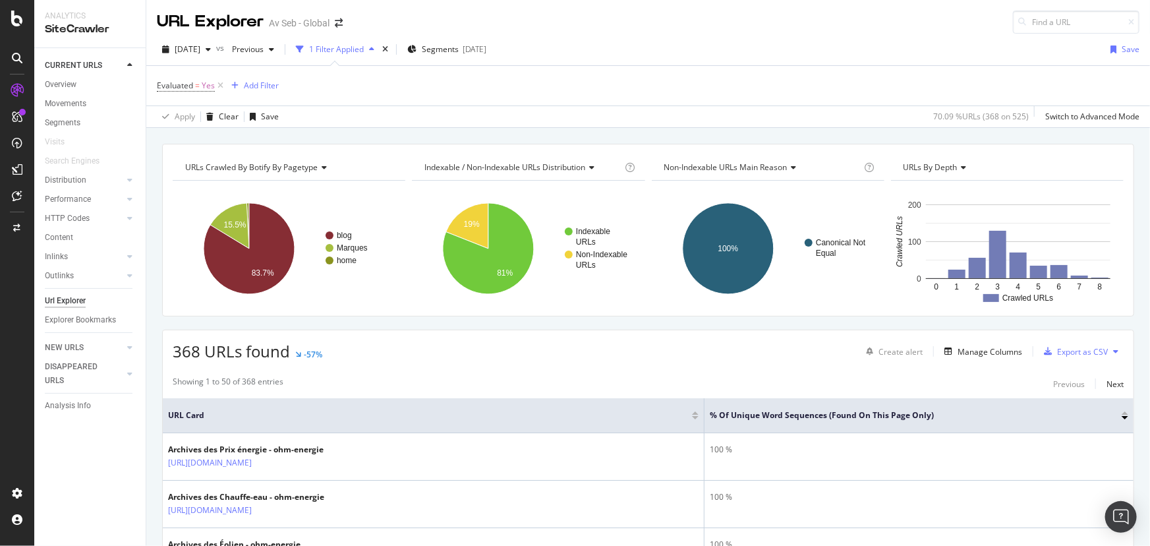
drag, startPoint x: 55, startPoint y: 231, endPoint x: 408, endPoint y: 333, distance: 367.5
click at [55, 231] on div "Content" at bounding box center [59, 238] width 28 height 14
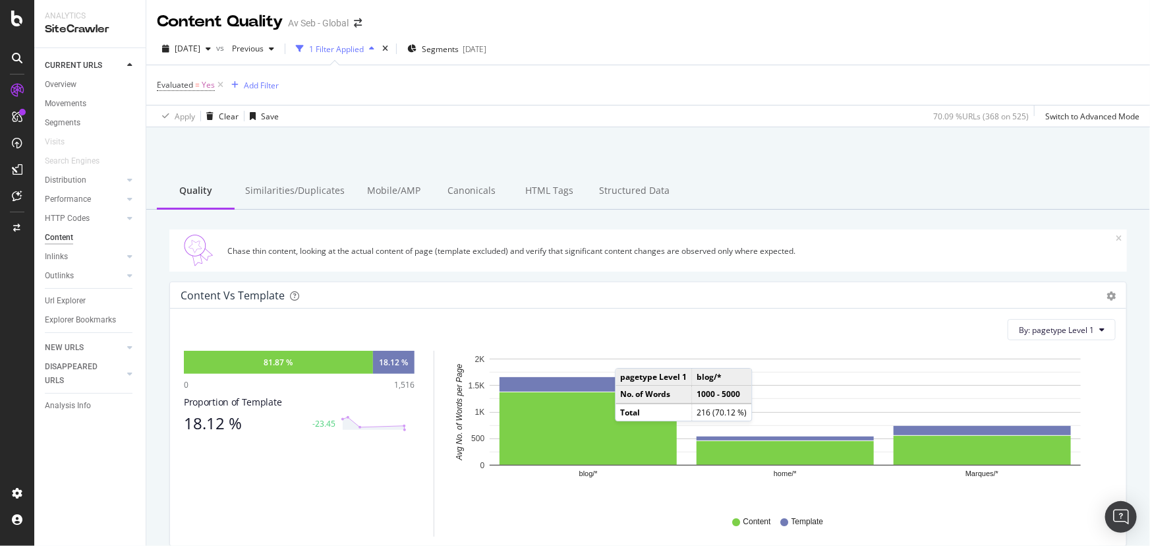
click at [618, 194] on div "Structured Data" at bounding box center [634, 191] width 92 height 36
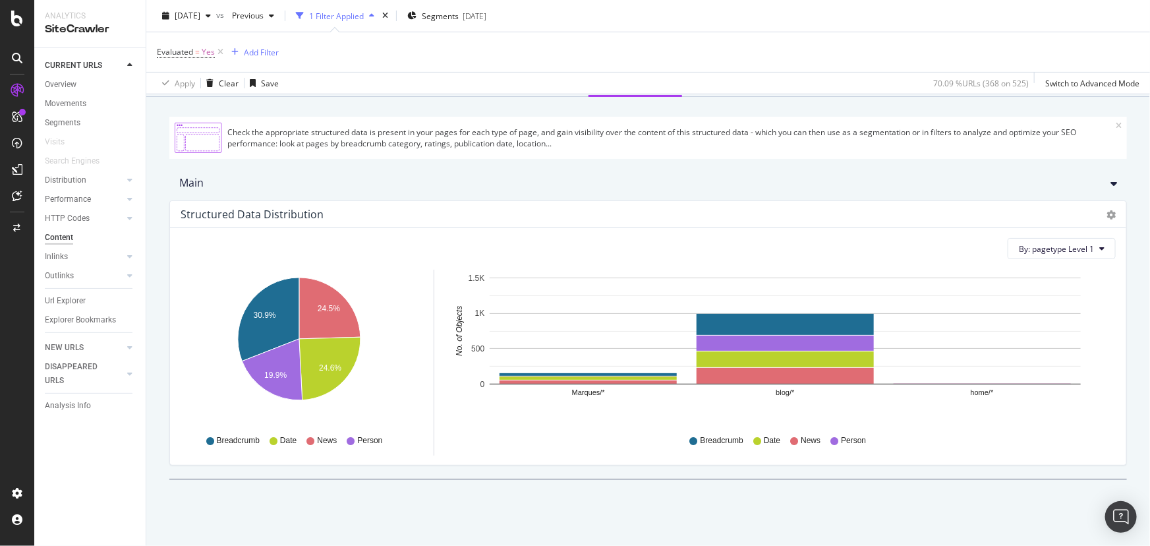
scroll to position [123, 0]
